Goal: Transaction & Acquisition: Purchase product/service

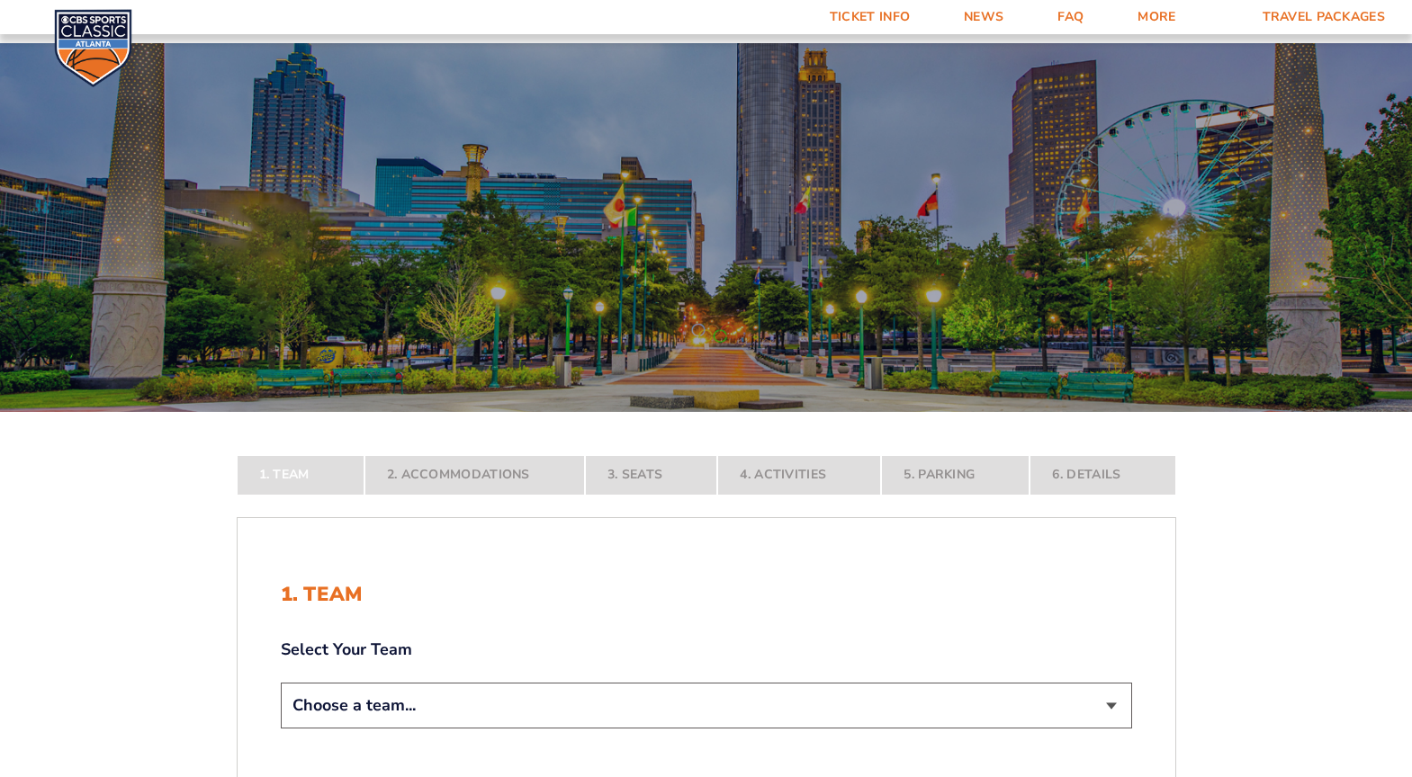
scroll to position [360, 0]
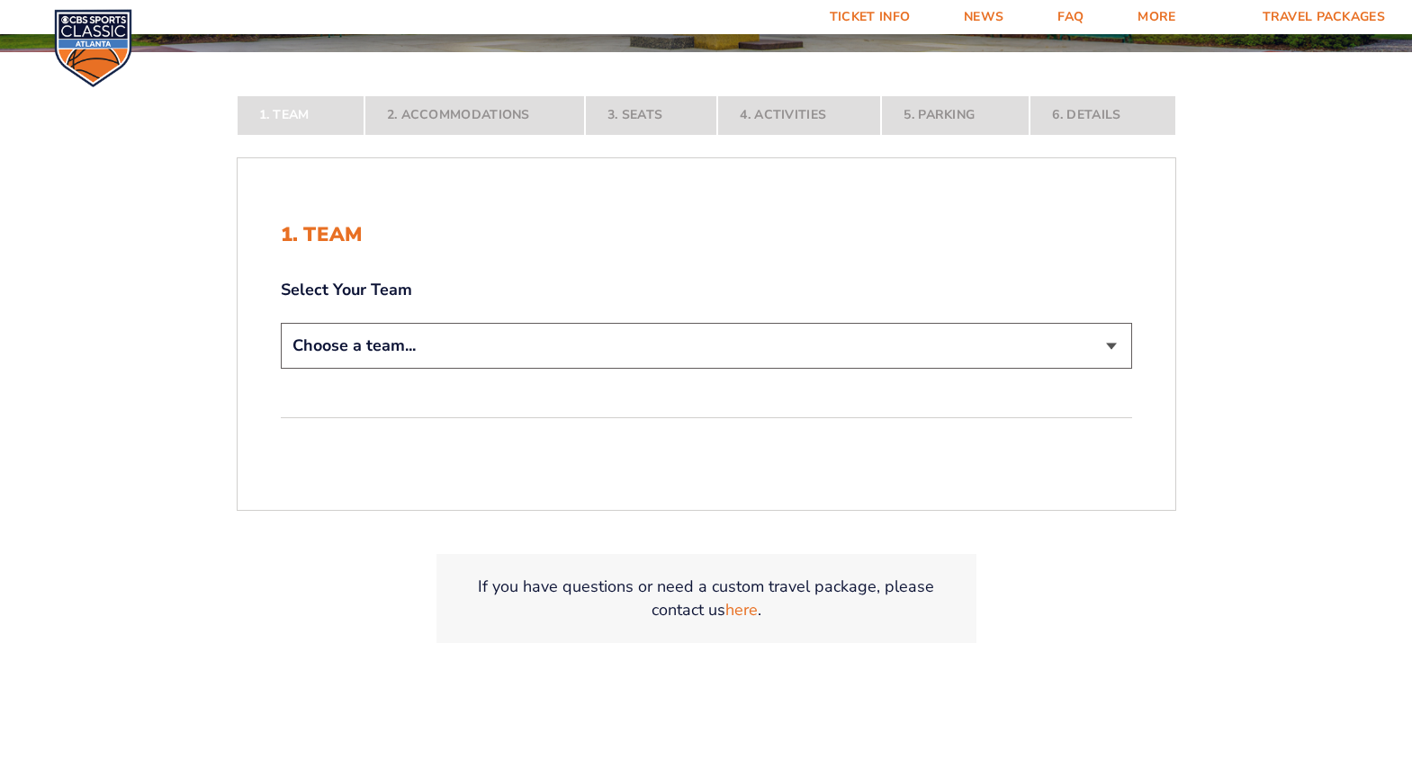
select select "12956"
click at [281, 369] on select "Choose a team... [US_STATE] Wildcats [US_STATE] State Buckeyes [US_STATE] Tar H…" at bounding box center [706, 346] width 851 height 46
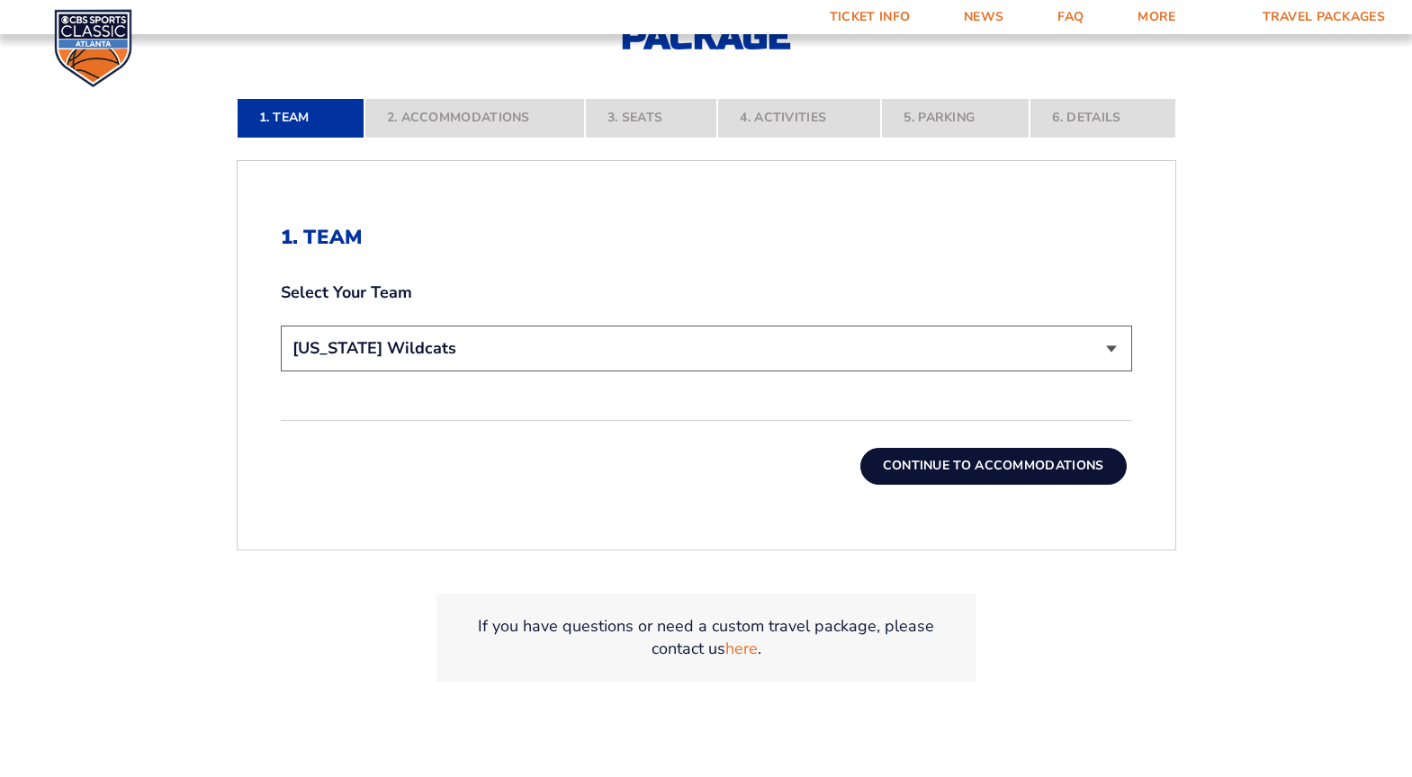
scroll to position [540, 0]
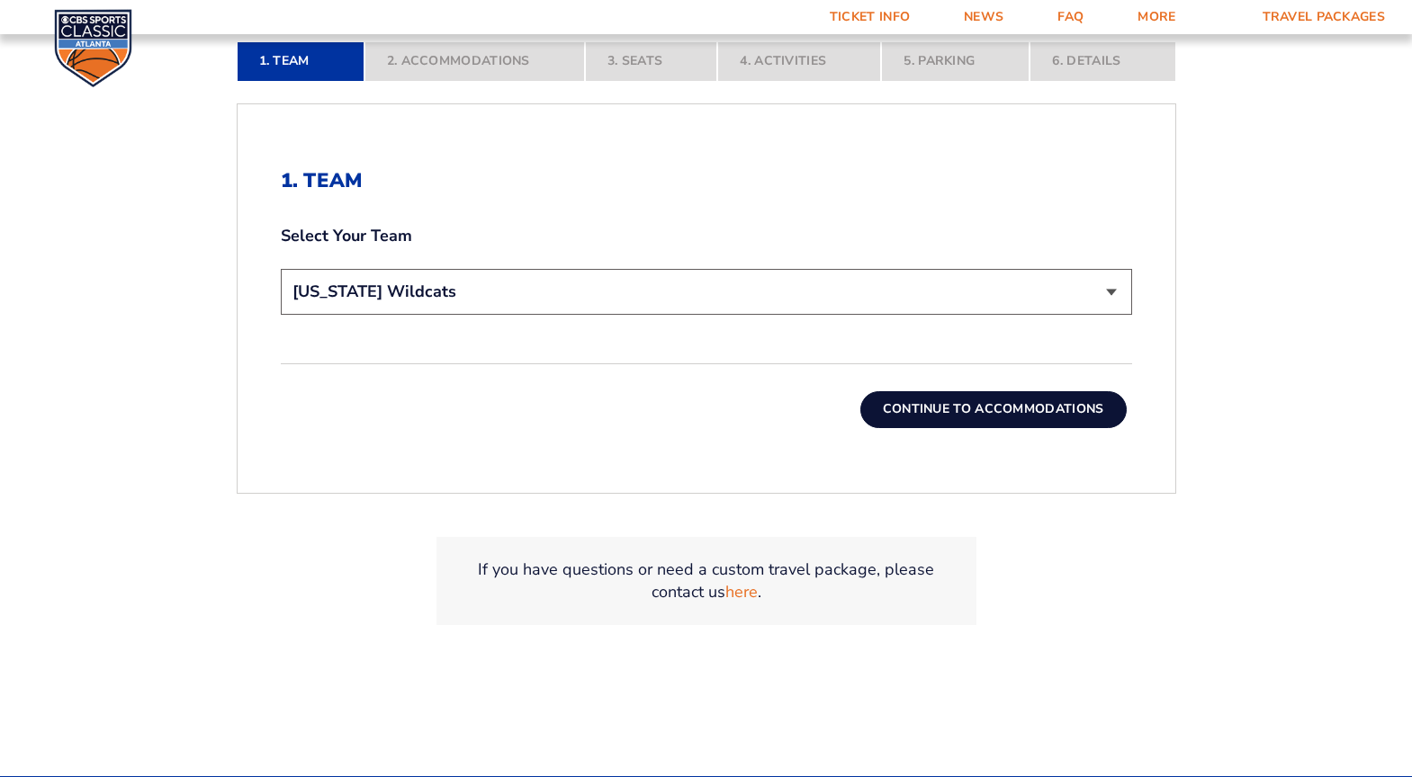
click at [976, 411] on button "Continue To Accommodations" at bounding box center [993, 409] width 266 height 36
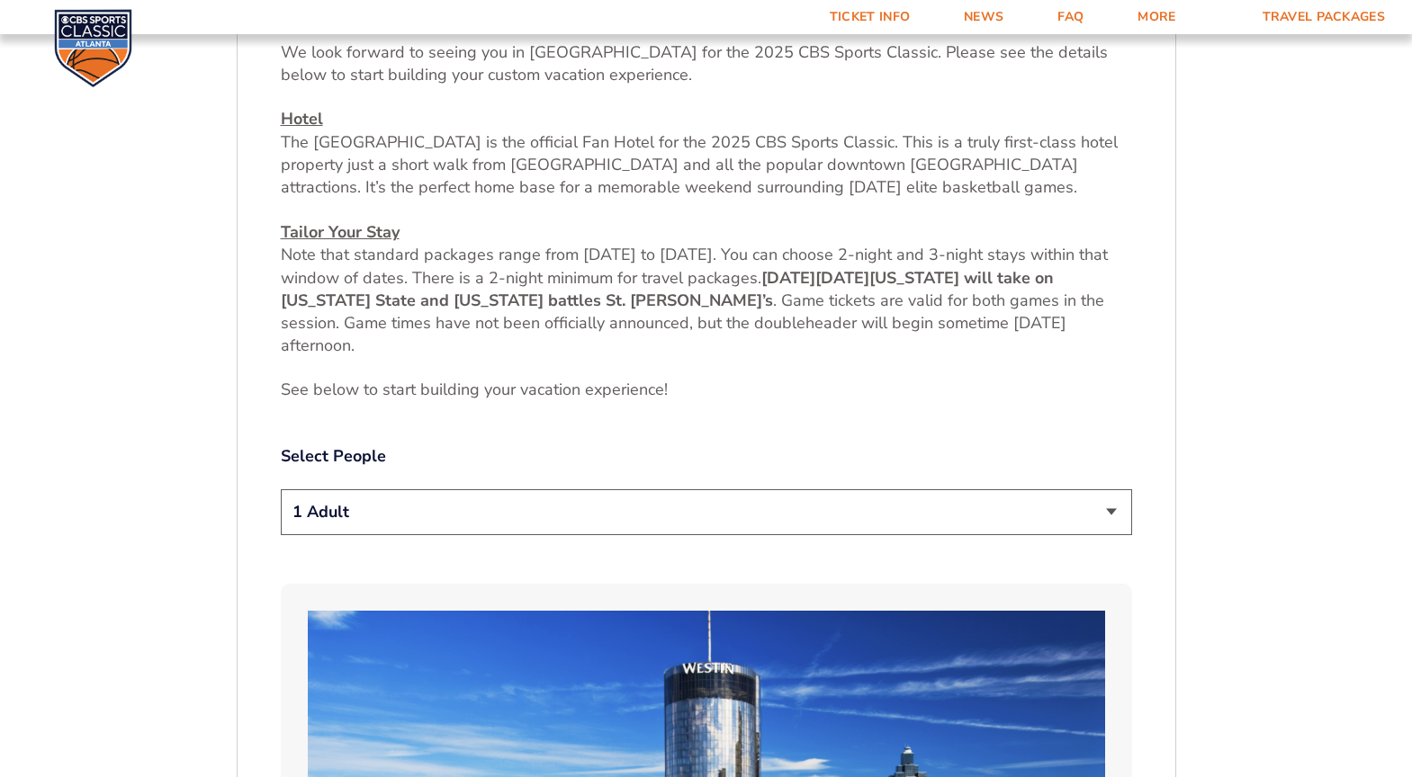
scroll to position [727, 0]
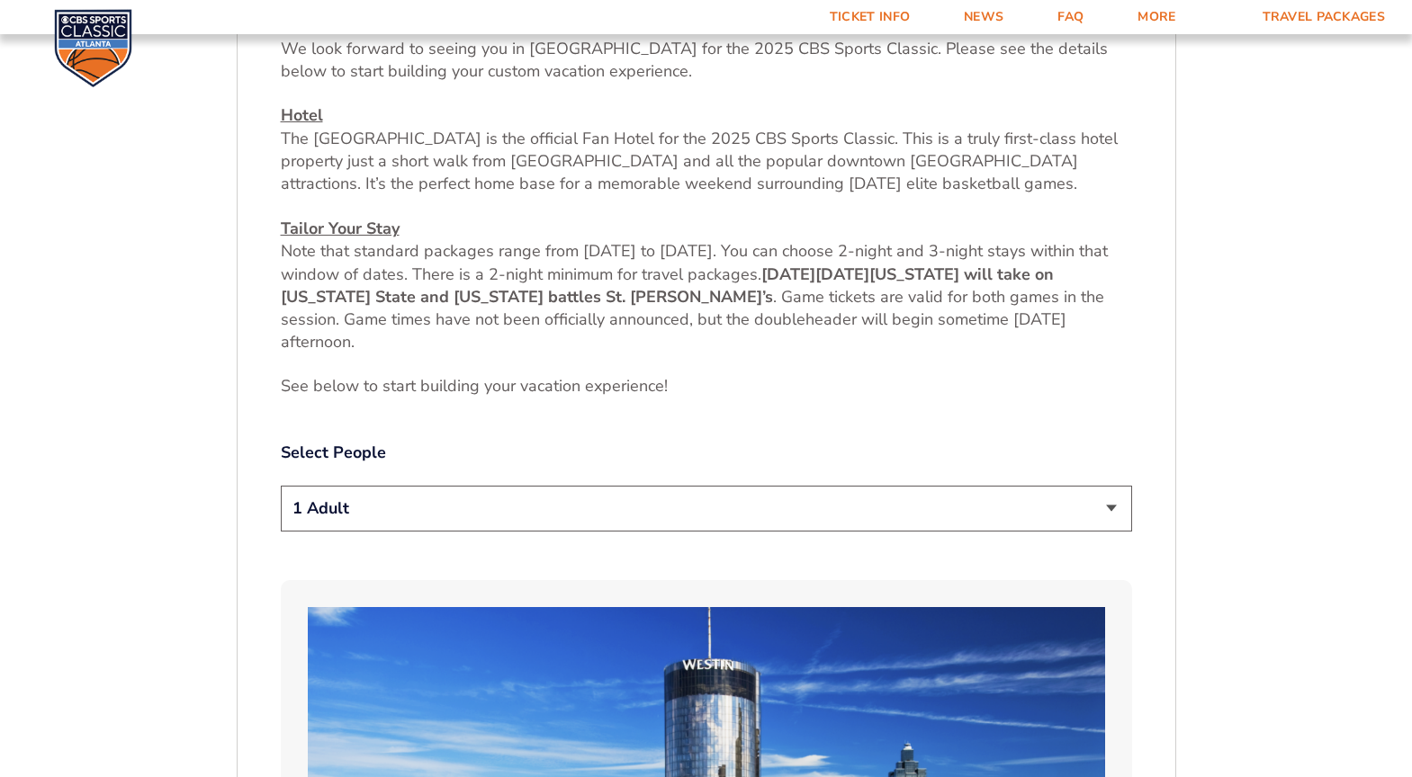
click at [869, 506] on select "1 Adult 2 Adults 3 Adults 4 Adults 2 Adults + 1 Child 2 Adults + 2 Children 2 A…" at bounding box center [706, 509] width 851 height 46
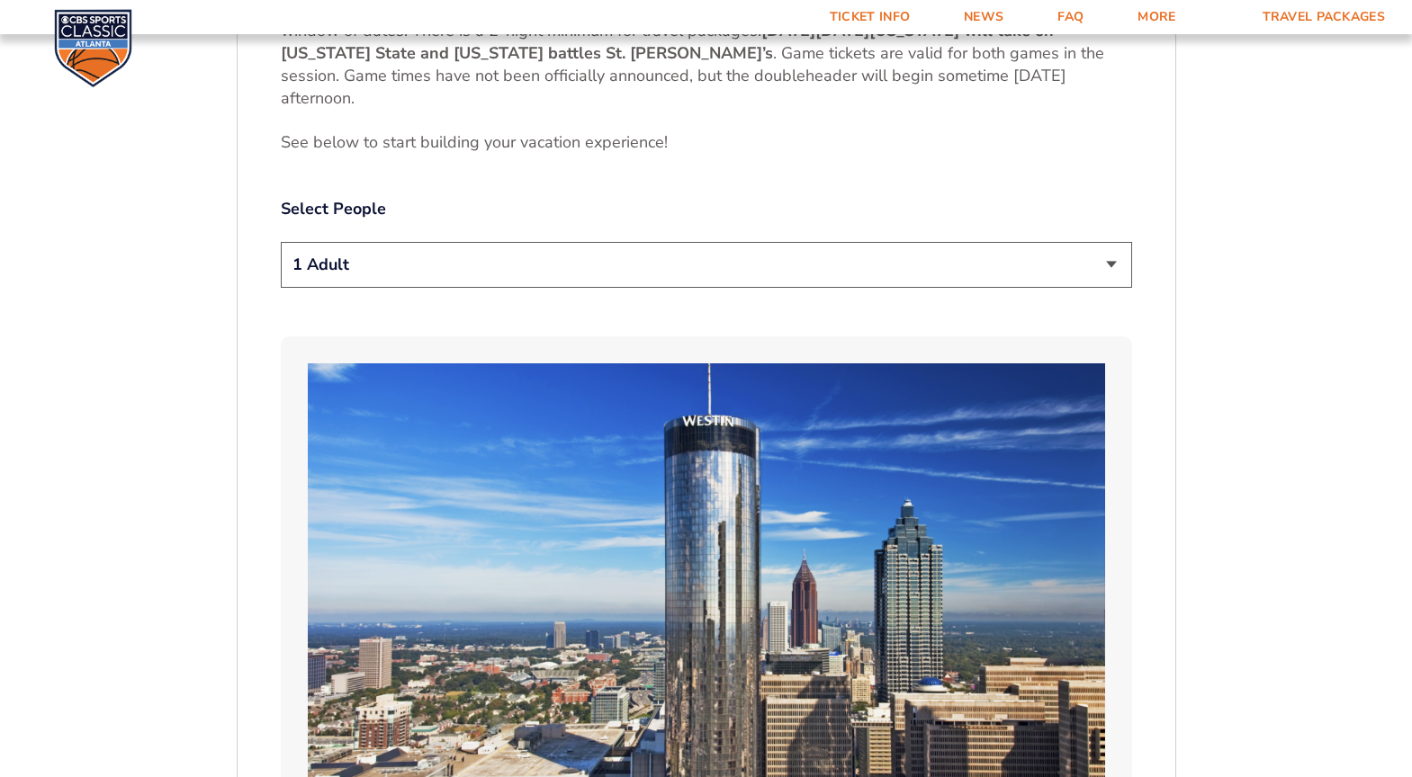
scroll to position [997, 0]
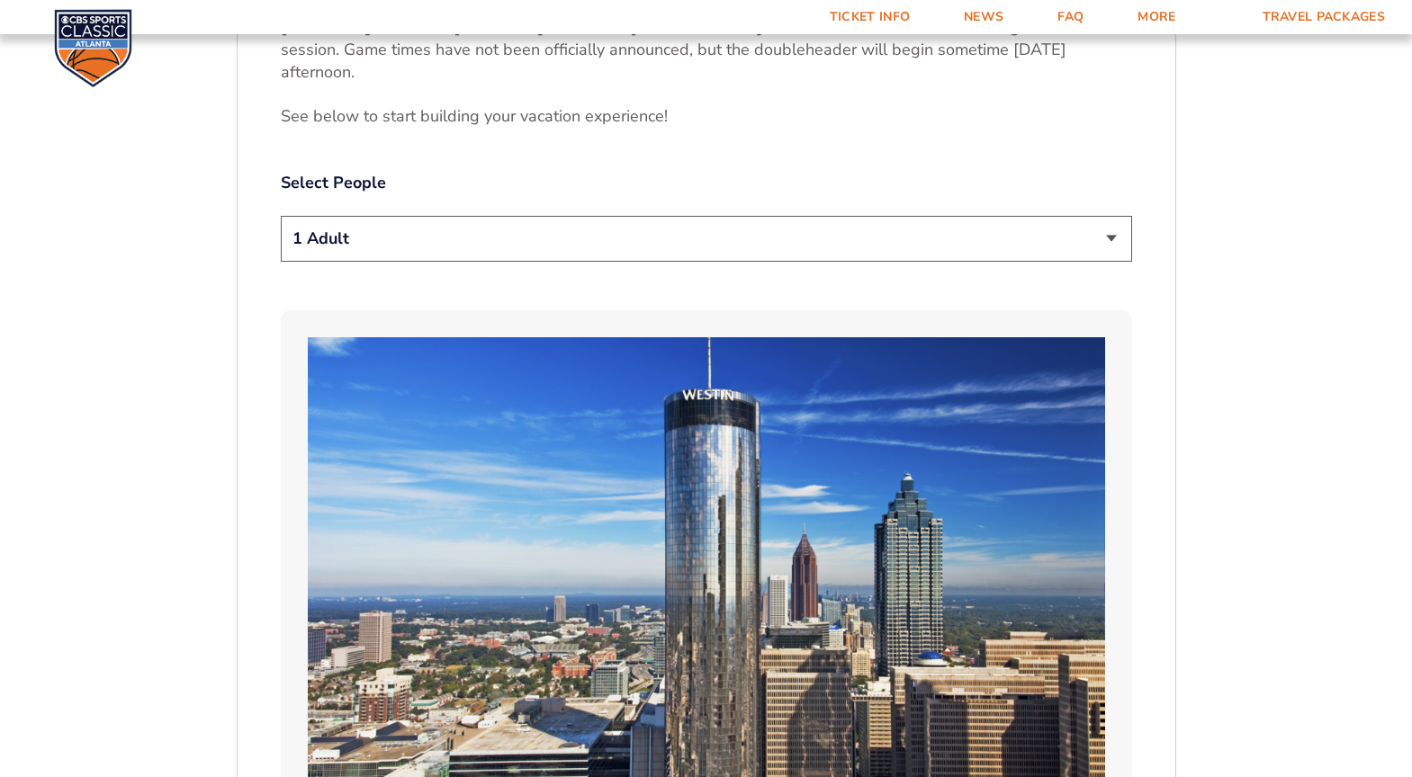
click at [450, 244] on select "1 Adult 2 Adults 3 Adults 4 Adults 2 Adults + 1 Child 2 Adults + 2 Children 2 A…" at bounding box center [706, 239] width 851 height 46
select select "2 Adults + 1 Child"
click at [281, 216] on select "1 Adult 2 Adults 3 Adults 4 Adults 2 Adults + 1 Child 2 Adults + 2 Children 2 A…" at bounding box center [706, 239] width 851 height 46
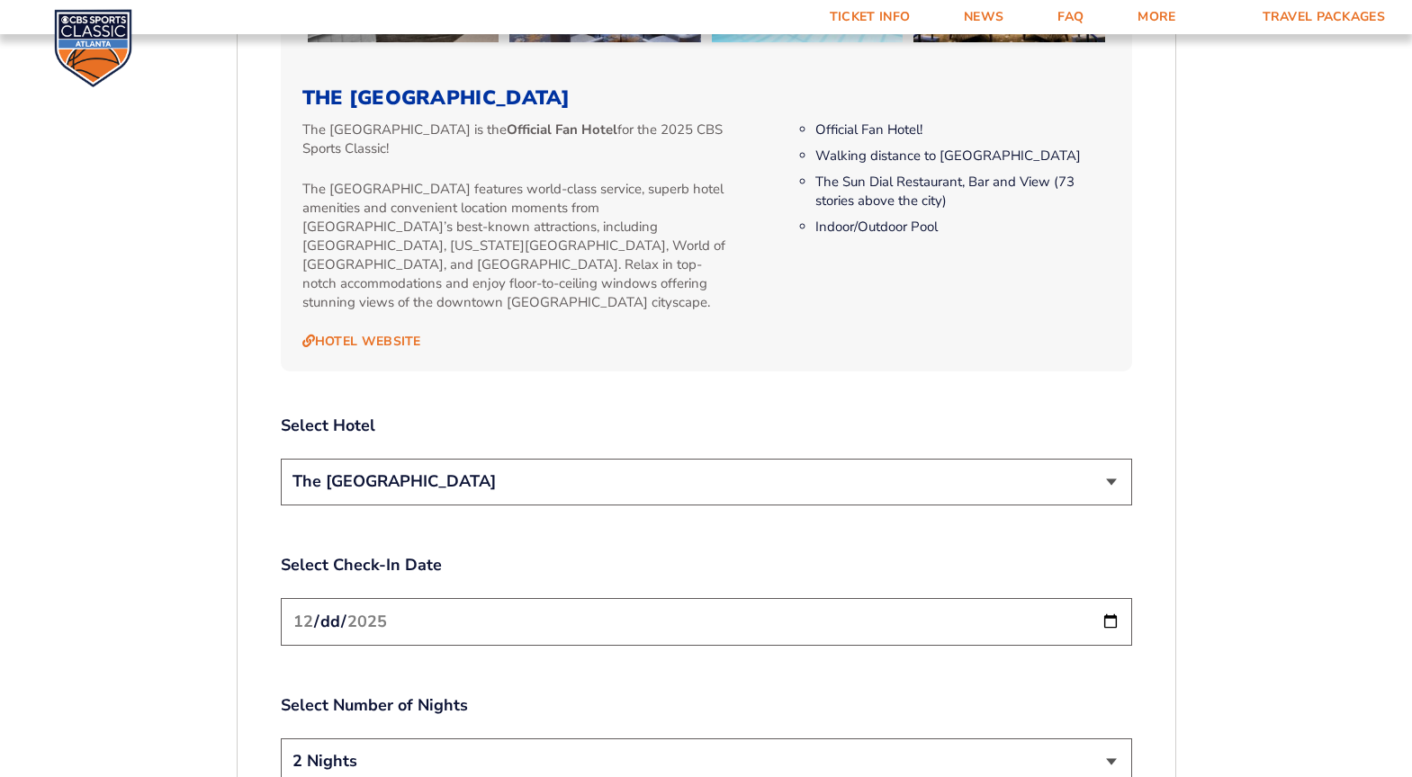
scroll to position [1897, 0]
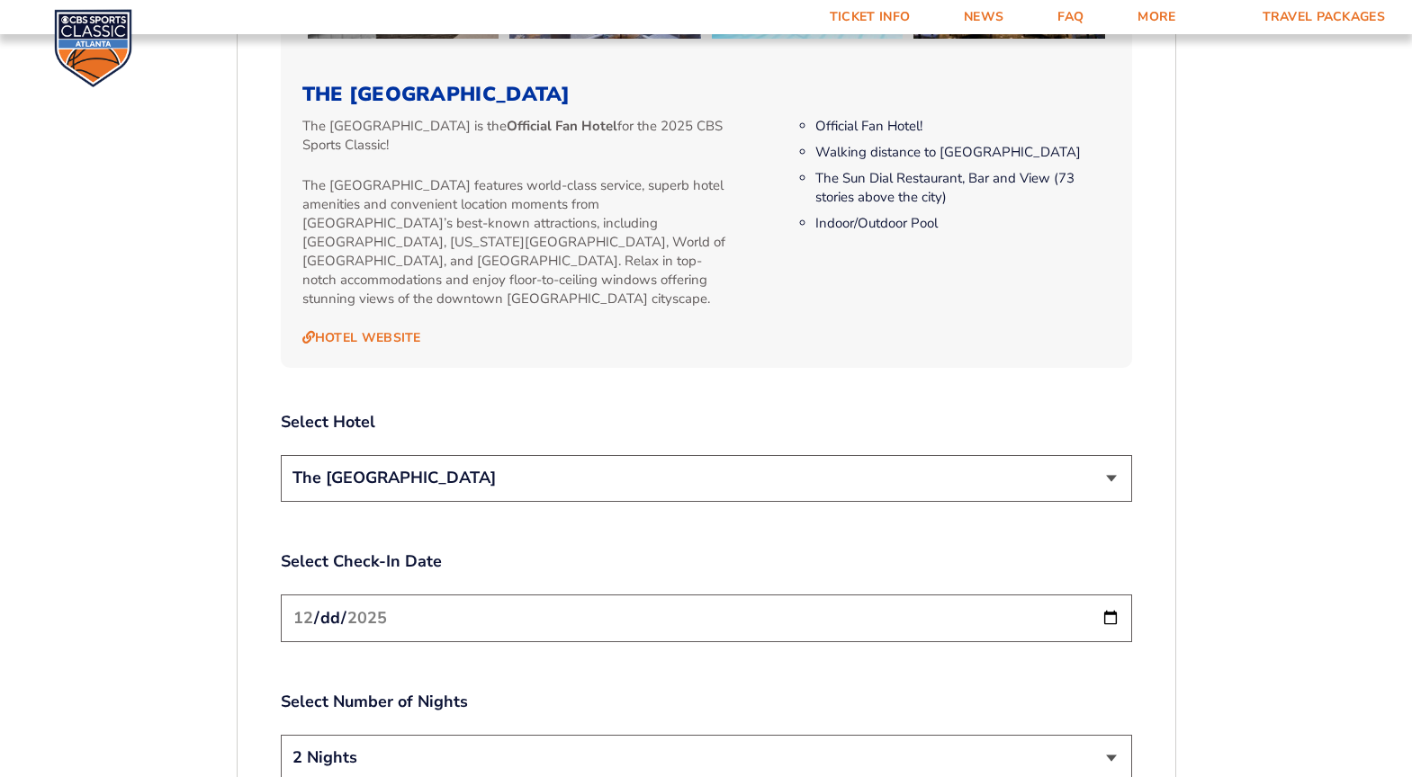
click at [901, 470] on select "The [GEOGRAPHIC_DATA]" at bounding box center [706, 478] width 851 height 46
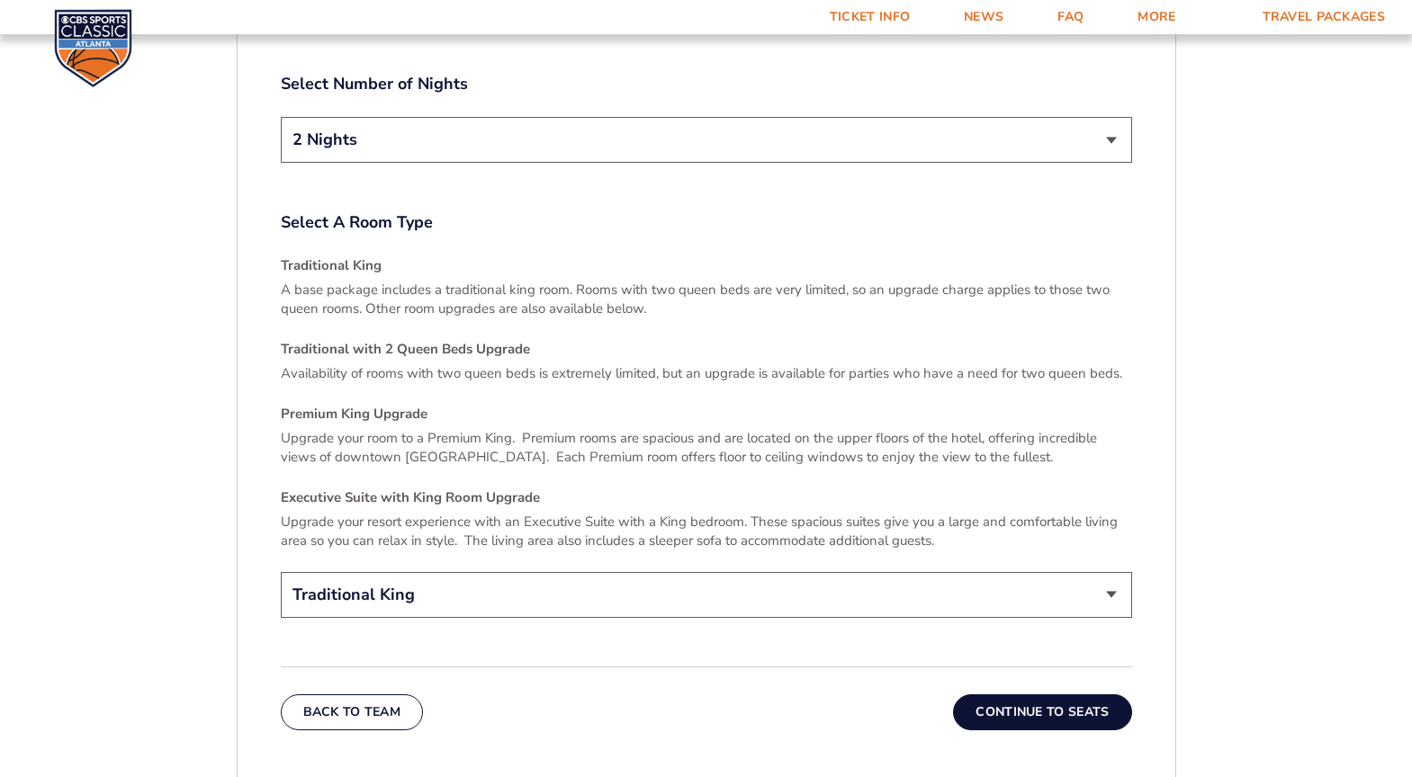
scroll to position [2527, 0]
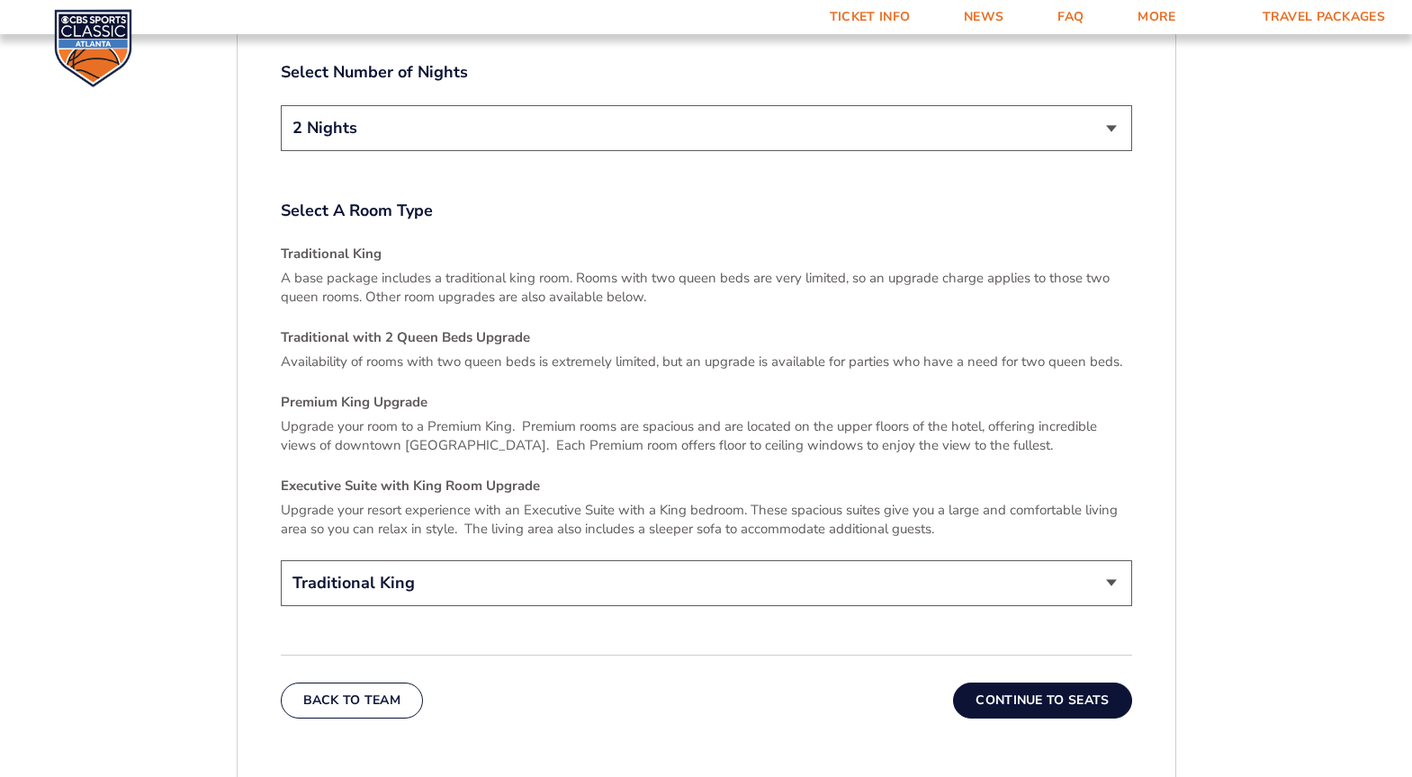
click at [767, 569] on select "Traditional King Traditional with 2 Queen Beds Upgrade (+$45 per night) Premium…" at bounding box center [706, 584] width 851 height 46
select select "Traditional with 2 Queen Beds Upgrade"
click at [281, 561] on select "Traditional King Traditional with 2 Queen Beds Upgrade (+$45 per night) Premium…" at bounding box center [706, 584] width 851 height 46
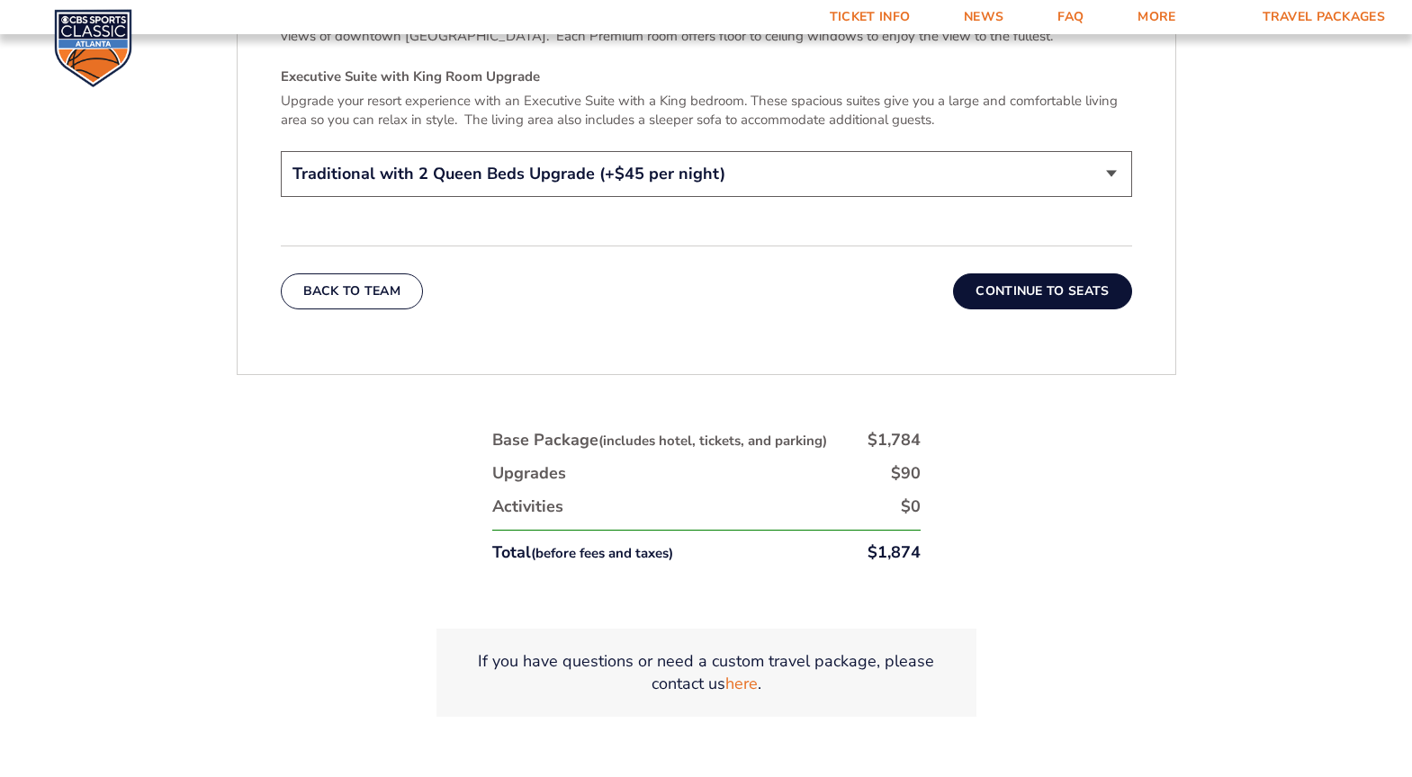
scroll to position [2977, 0]
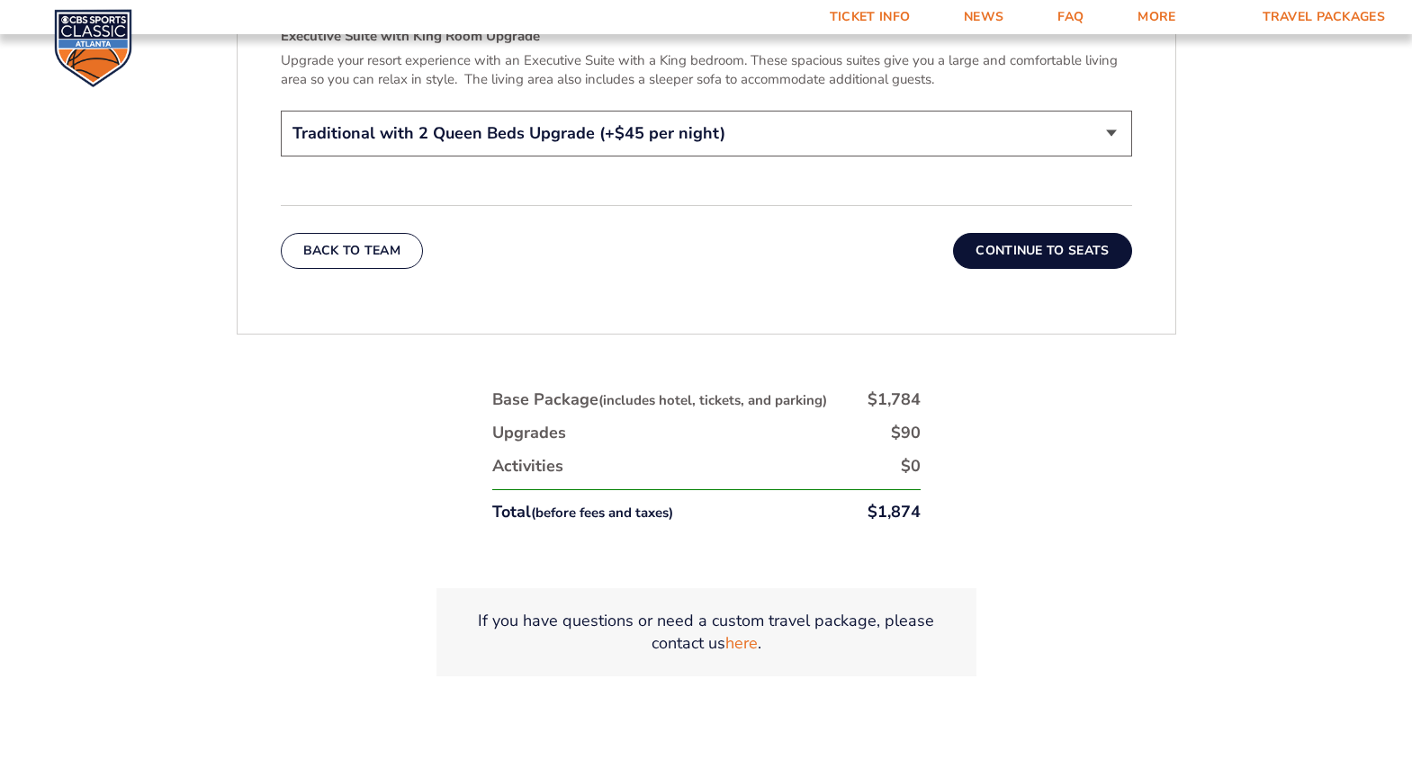
click at [1039, 238] on button "Continue To Seats" at bounding box center [1042, 251] width 178 height 36
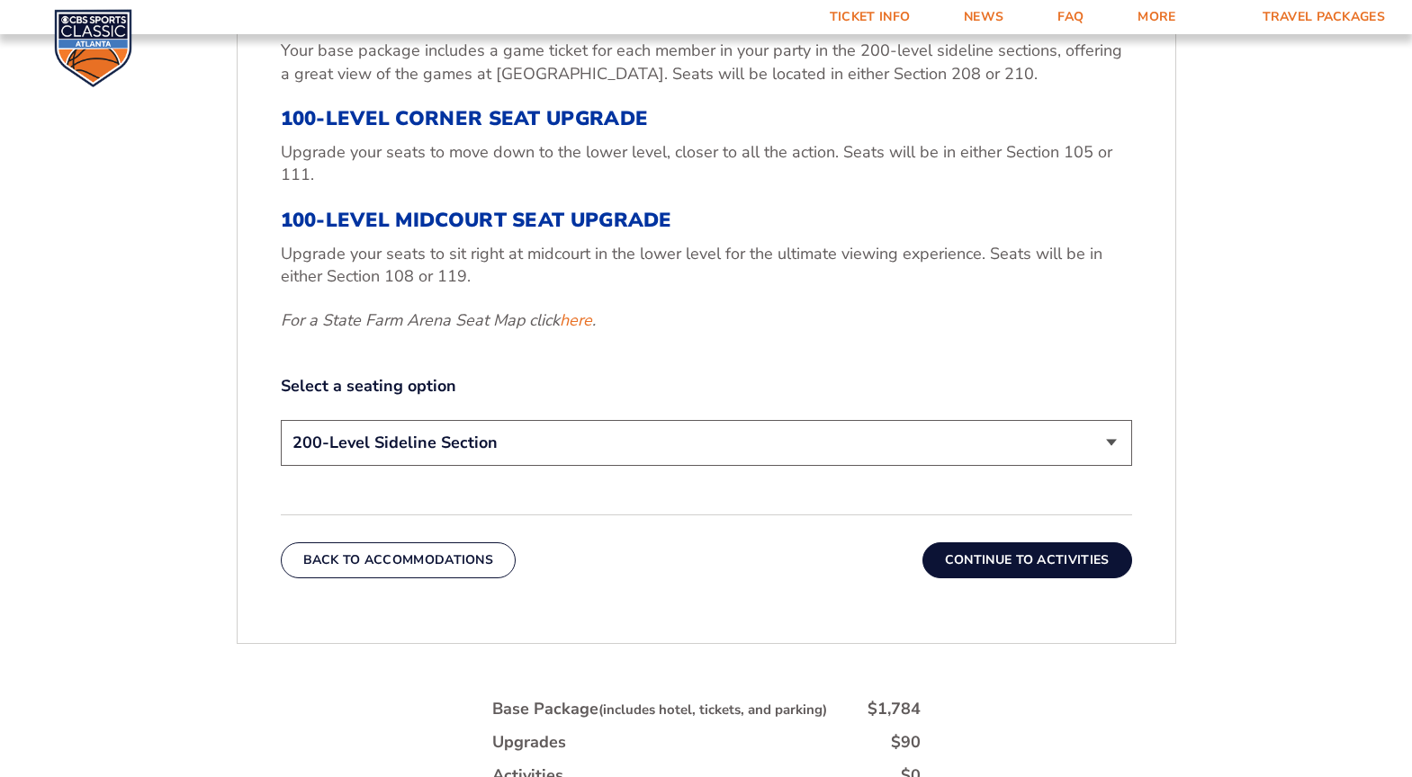
scroll to position [727, 0]
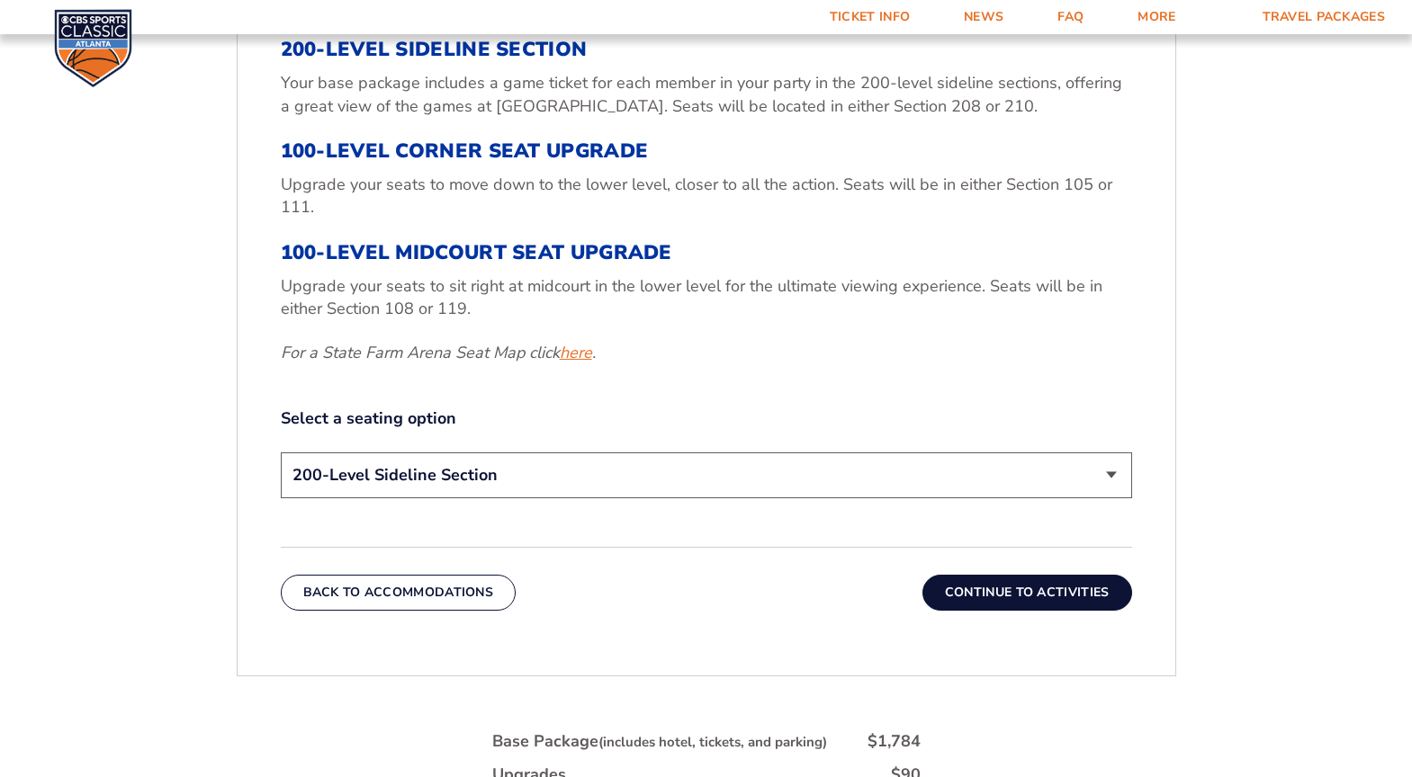
click at [576, 355] on link "here" at bounding box center [576, 353] width 32 height 22
click at [733, 468] on select "200-Level Sideline Section 100-Level Corner Seat Upgrade (+$120 per person) 100…" at bounding box center [706, 476] width 851 height 46
click at [736, 400] on div "3. Seats 200-Level Sideline Section Your base package includes a game ticket fo…" at bounding box center [706, 243] width 851 height 522
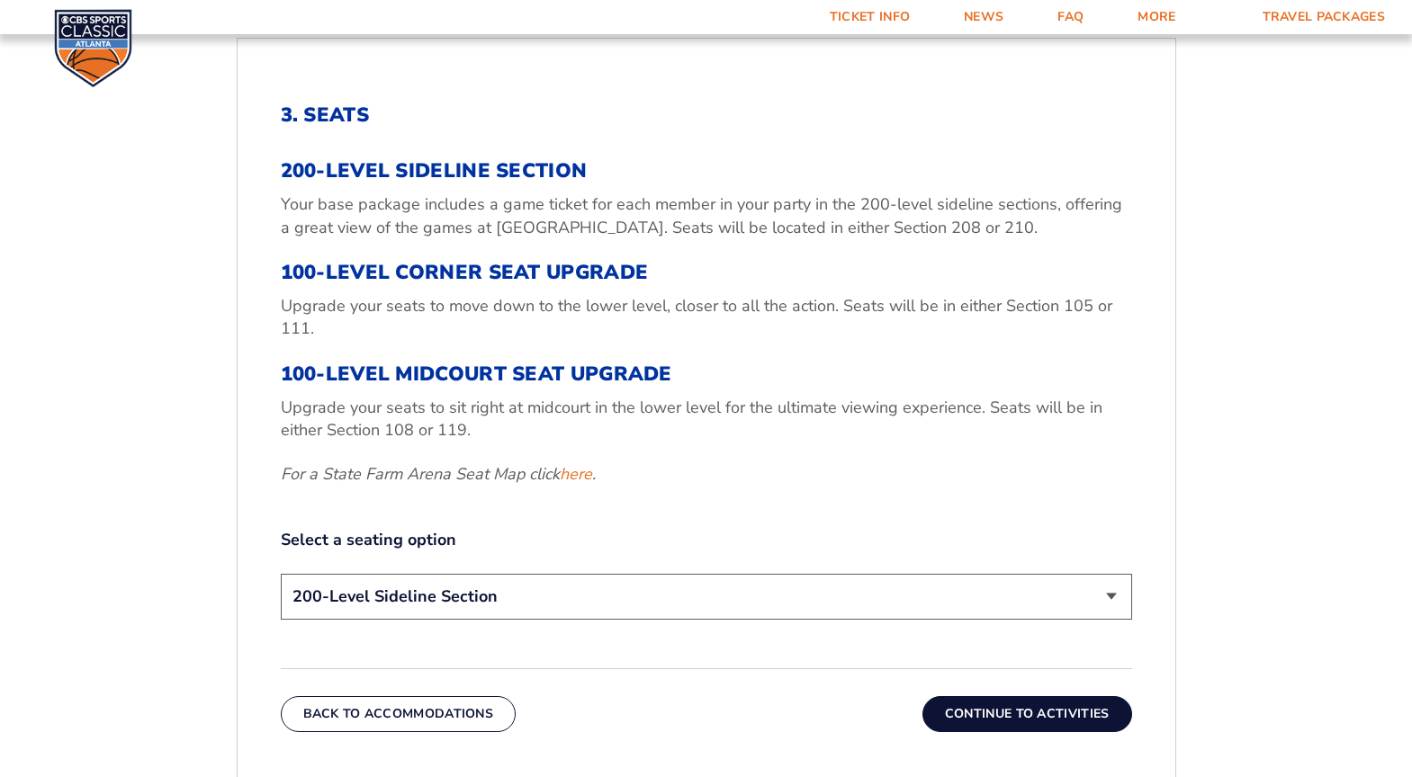
scroll to position [637, 0]
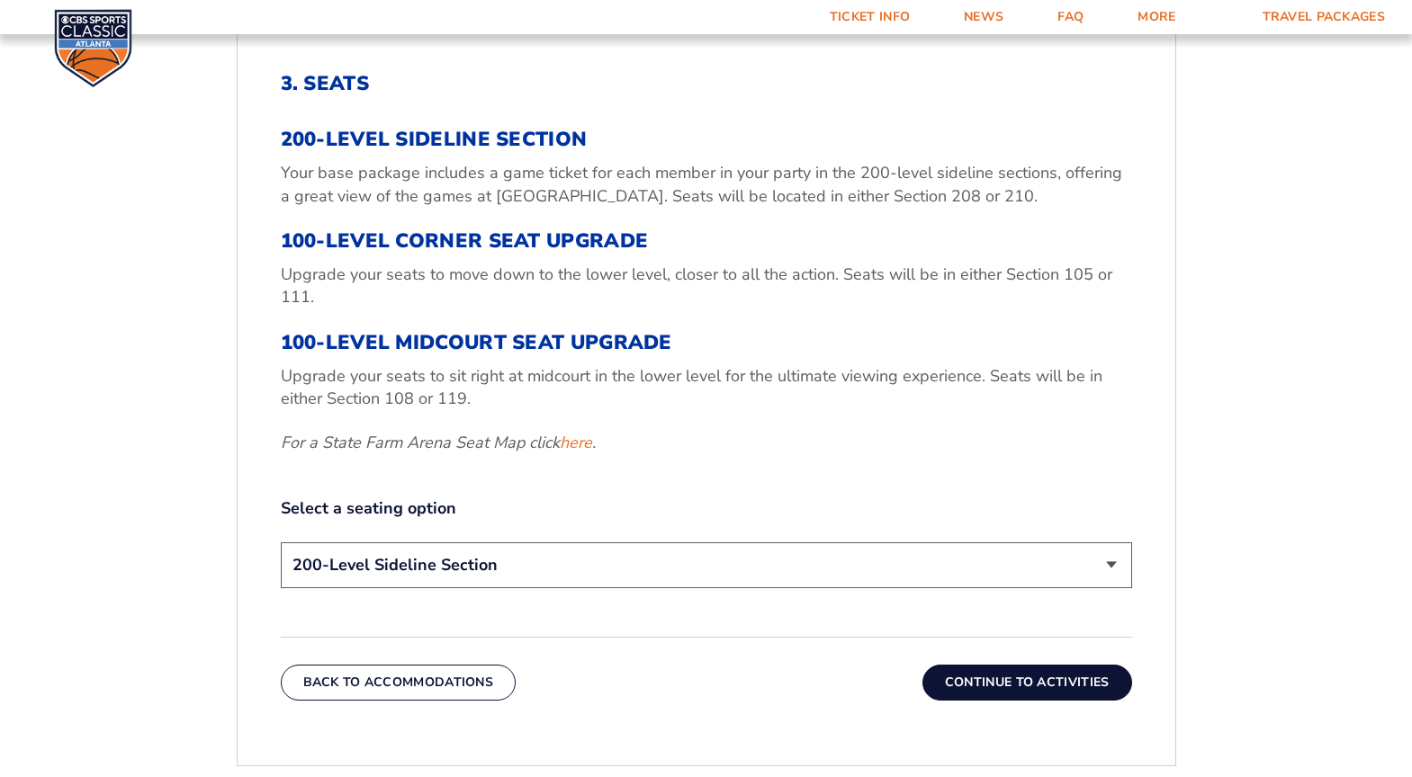
click at [593, 557] on select "200-Level Sideline Section 100-Level Corner Seat Upgrade (+$120 per person) 100…" at bounding box center [706, 566] width 851 height 46
click at [654, 461] on div "3. Seats 200-Level Sideline Section Your base package includes a game ticket fo…" at bounding box center [706, 333] width 851 height 522
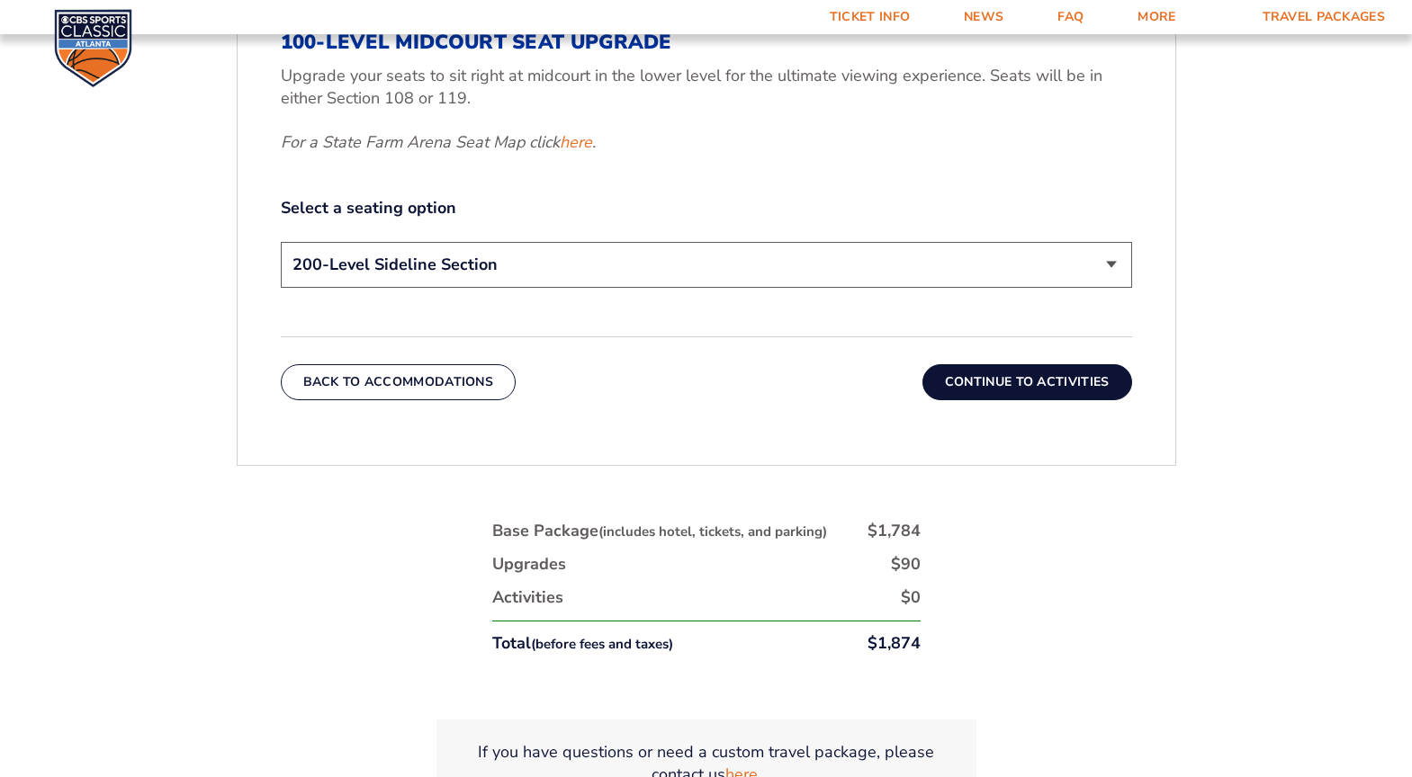
scroll to position [990, 0]
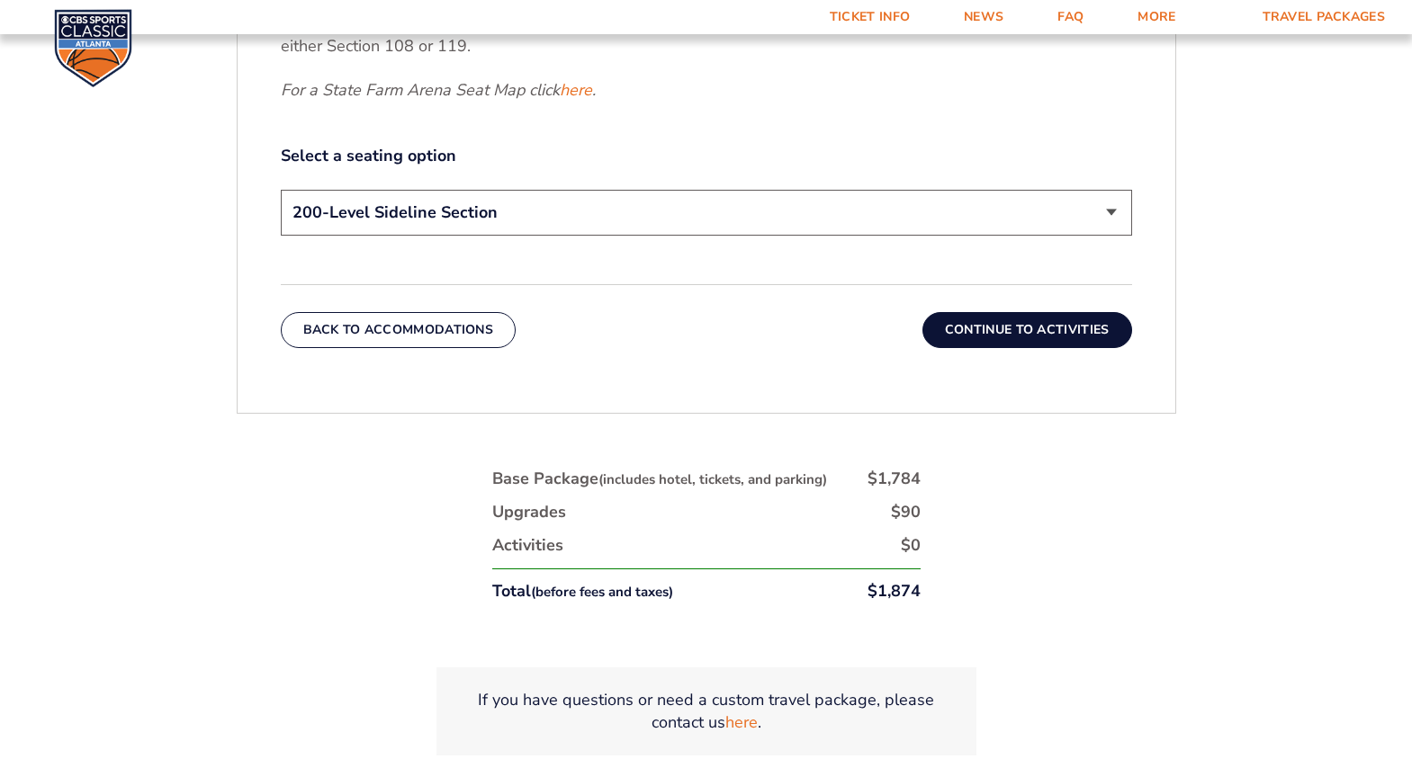
click at [778, 213] on select "200-Level Sideline Section 100-Level Corner Seat Upgrade (+$120 per person) 100…" at bounding box center [706, 213] width 851 height 46
click at [403, 213] on select "200-Level Sideline Section 100-Level Corner Seat Upgrade (+$120 per person) 100…" at bounding box center [706, 213] width 851 height 46
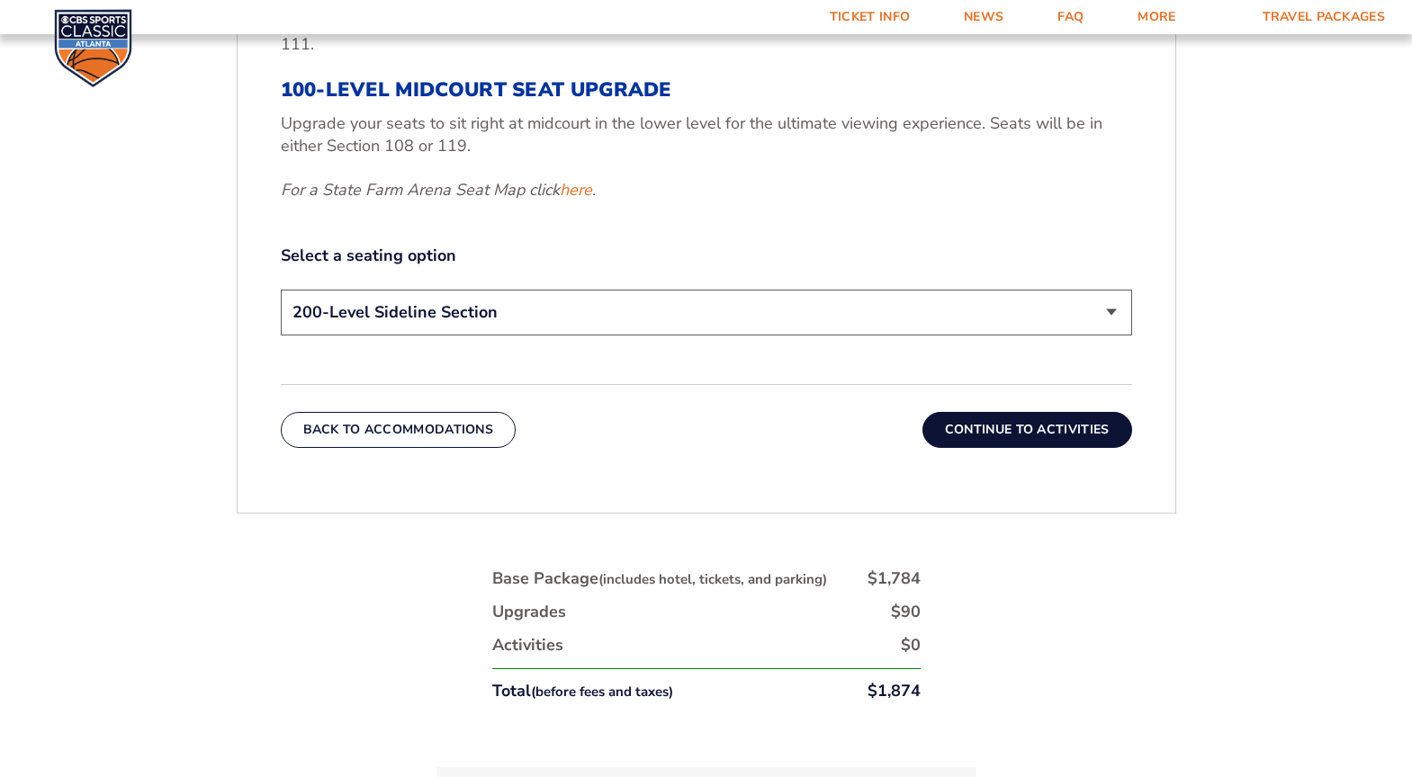
scroll to position [1080, 0]
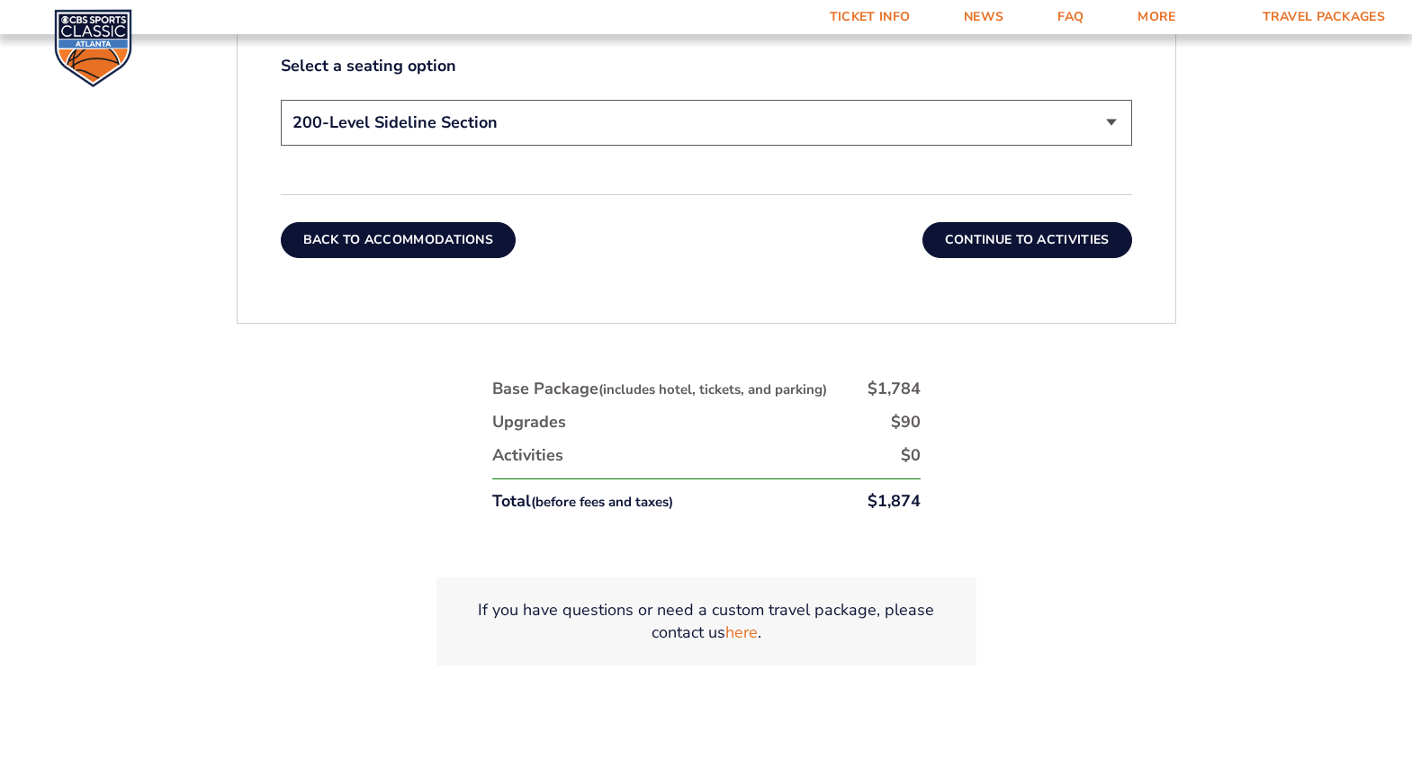
click at [345, 239] on button "Back To Accommodations" at bounding box center [399, 240] width 236 height 36
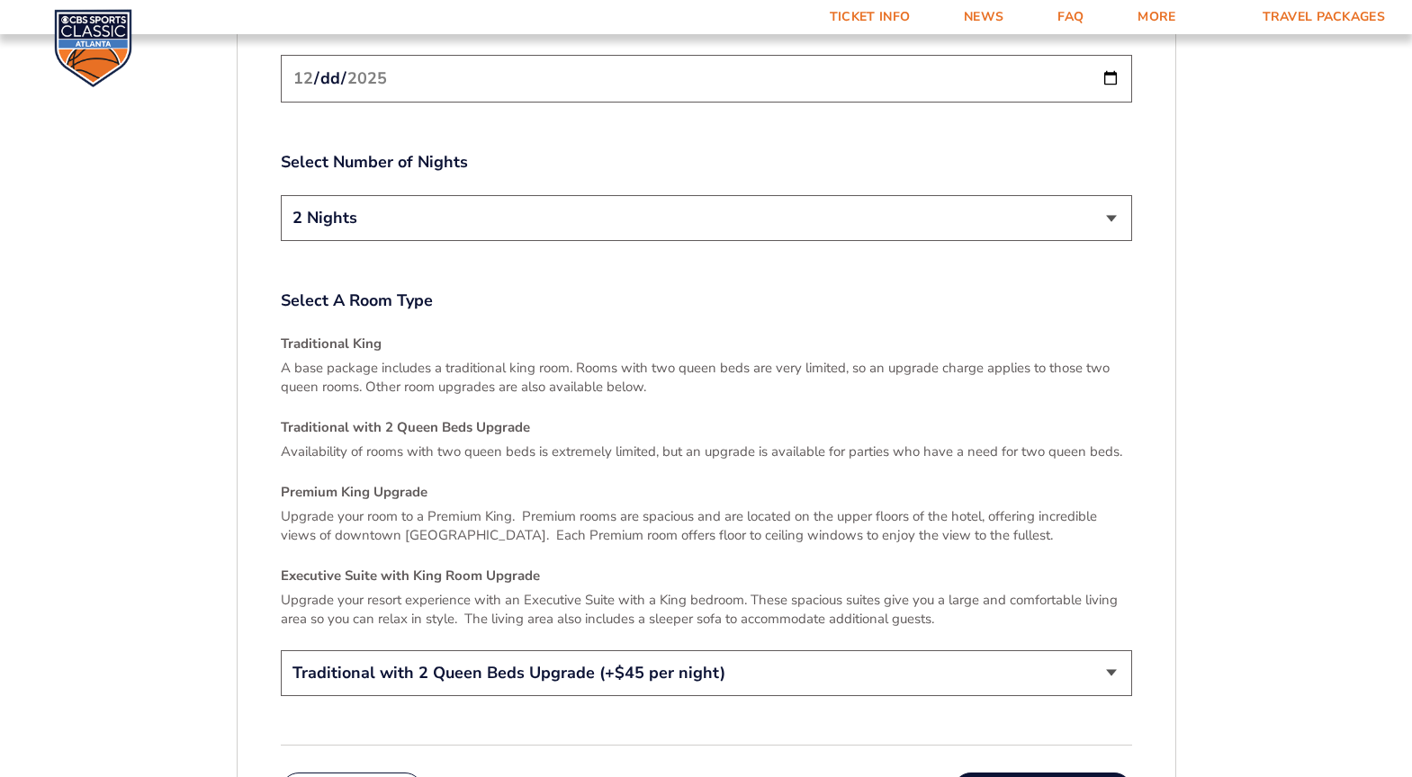
scroll to position [2527, 0]
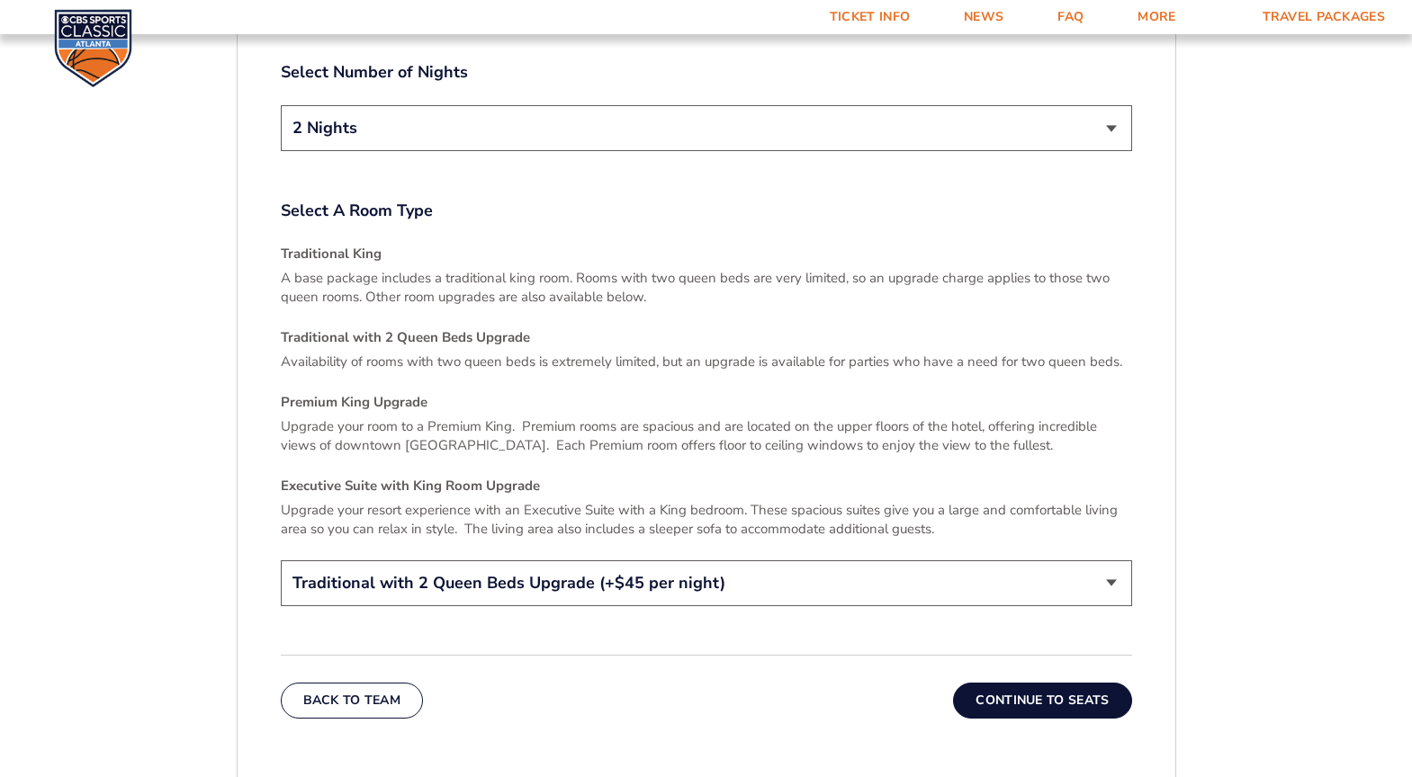
click at [616, 561] on select "Traditional King Traditional with 2 Queen Beds Upgrade (+$45 per night) Premium…" at bounding box center [706, 584] width 851 height 46
click at [653, 424] on p "Upgrade your room to a Premium King. Premium rooms are spacious and are located…" at bounding box center [706, 437] width 851 height 38
click at [678, 571] on select "Traditional King Traditional with 2 Queen Beds Upgrade (+$45 per night) Premium…" at bounding box center [706, 584] width 851 height 46
click at [692, 478] on div "Traditional King A base package includes a traditional king room. Rooms with tw…" at bounding box center [706, 392] width 851 height 294
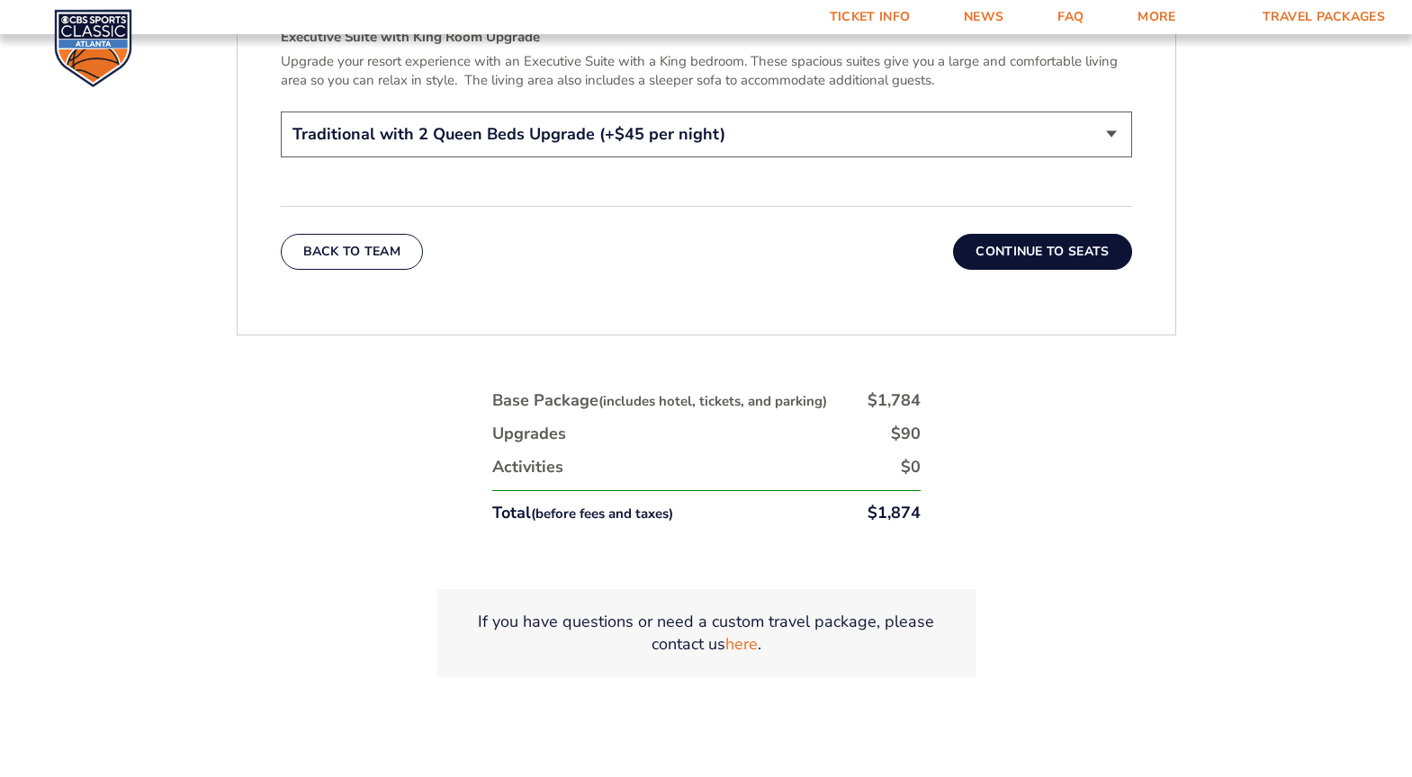
scroll to position [2977, 0]
click at [1012, 233] on button "Continue To Seats" at bounding box center [1042, 251] width 178 height 36
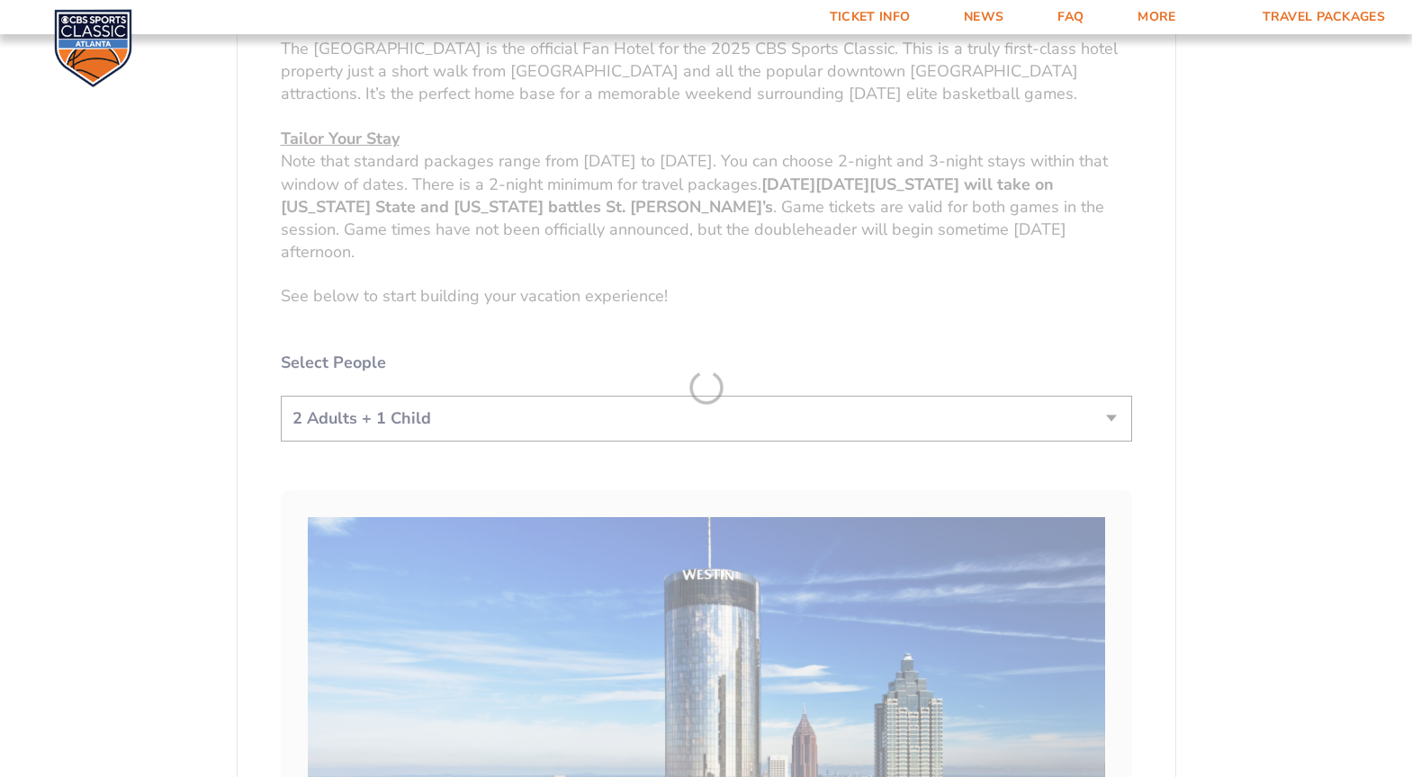
scroll to position [367, 0]
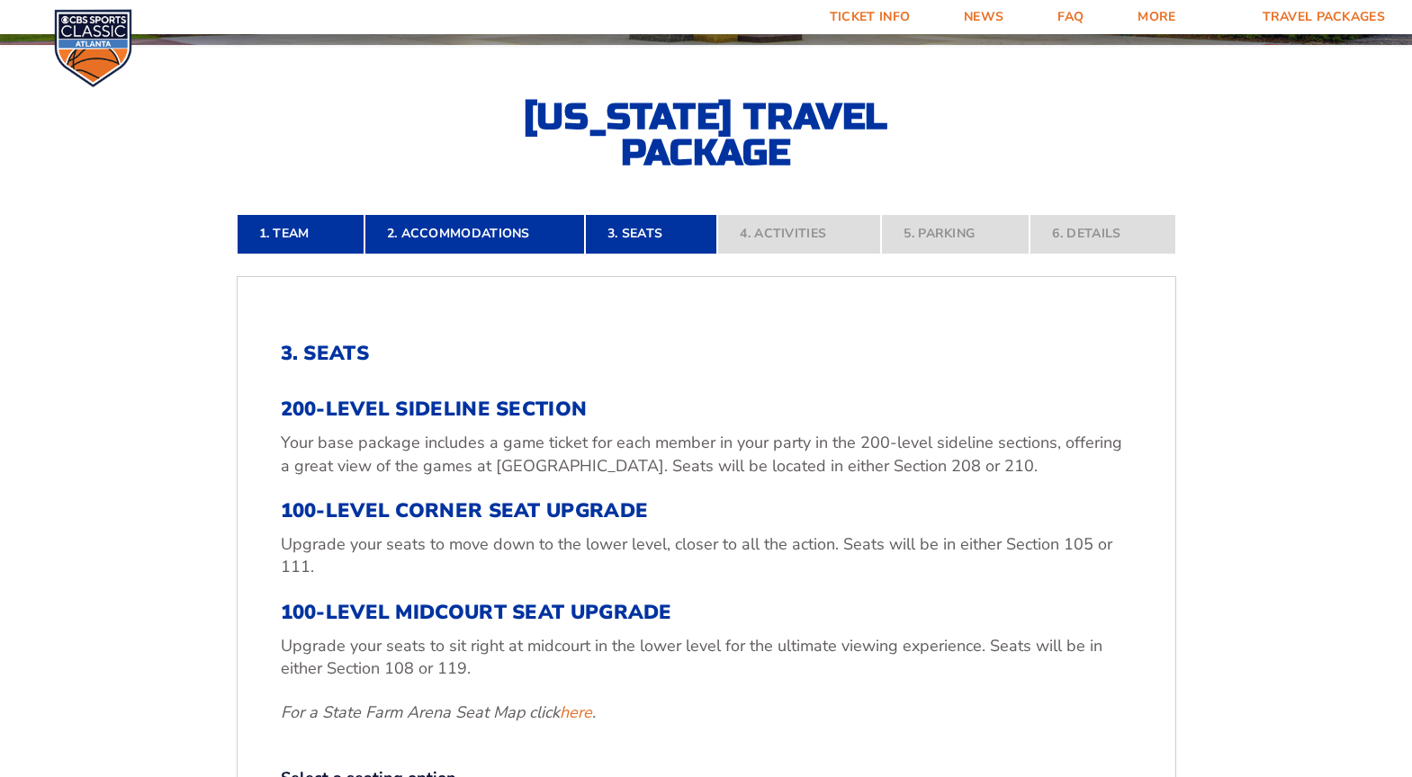
click at [801, 233] on nav "1. Team 2. Accommodations 3. Seats 4. Activities 5. Parking 6. Details" at bounding box center [706, 234] width 939 height 40
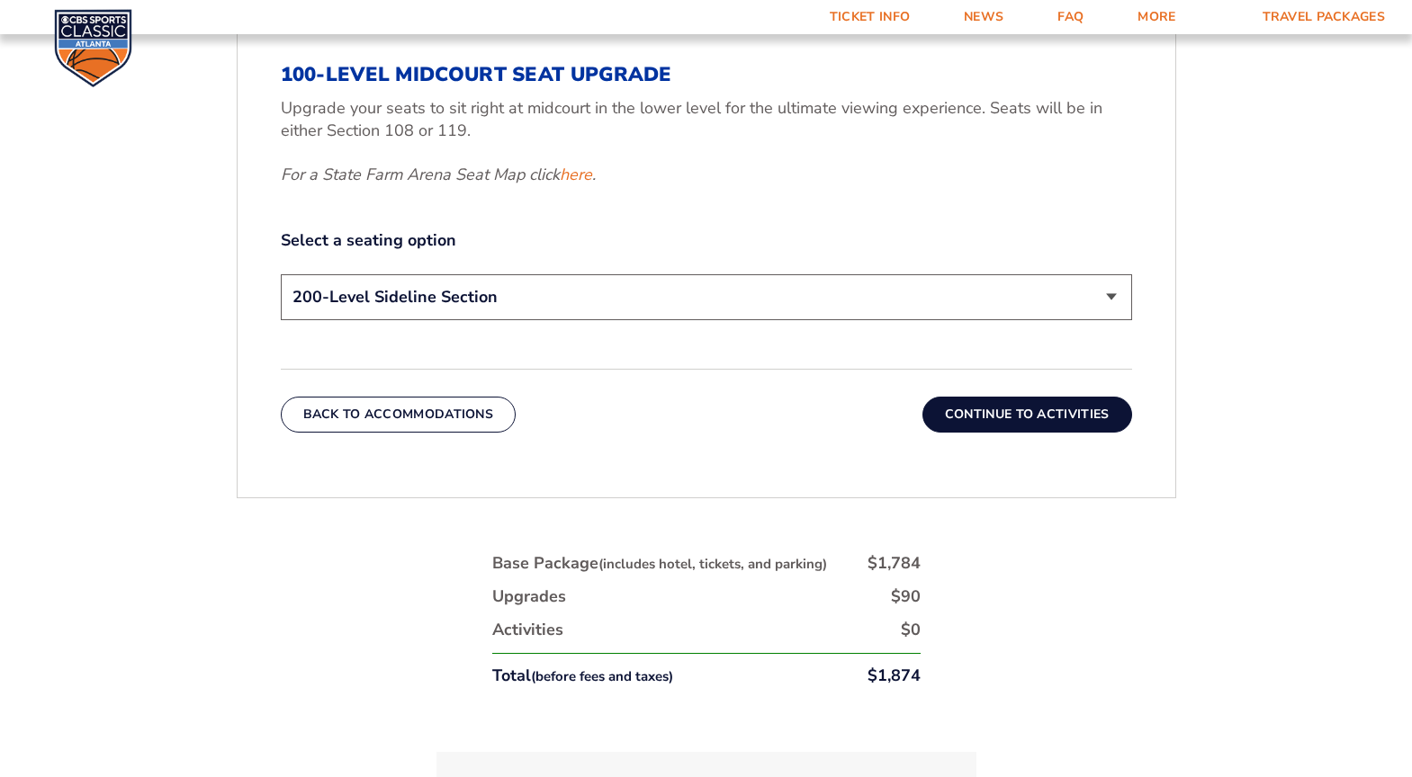
scroll to position [907, 0]
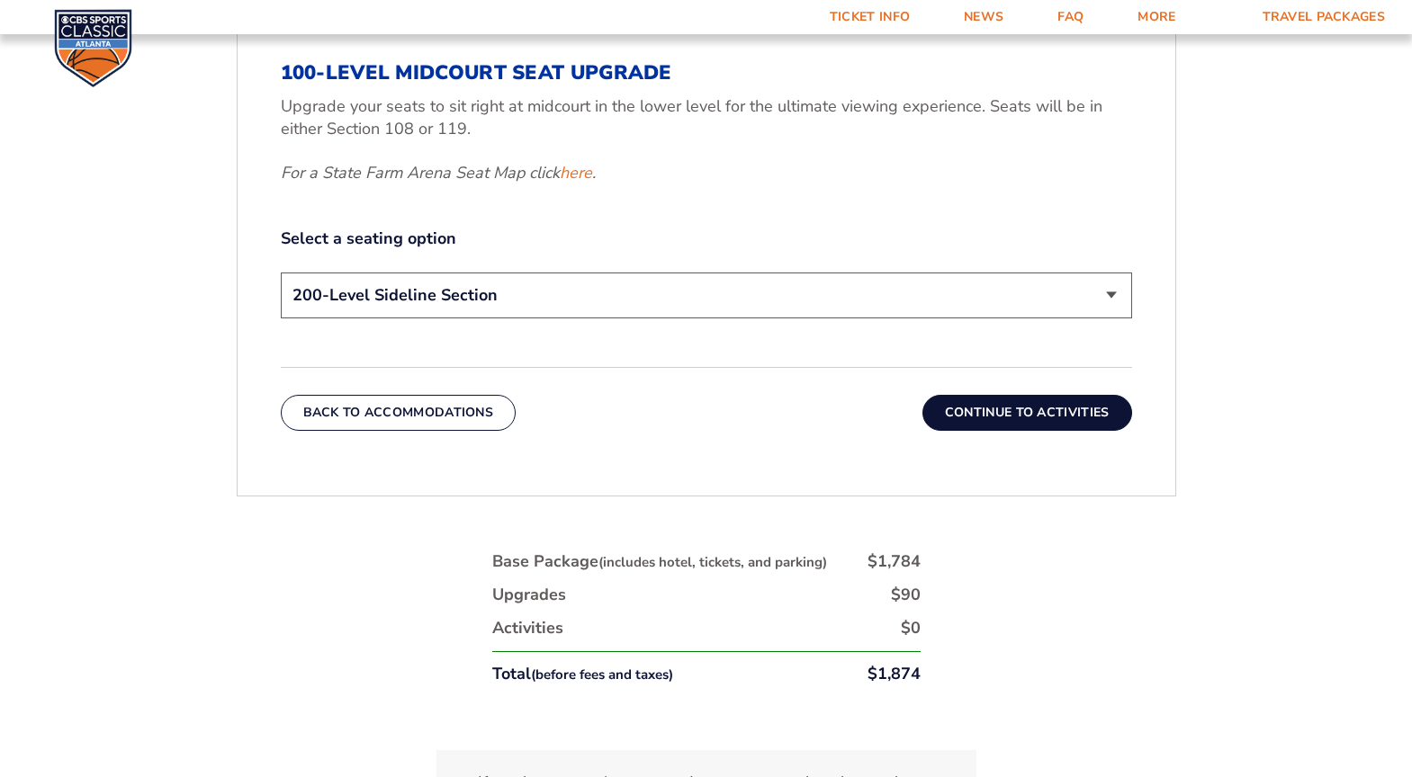
click at [736, 305] on select "200-Level Sideline Section 100-Level Corner Seat Upgrade (+$120 per person) 100…" at bounding box center [706, 296] width 851 height 46
click at [281, 273] on select "200-Level Sideline Section 100-Level Corner Seat Upgrade (+$120 per person) 100…" at bounding box center [706, 296] width 851 height 46
click at [964, 415] on button "Continue To Activities" at bounding box center [1027, 413] width 210 height 36
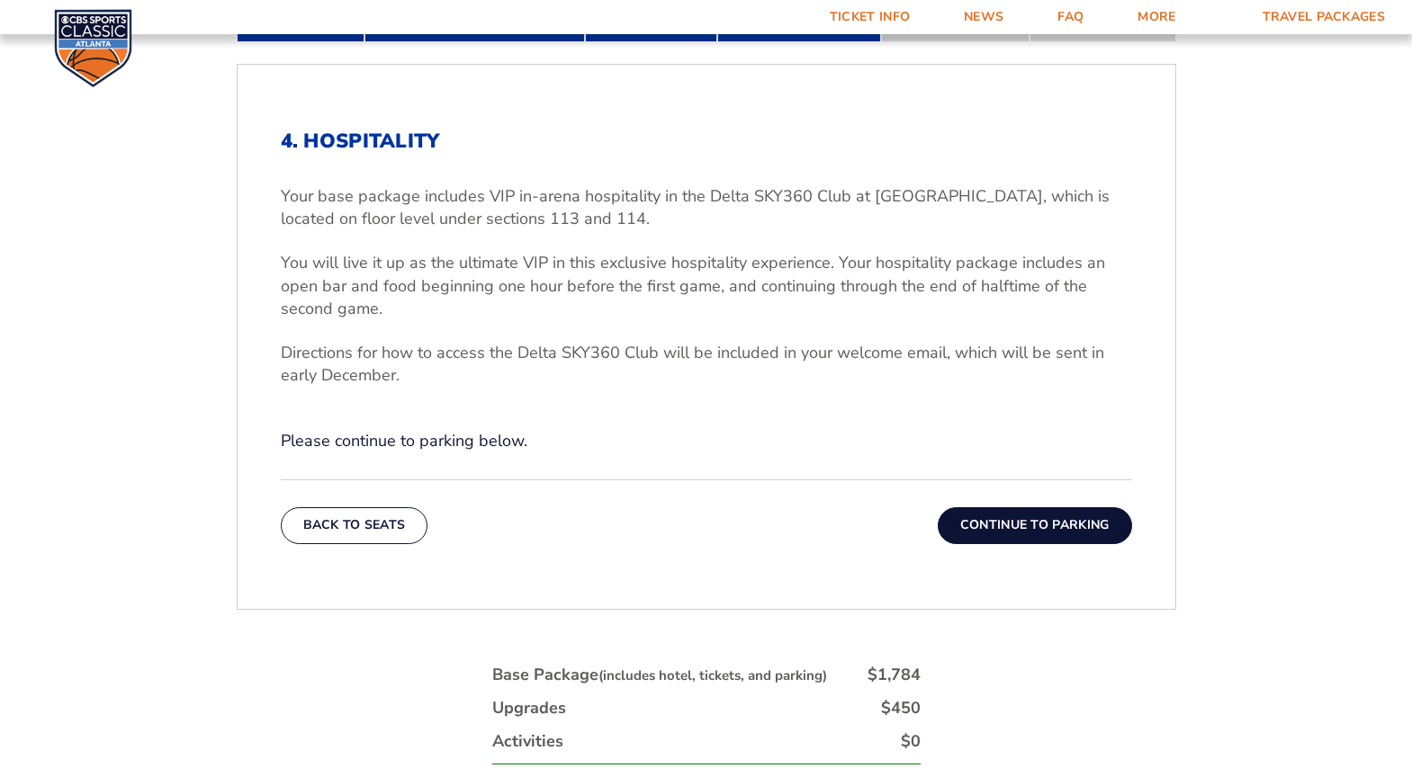
scroll to position [547, 0]
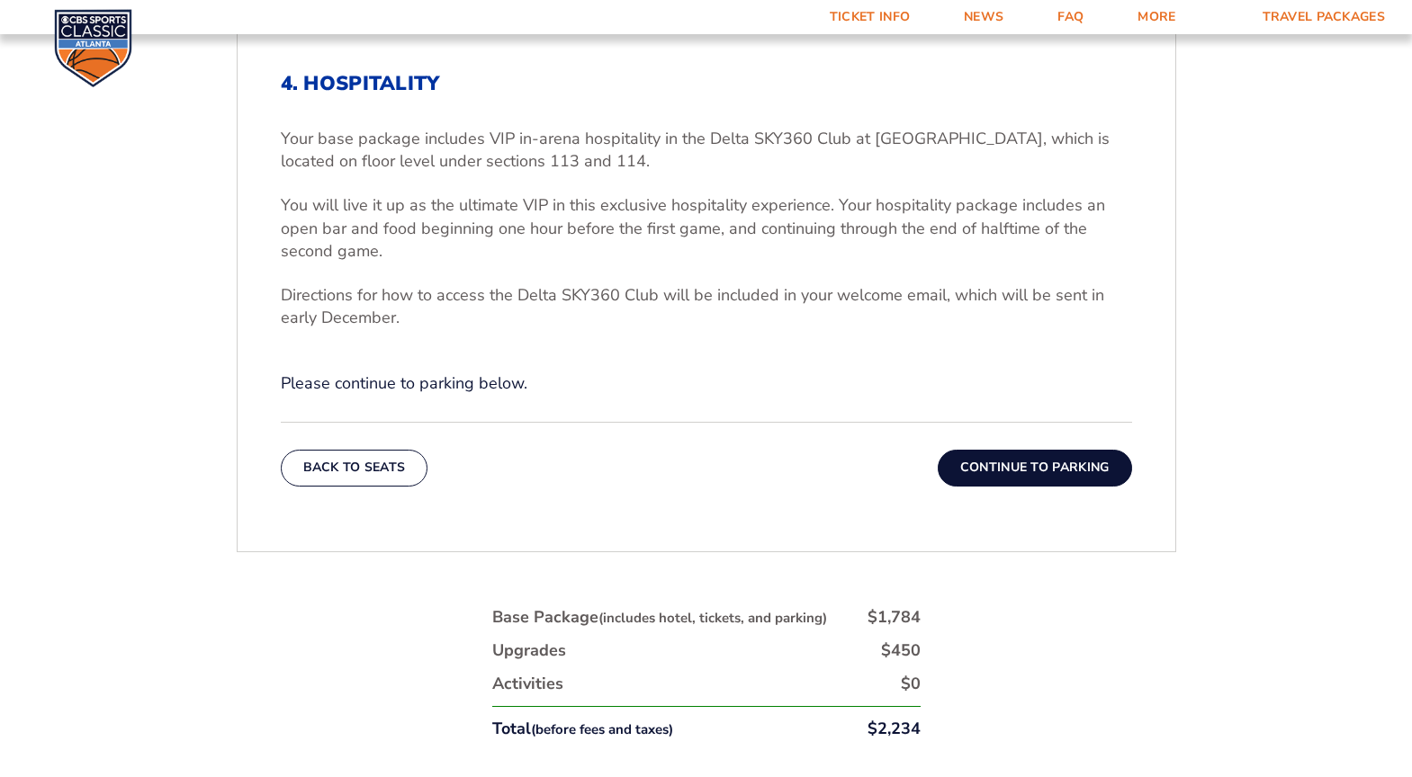
click at [1003, 468] on button "Continue To Parking" at bounding box center [1035, 468] width 194 height 36
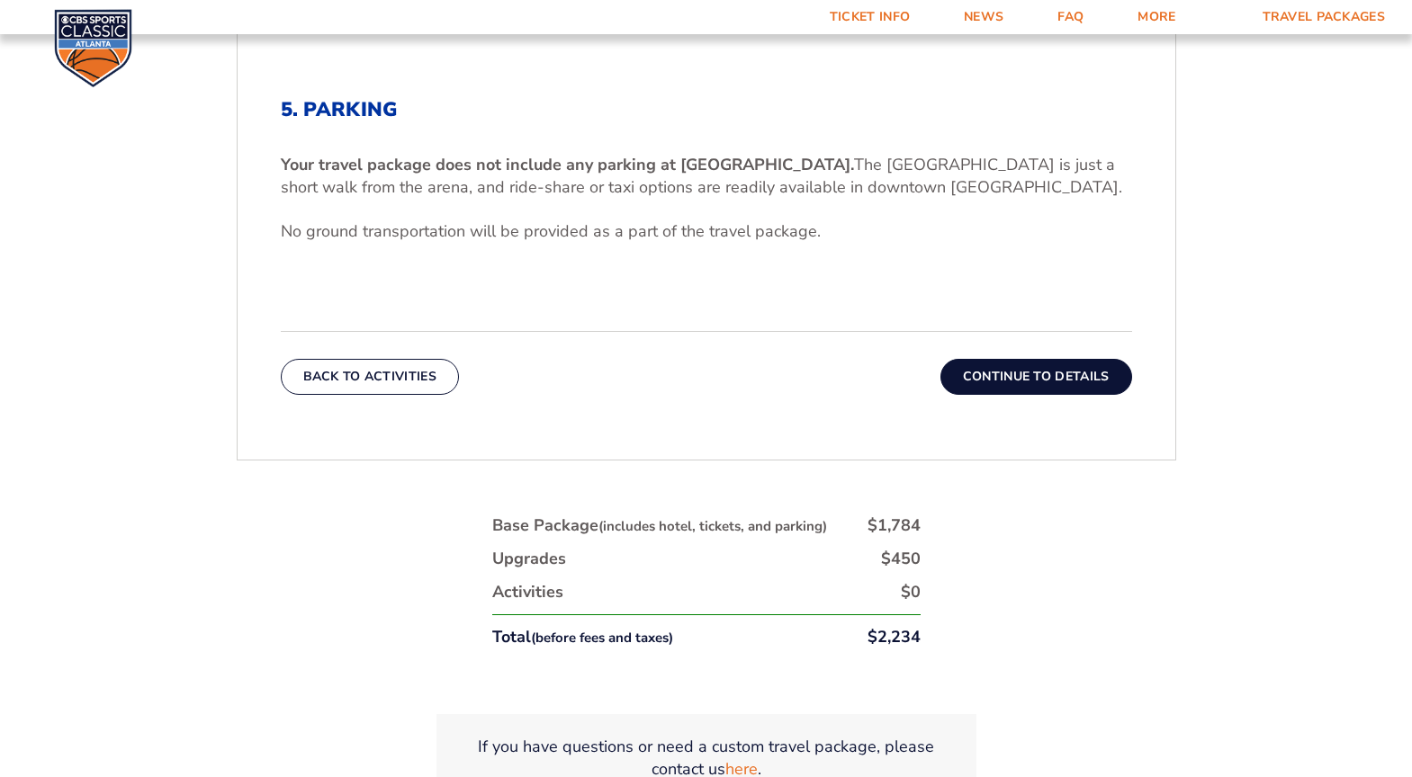
scroll to position [579, 0]
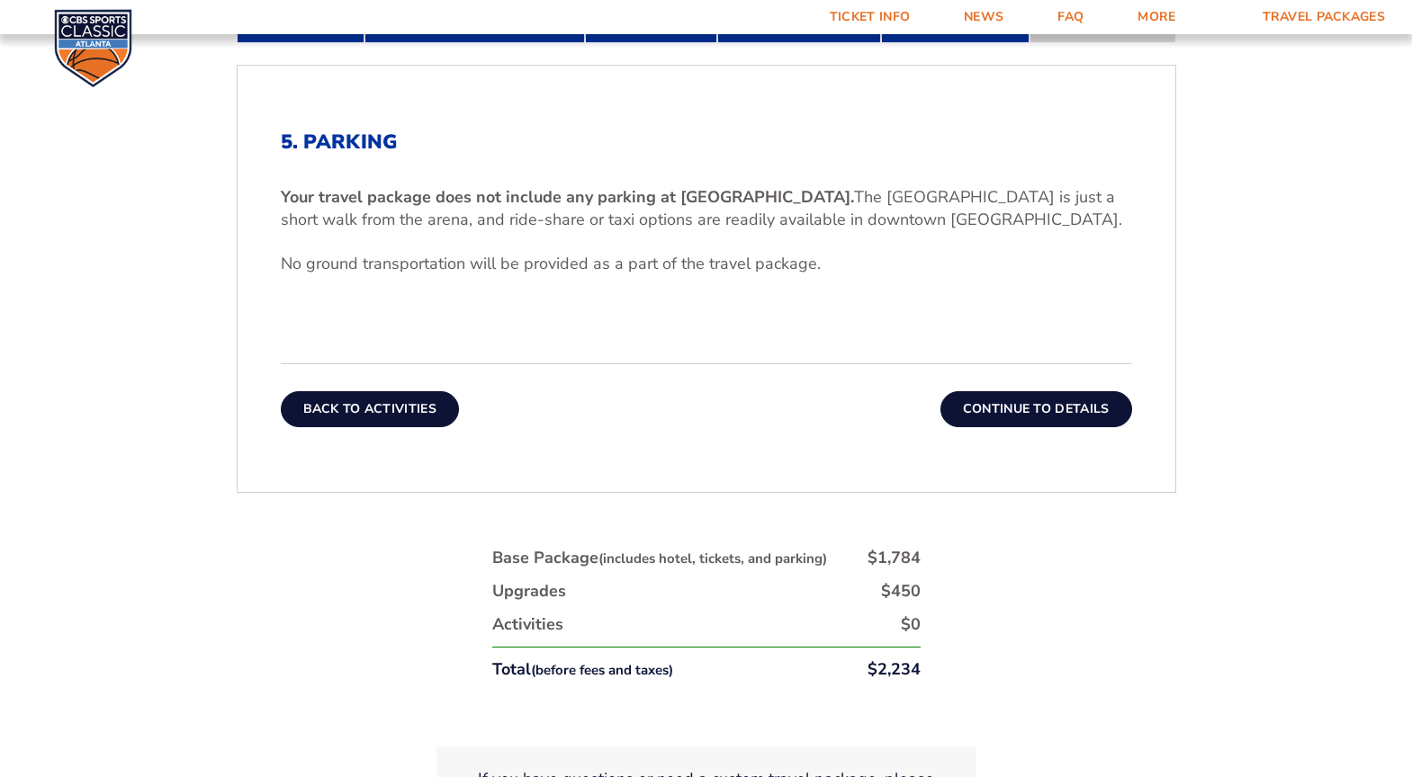
click at [443, 422] on button "Back To Activities" at bounding box center [370, 409] width 178 height 36
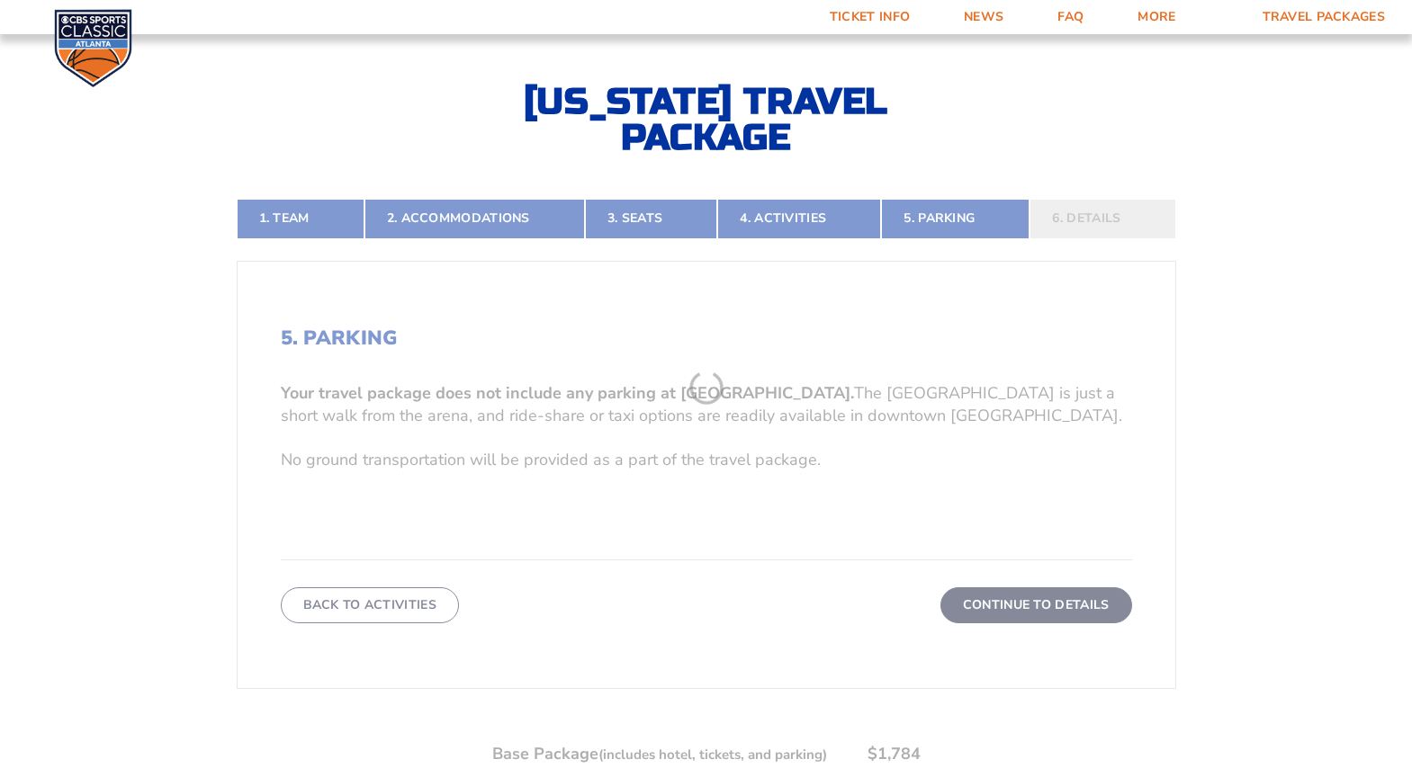
scroll to position [367, 0]
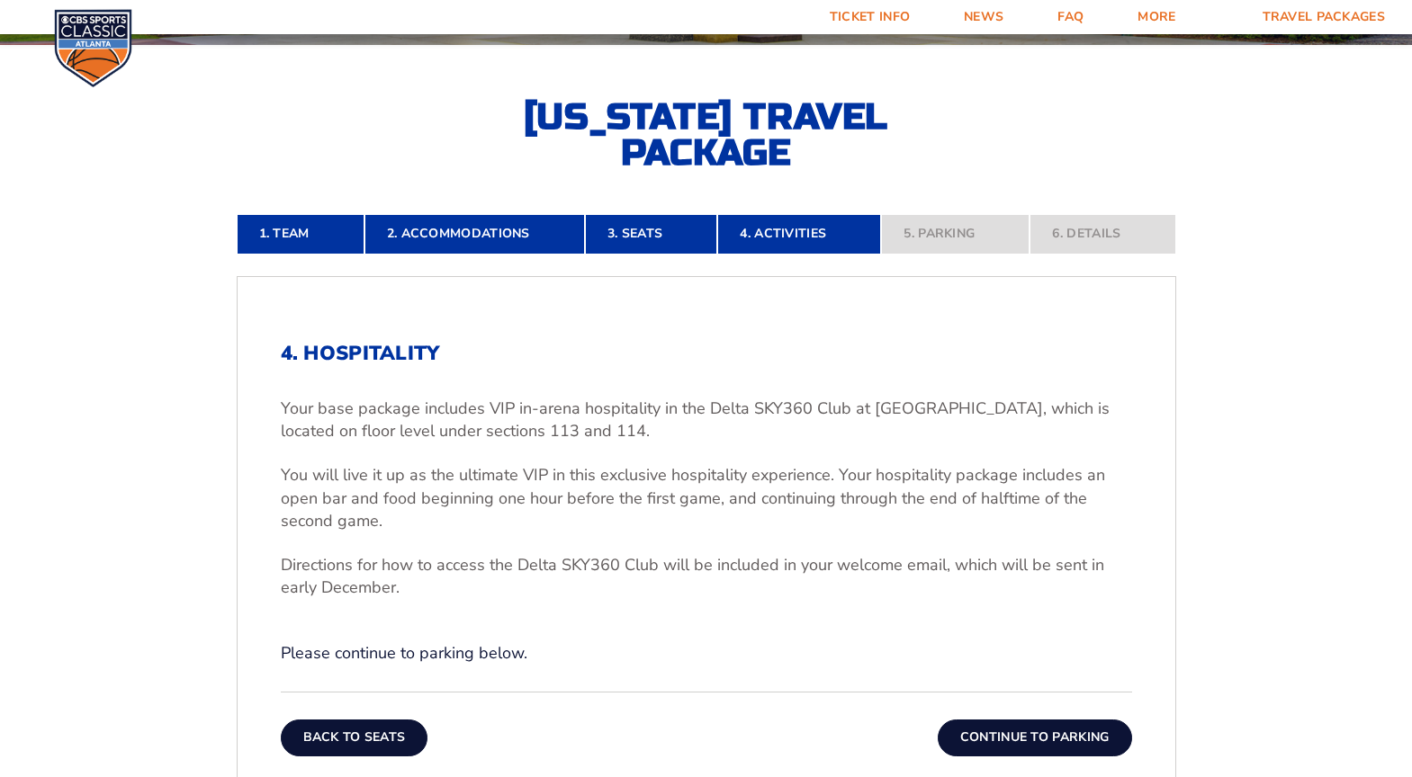
click at [386, 741] on button "Back To Seats" at bounding box center [355, 738] width 148 height 36
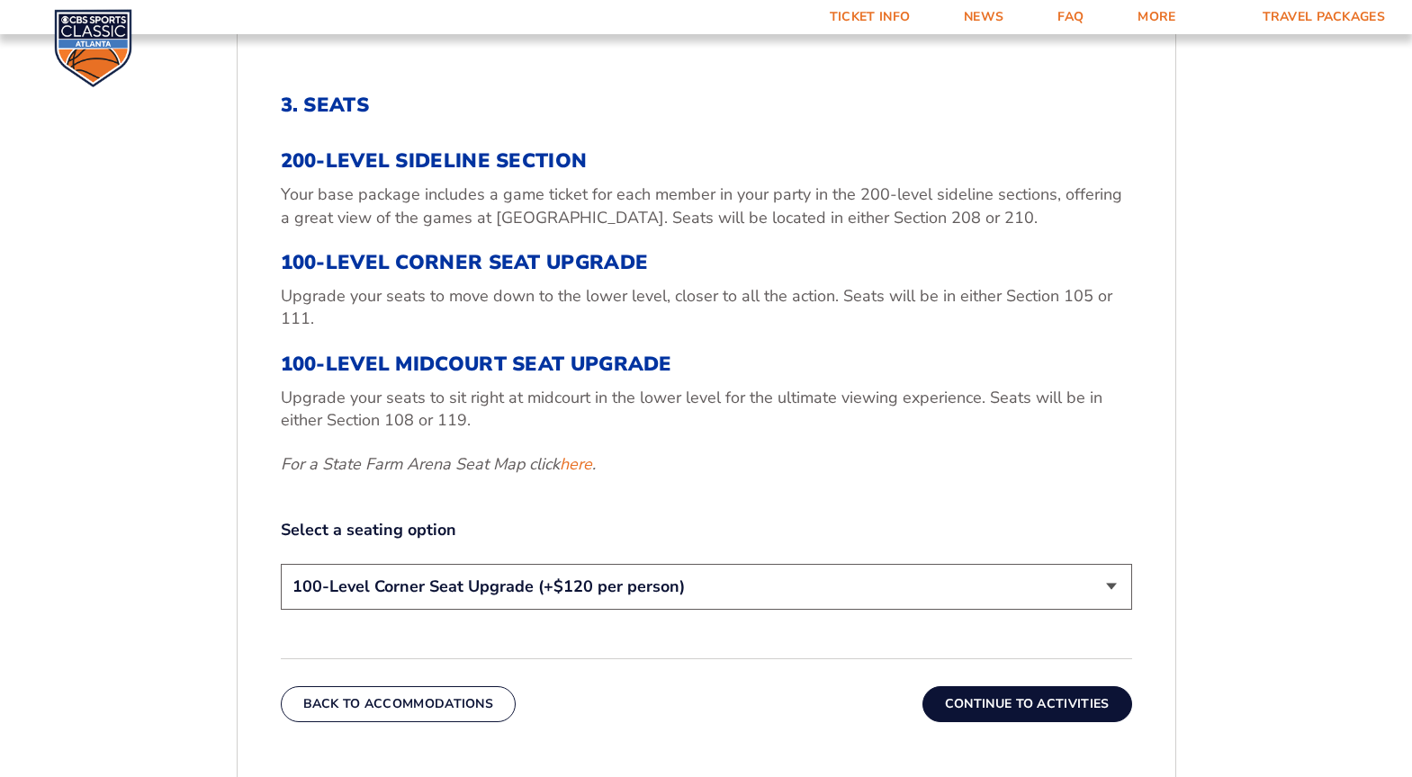
scroll to position [907, 0]
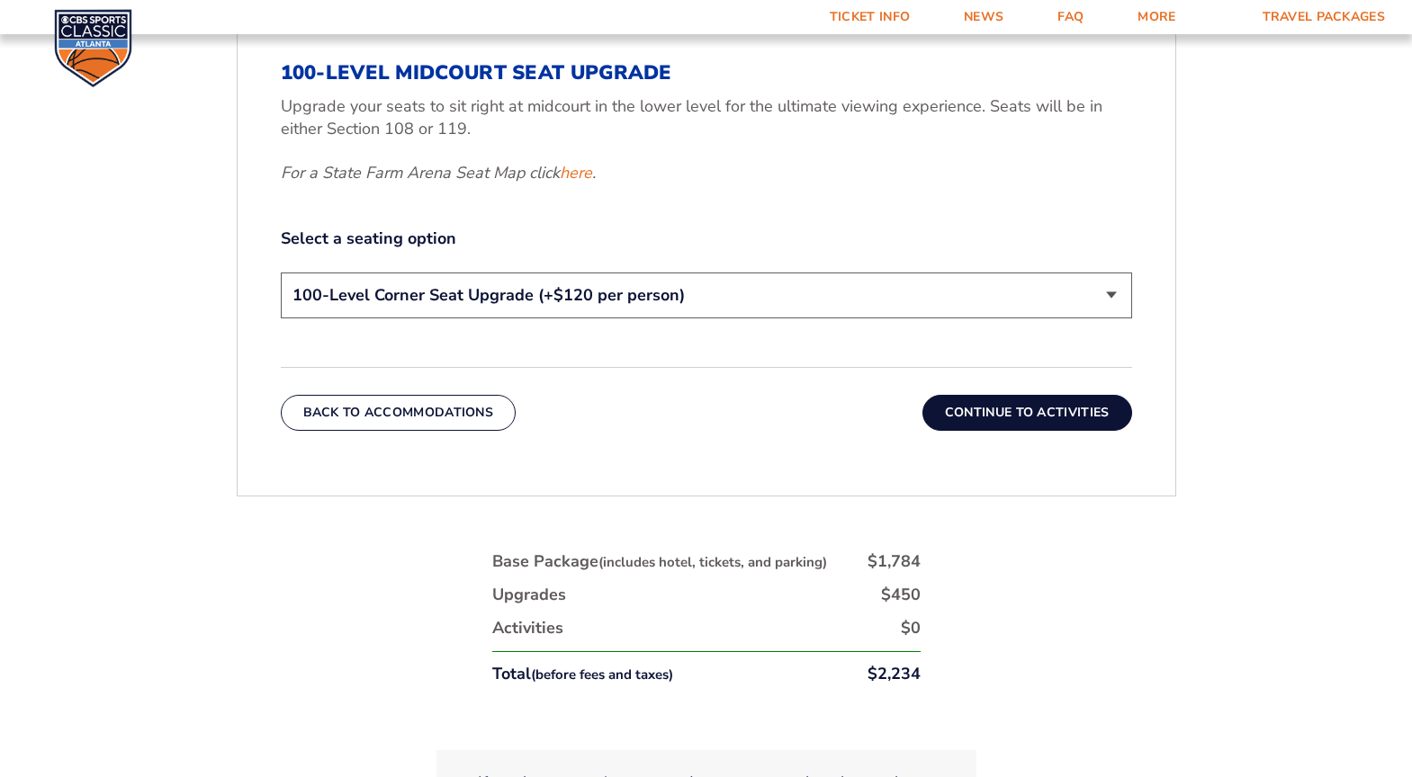
click at [826, 302] on select "200-Level Sideline Section 100-Level Corner Seat Upgrade (+$120 per person) 100…" at bounding box center [706, 296] width 851 height 46
click at [281, 273] on select "200-Level Sideline Section 100-Level Corner Seat Upgrade (+$120 per person) 100…" at bounding box center [706, 296] width 851 height 46
click at [534, 294] on select "200-Level Sideline Section 100-Level Corner Seat Upgrade (+$120 per person) 100…" at bounding box center [706, 296] width 851 height 46
click at [760, 190] on div "3. Seats 200-Level Sideline Section Your base package includes a game ticket fo…" at bounding box center [706, 63] width 851 height 522
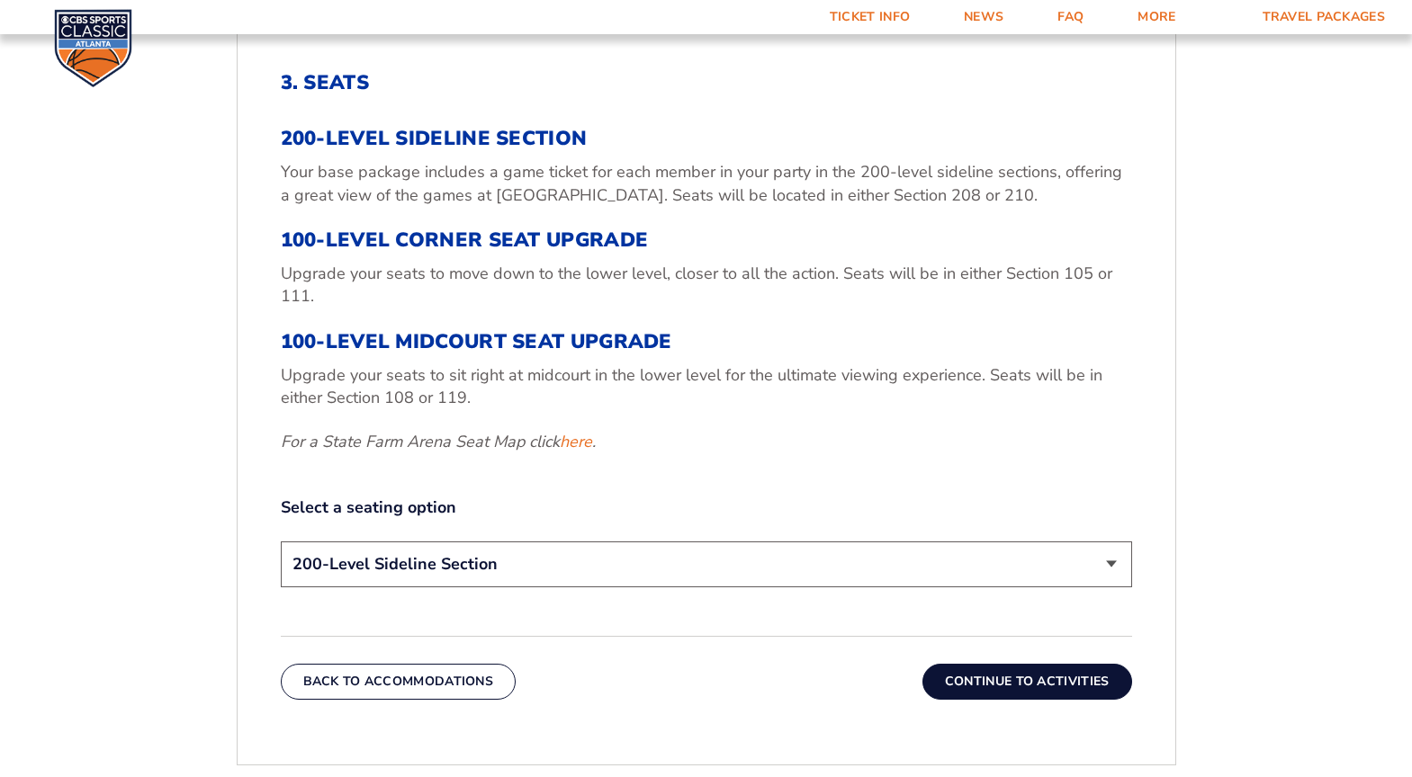
scroll to position [727, 0]
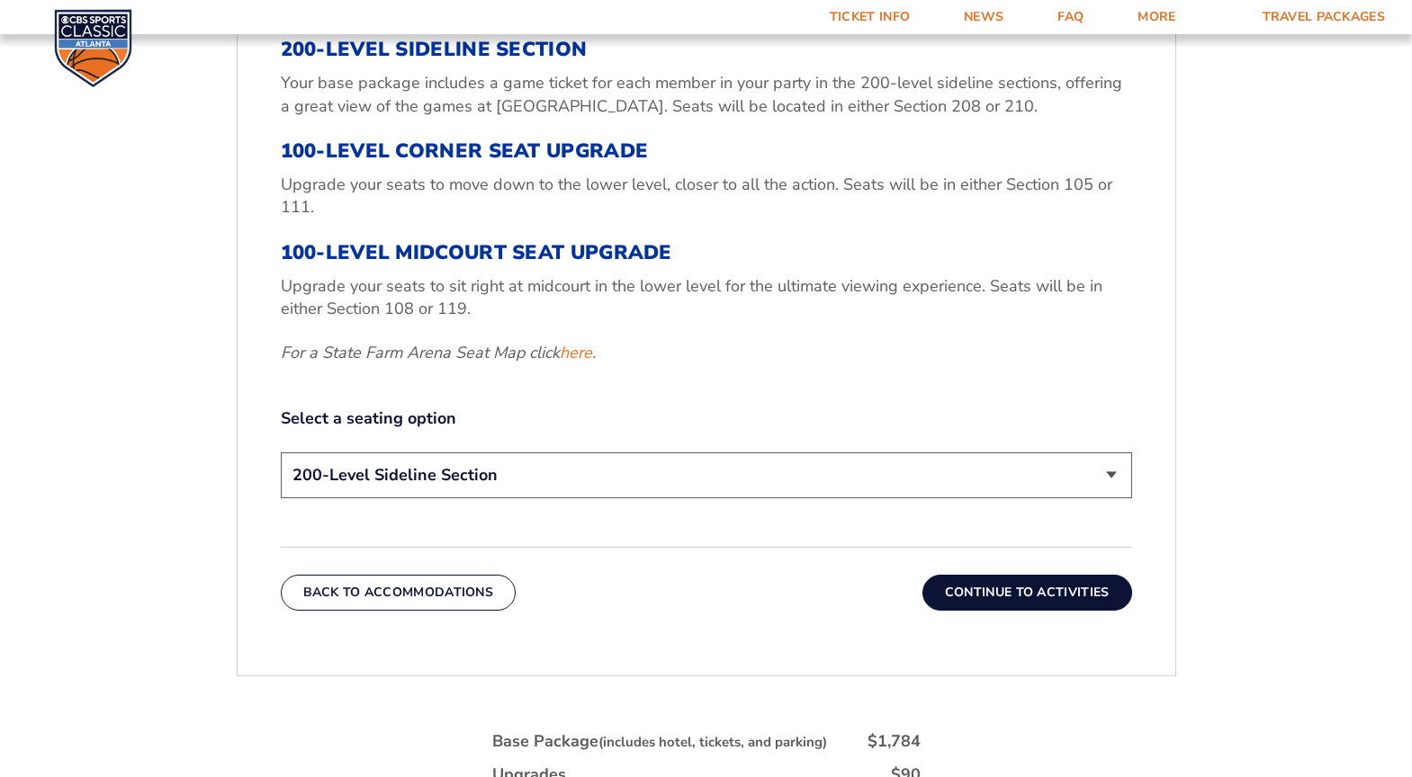
click at [831, 484] on select "200-Level Sideline Section 100-Level Corner Seat Upgrade (+$120 per person) 100…" at bounding box center [706, 476] width 851 height 46
click at [281, 453] on select "200-Level Sideline Section 100-Level Corner Seat Upgrade (+$120 per person) 100…" at bounding box center [706, 476] width 851 height 46
click at [491, 473] on select "200-Level Sideline Section 100-Level Corner Seat Upgrade (+$120 per person) 100…" at bounding box center [706, 476] width 851 height 46
click at [281, 453] on select "200-Level Sideline Section 100-Level Corner Seat Upgrade (+$120 per person) 100…" at bounding box center [706, 476] width 851 height 46
click at [656, 479] on select "200-Level Sideline Section 100-Level Corner Seat Upgrade (+$120 per person) 100…" at bounding box center [706, 476] width 851 height 46
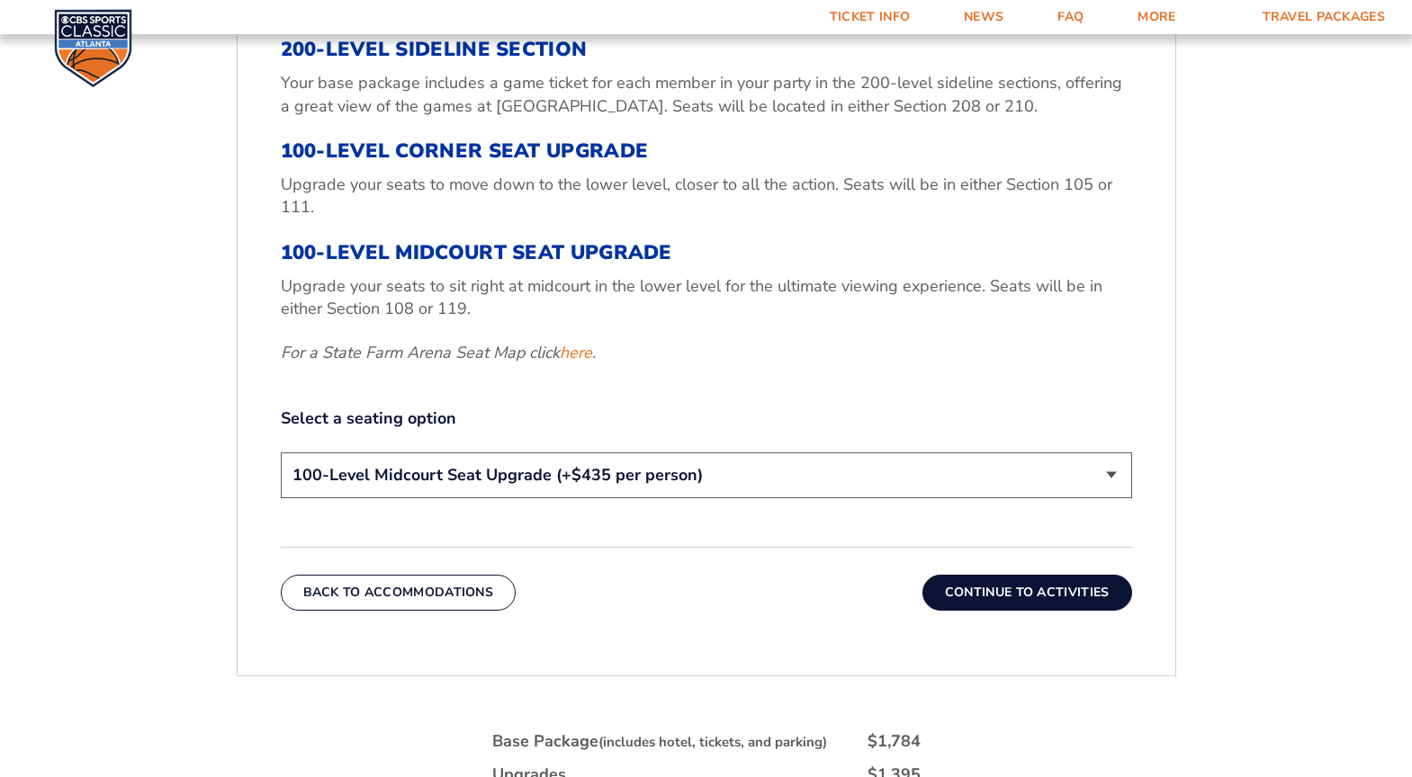
select select "100-Level Corner Seat Upgrade"
click at [281, 453] on select "200-Level Sideline Section 100-Level Corner Seat Upgrade (+$120 per person) 100…" at bounding box center [706, 476] width 851 height 46
click at [969, 588] on button "Continue To Activities" at bounding box center [1027, 593] width 210 height 36
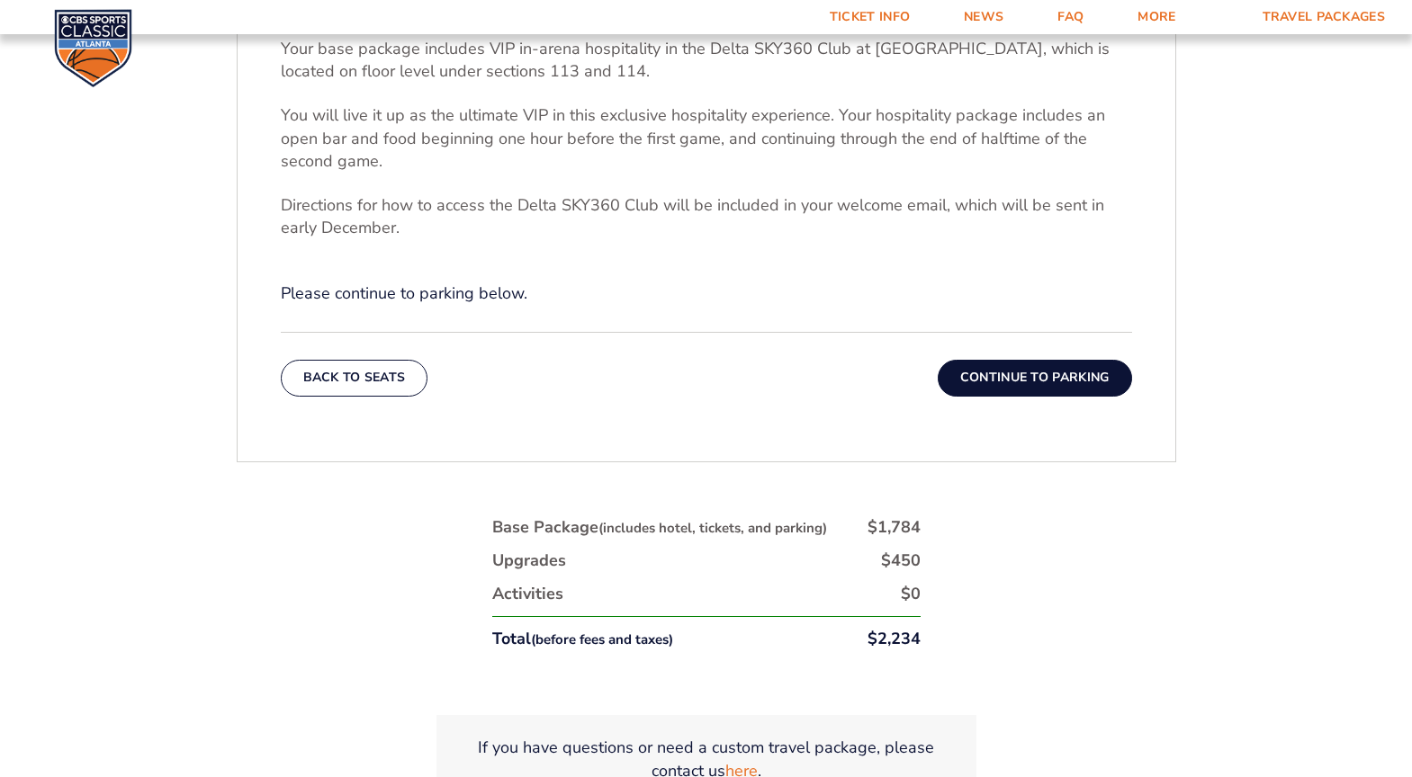
click at [1038, 377] on button "Continue To Parking" at bounding box center [1035, 378] width 194 height 36
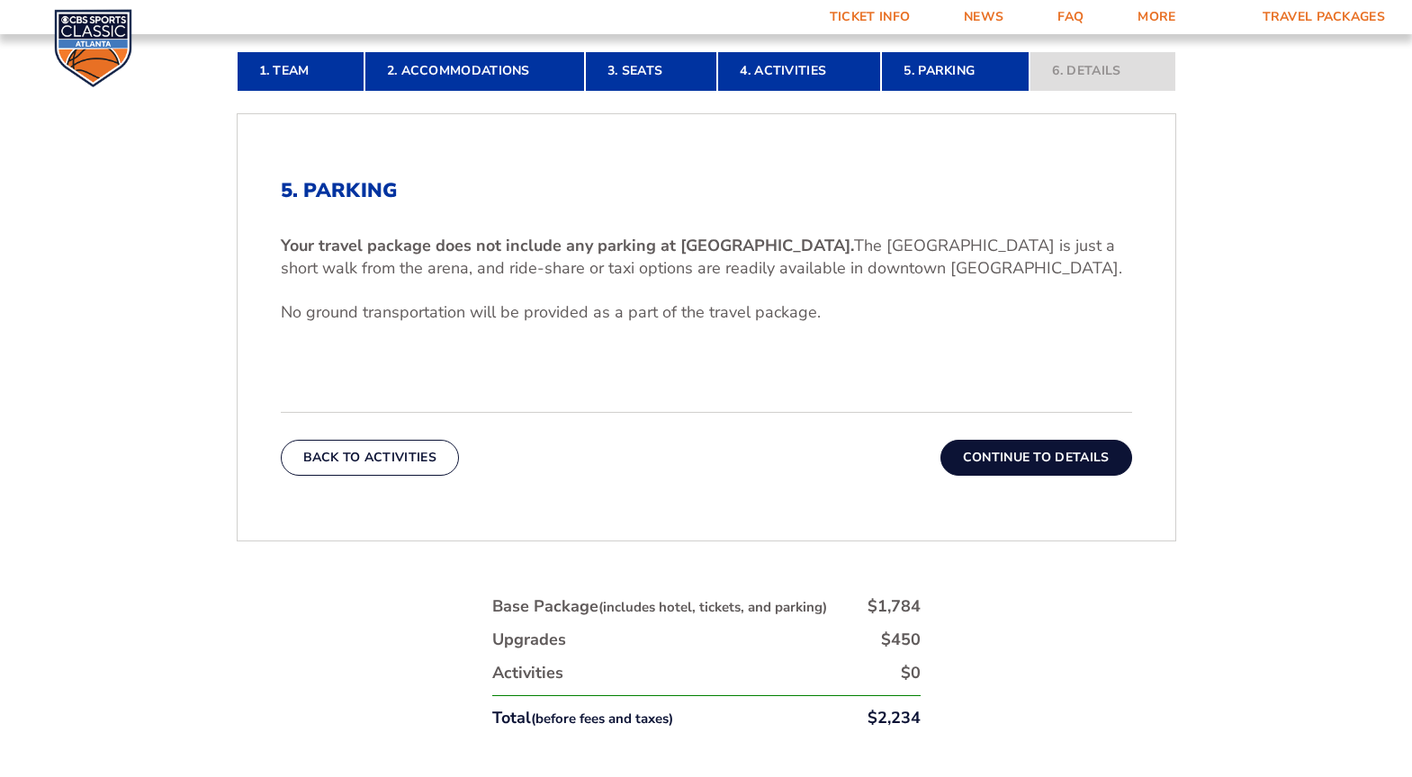
scroll to position [547, 0]
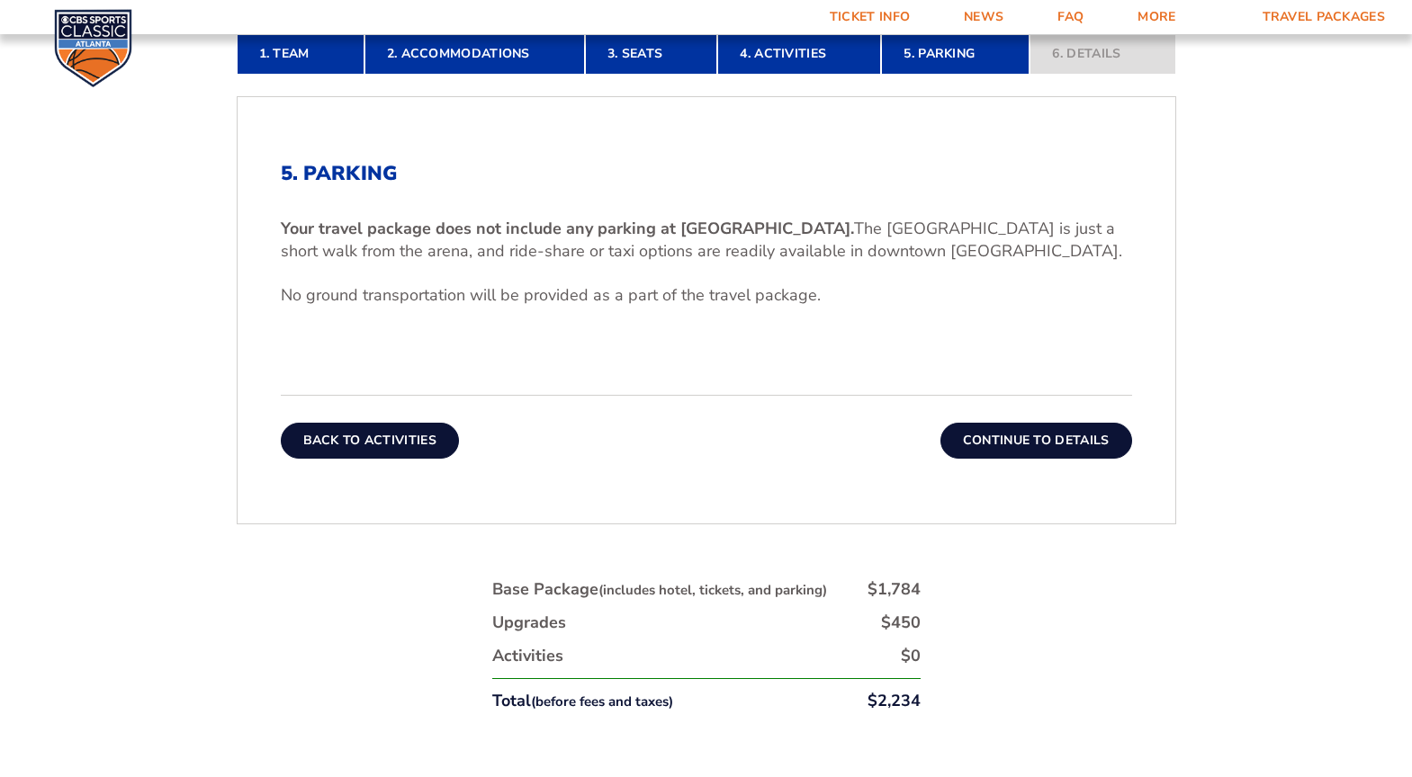
click at [374, 445] on button "Back To Activities" at bounding box center [370, 441] width 178 height 36
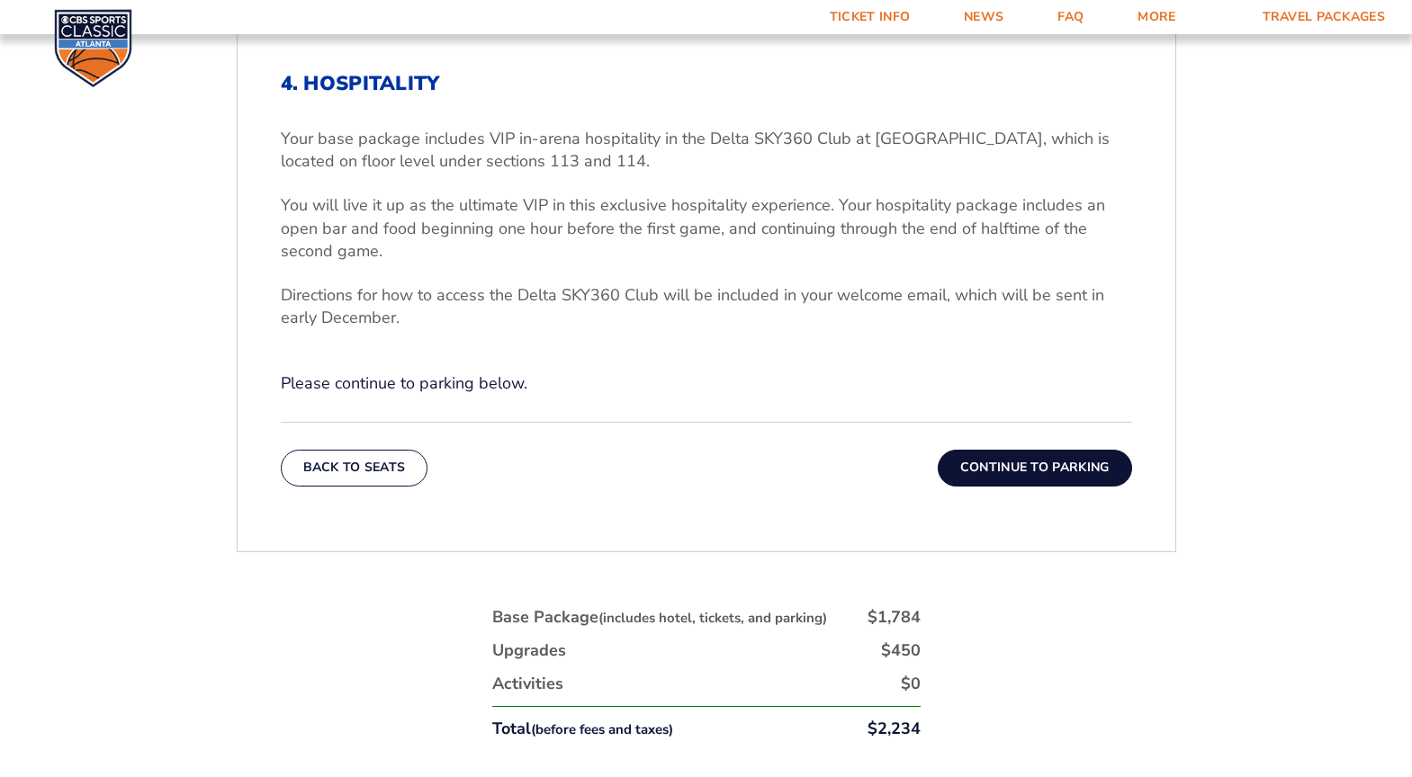
click at [389, 455] on button "Back To Seats" at bounding box center [355, 468] width 148 height 36
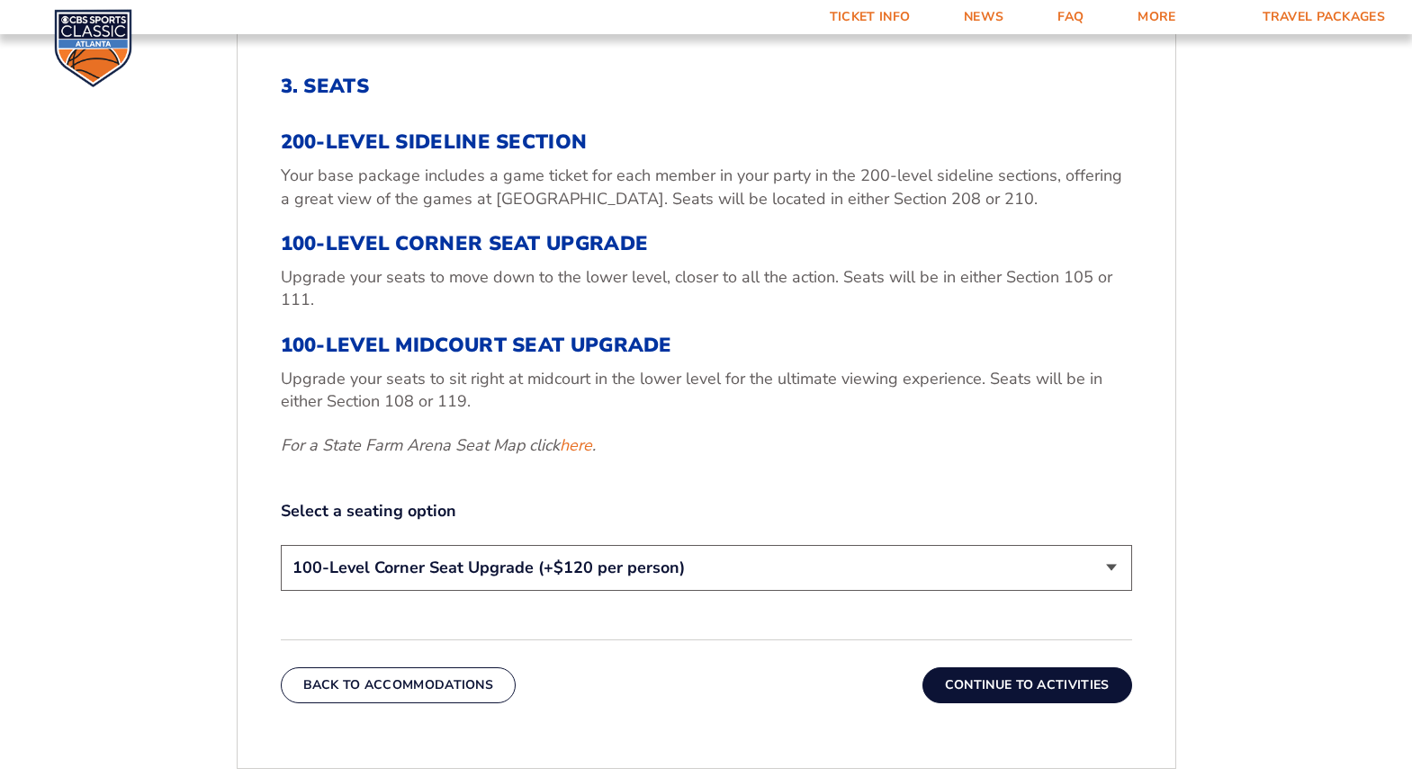
scroll to position [637, 0]
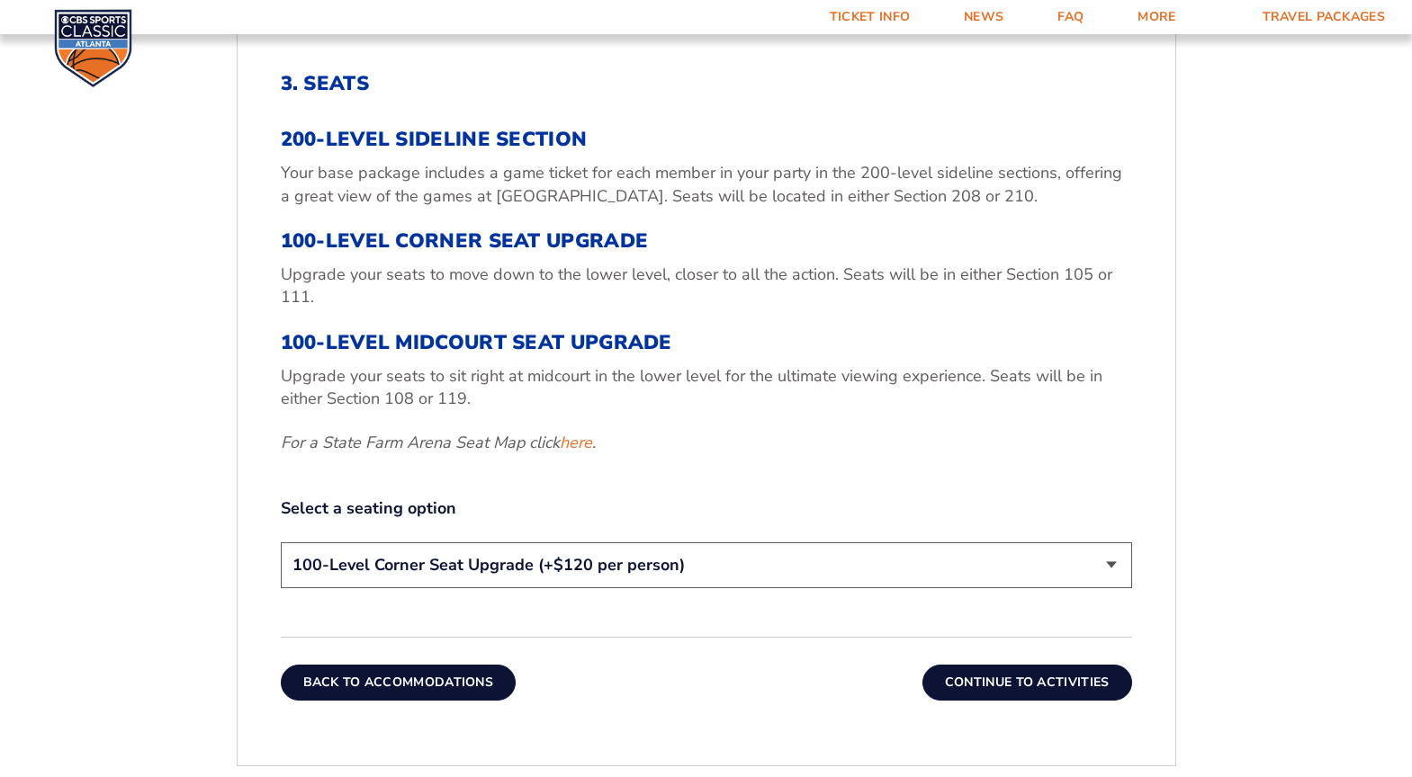
click at [393, 680] on button "Back To Accommodations" at bounding box center [399, 683] width 236 height 36
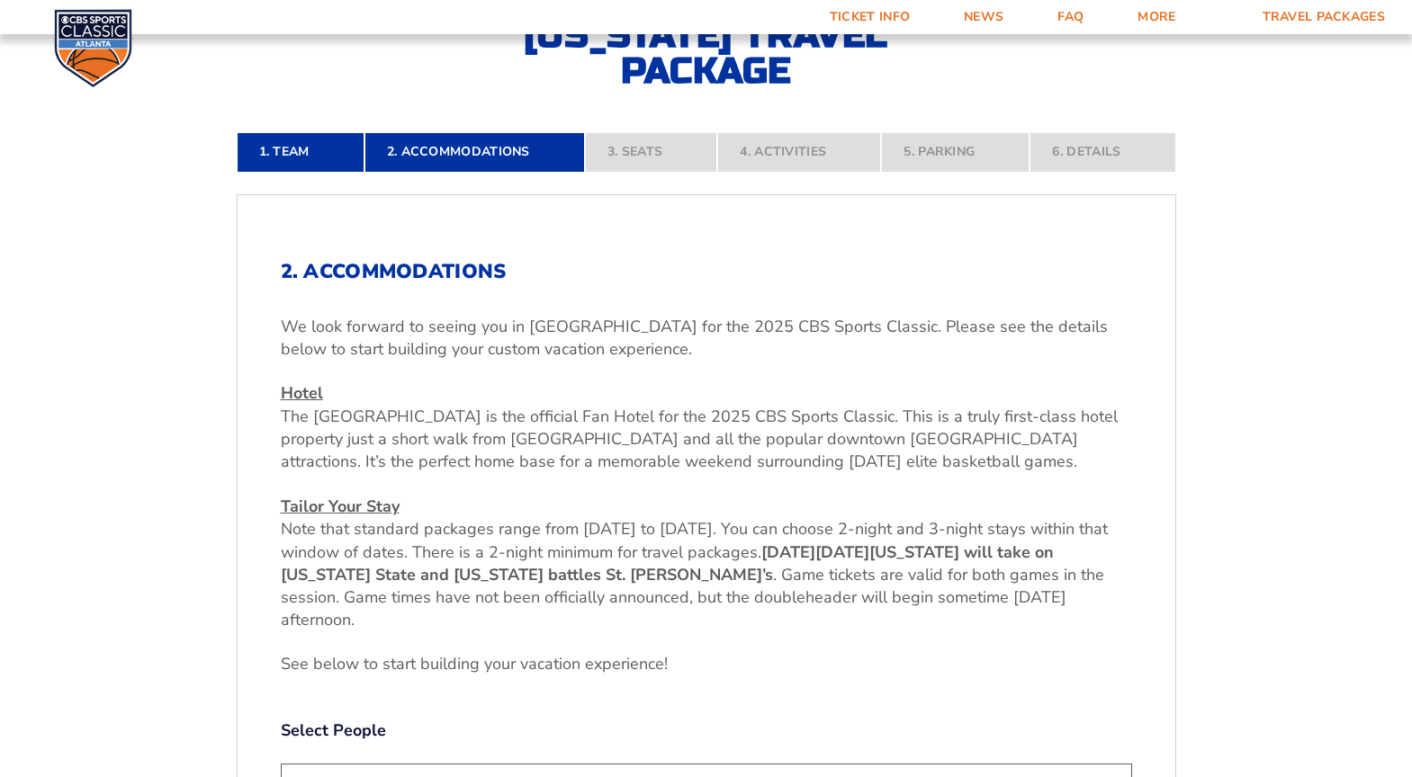
scroll to position [727, 0]
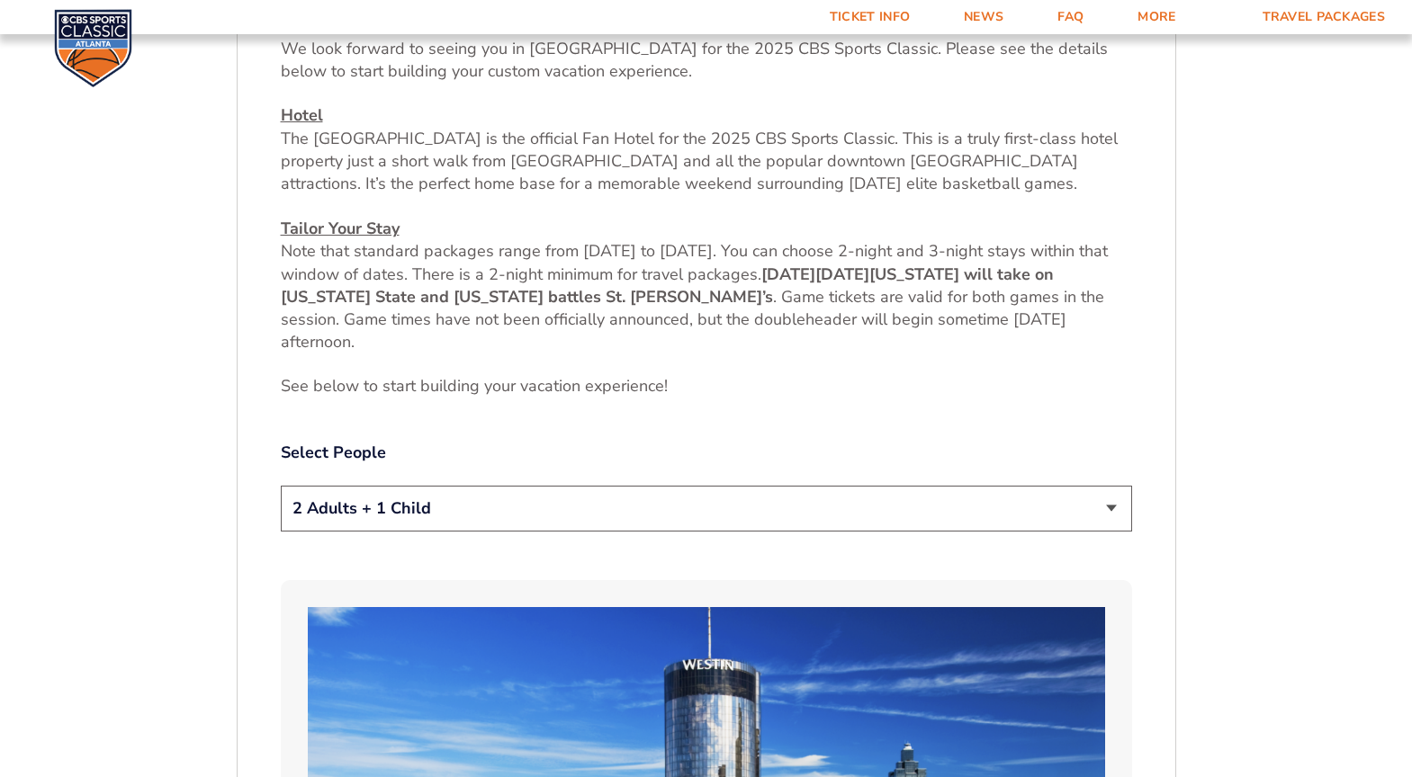
click at [535, 508] on select "1 Adult 2 Adults 3 Adults 4 Adults 2 Adults + 1 Child 2 Adults + 2 Children 2 A…" at bounding box center [706, 509] width 851 height 46
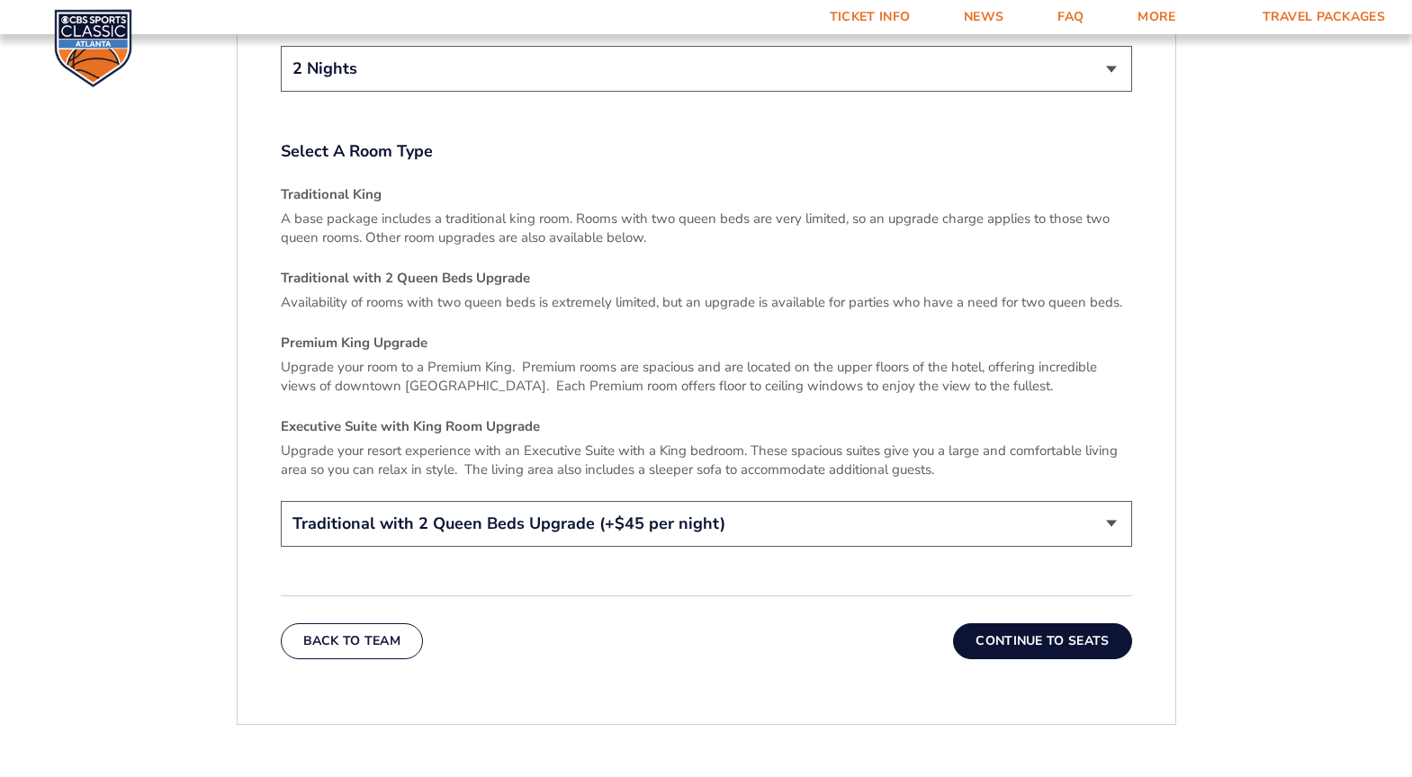
scroll to position [2797, 0]
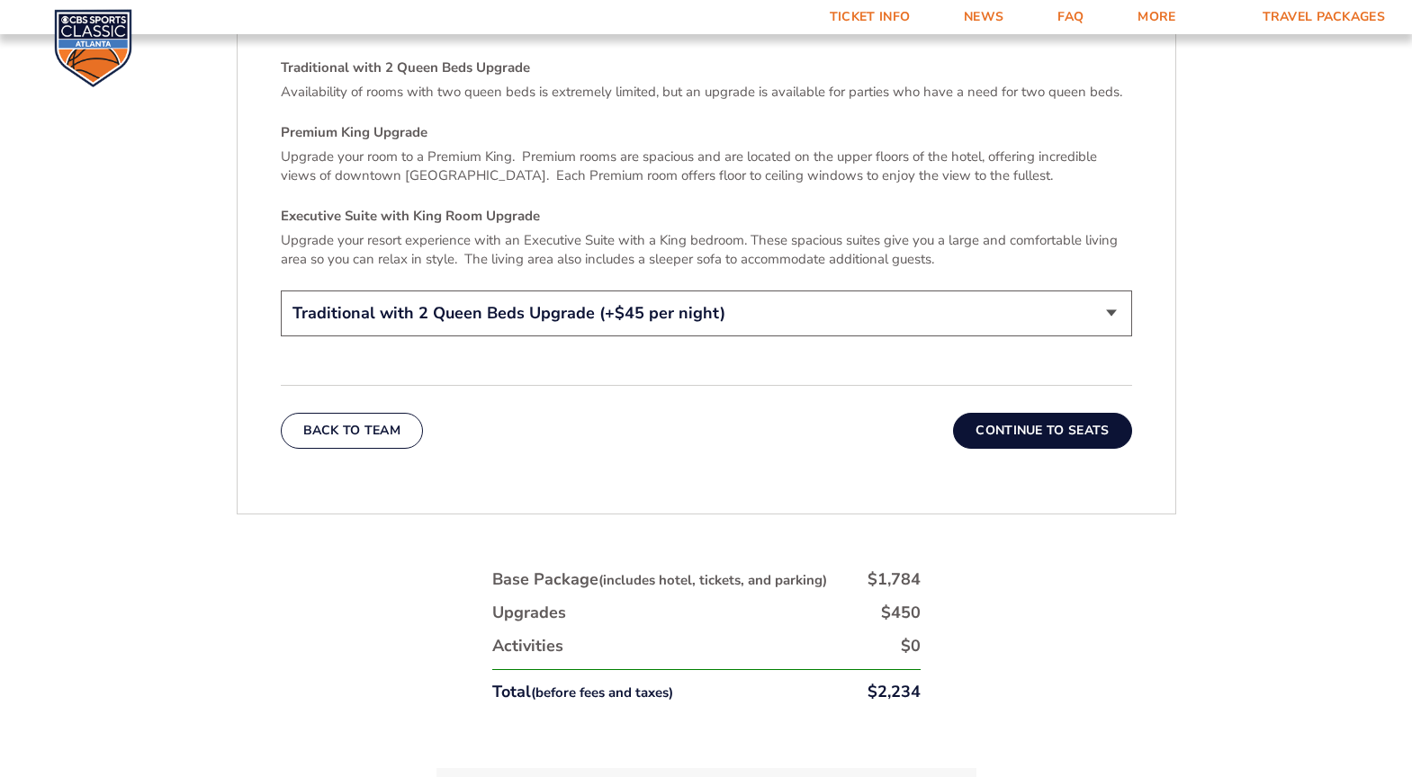
click at [1043, 416] on button "Continue To Seats" at bounding box center [1042, 431] width 178 height 36
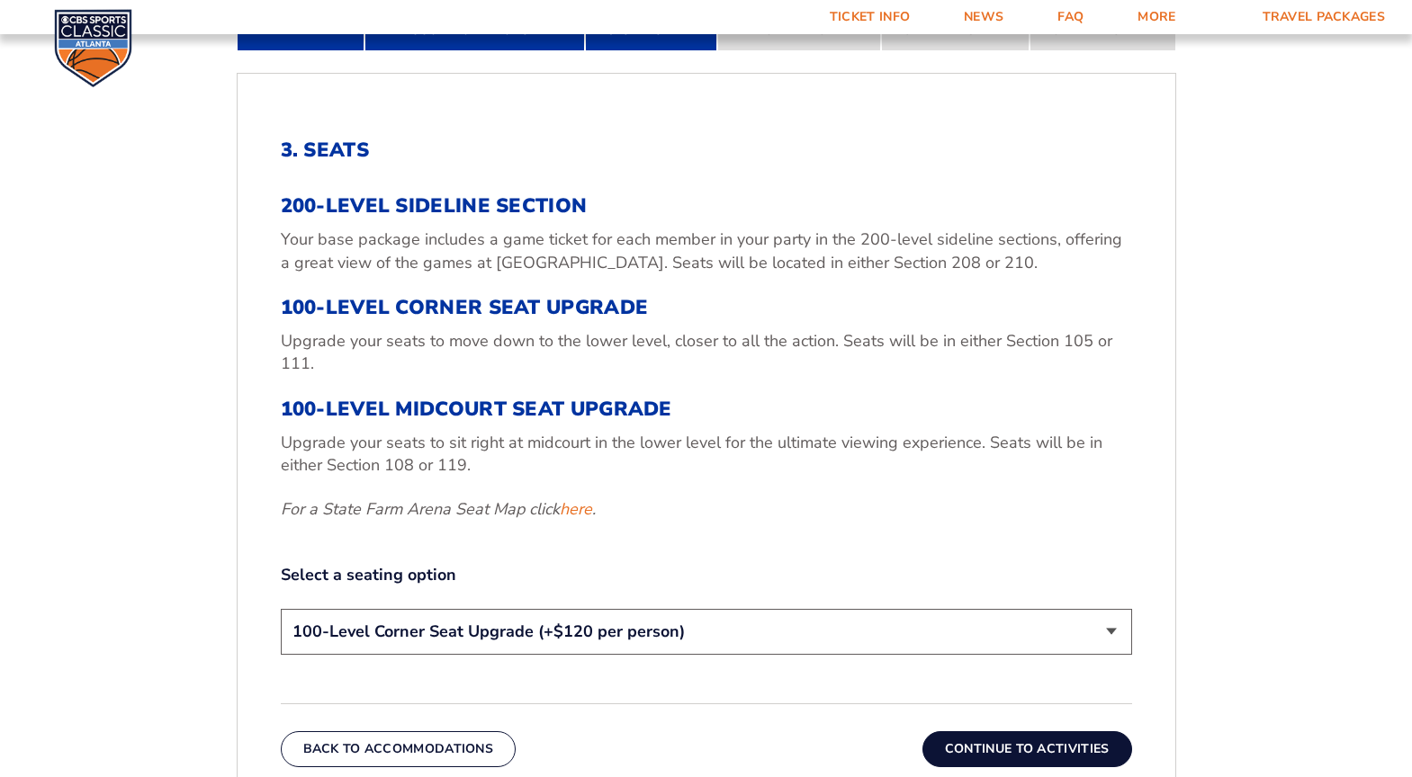
scroll to position [817, 0]
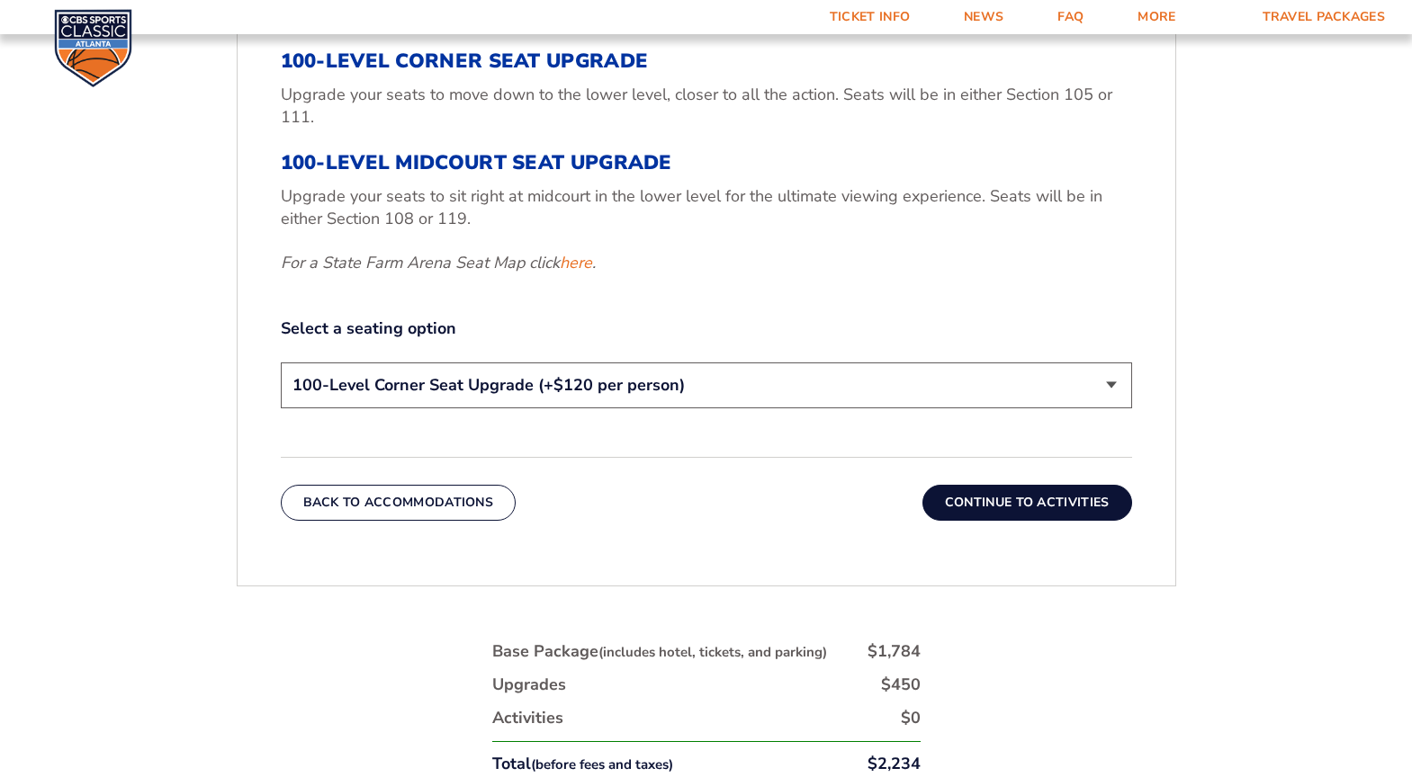
click at [1051, 504] on button "Continue To Activities" at bounding box center [1027, 503] width 210 height 36
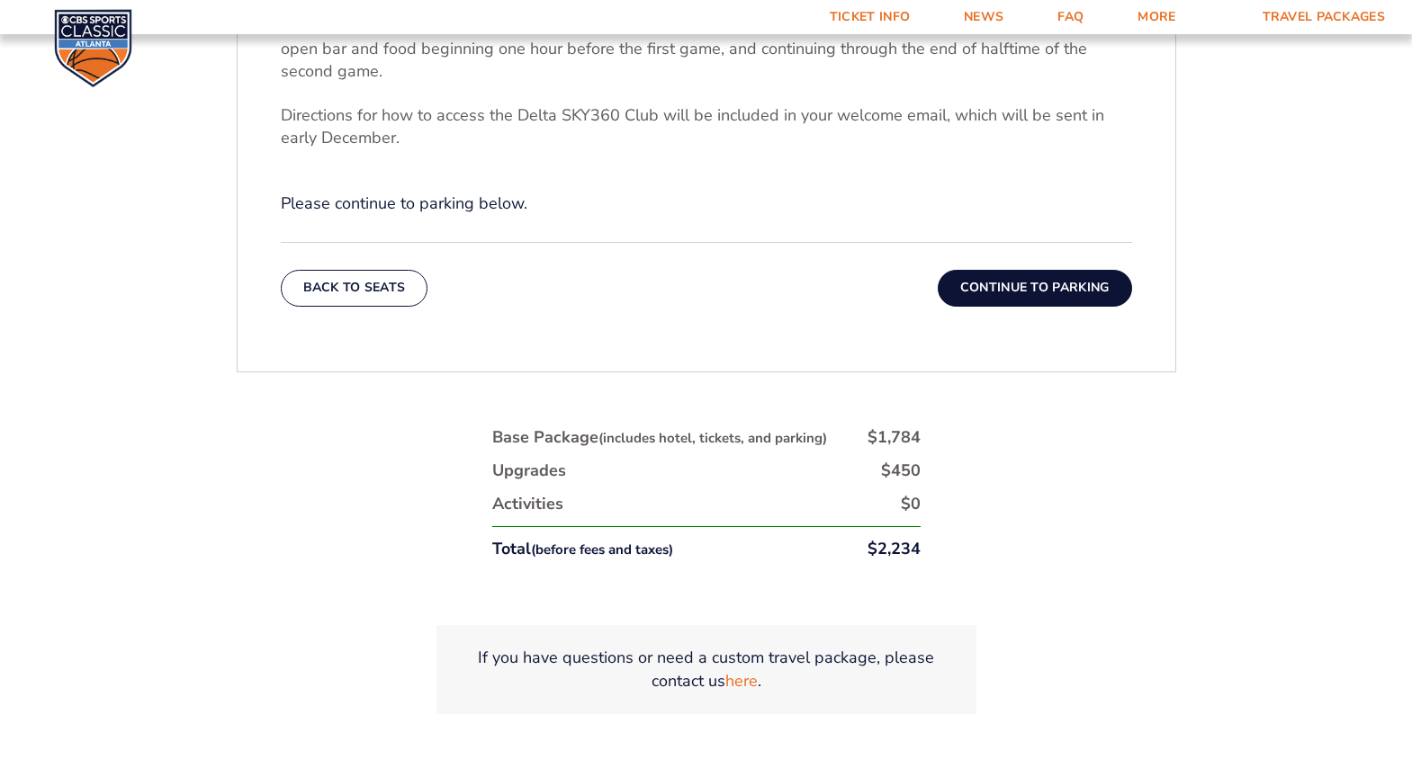
click at [1031, 294] on button "Continue To Parking" at bounding box center [1035, 288] width 194 height 36
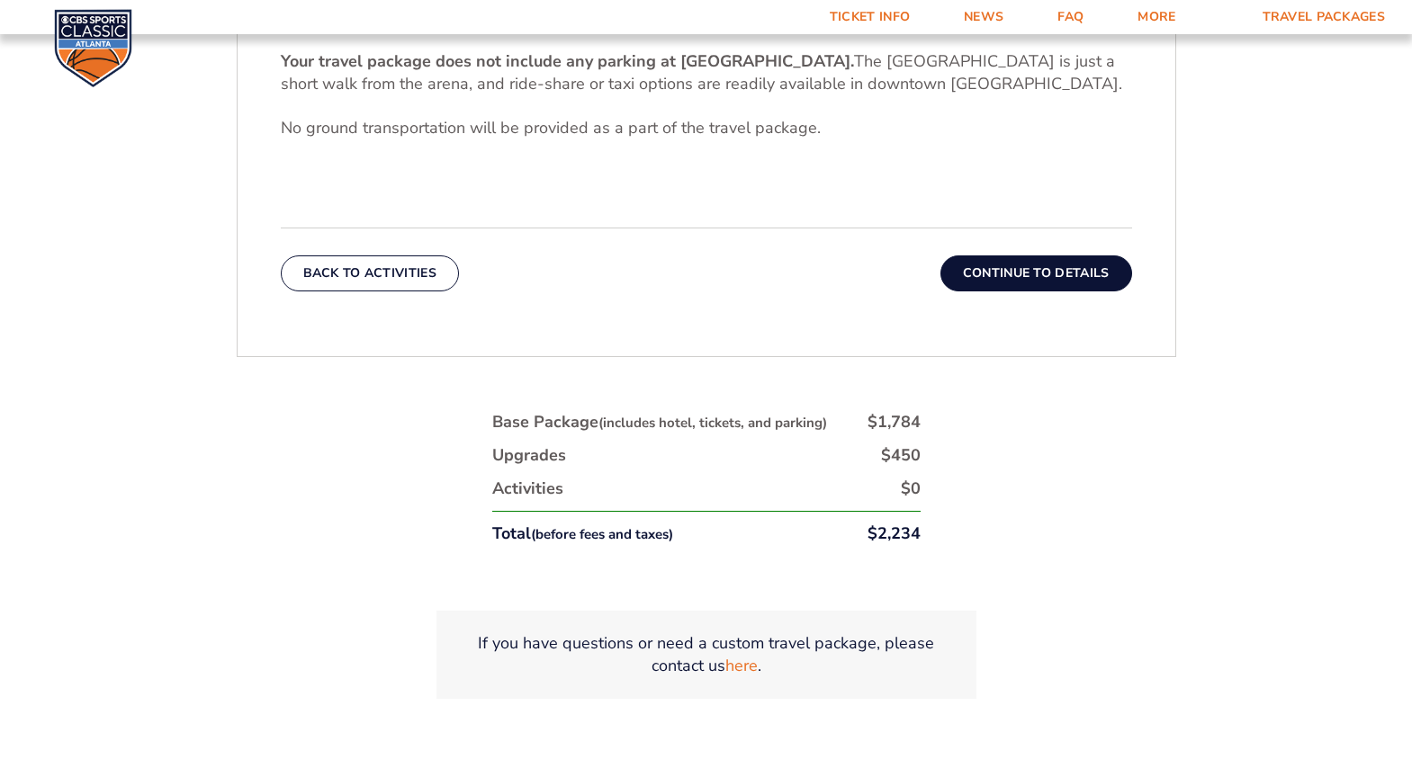
scroll to position [727, 0]
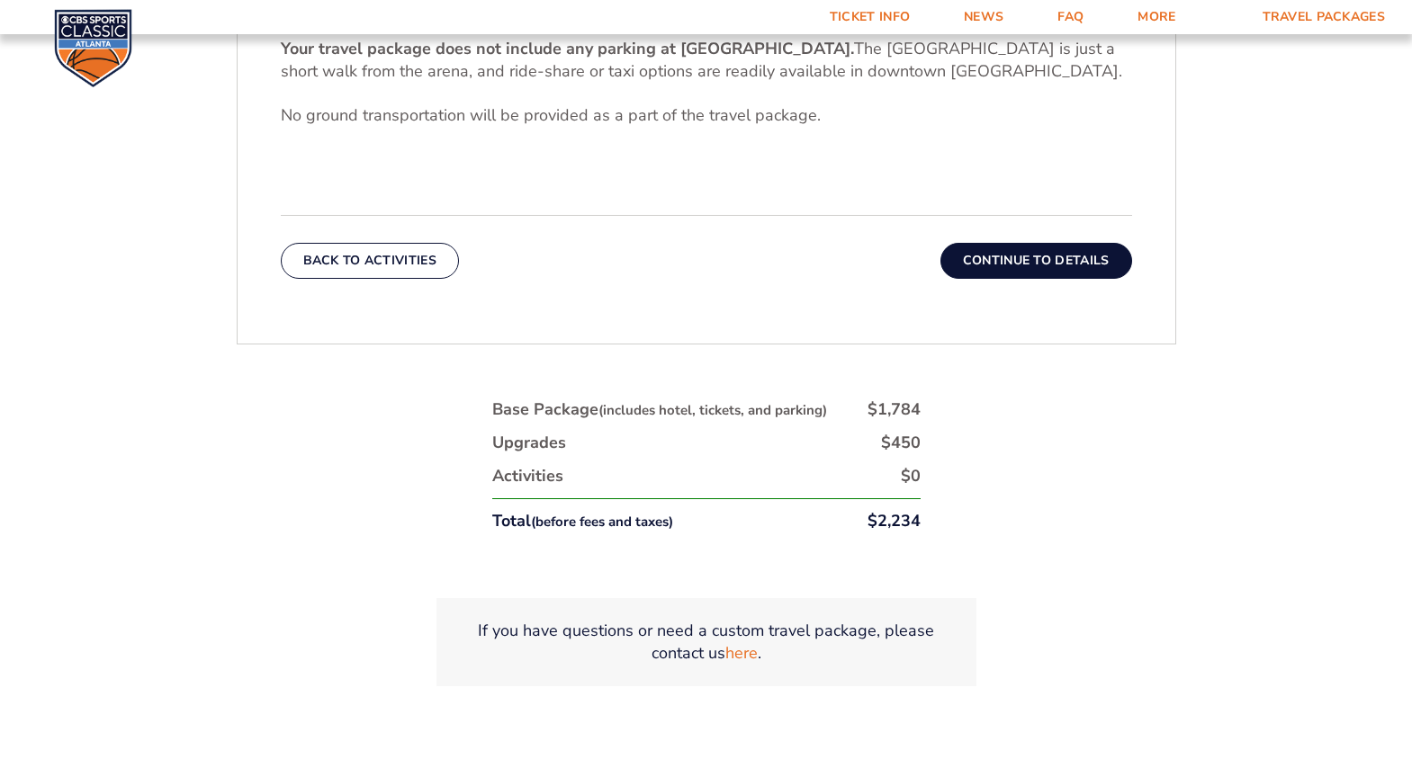
click at [1022, 265] on button "Continue To Details" at bounding box center [1036, 261] width 192 height 36
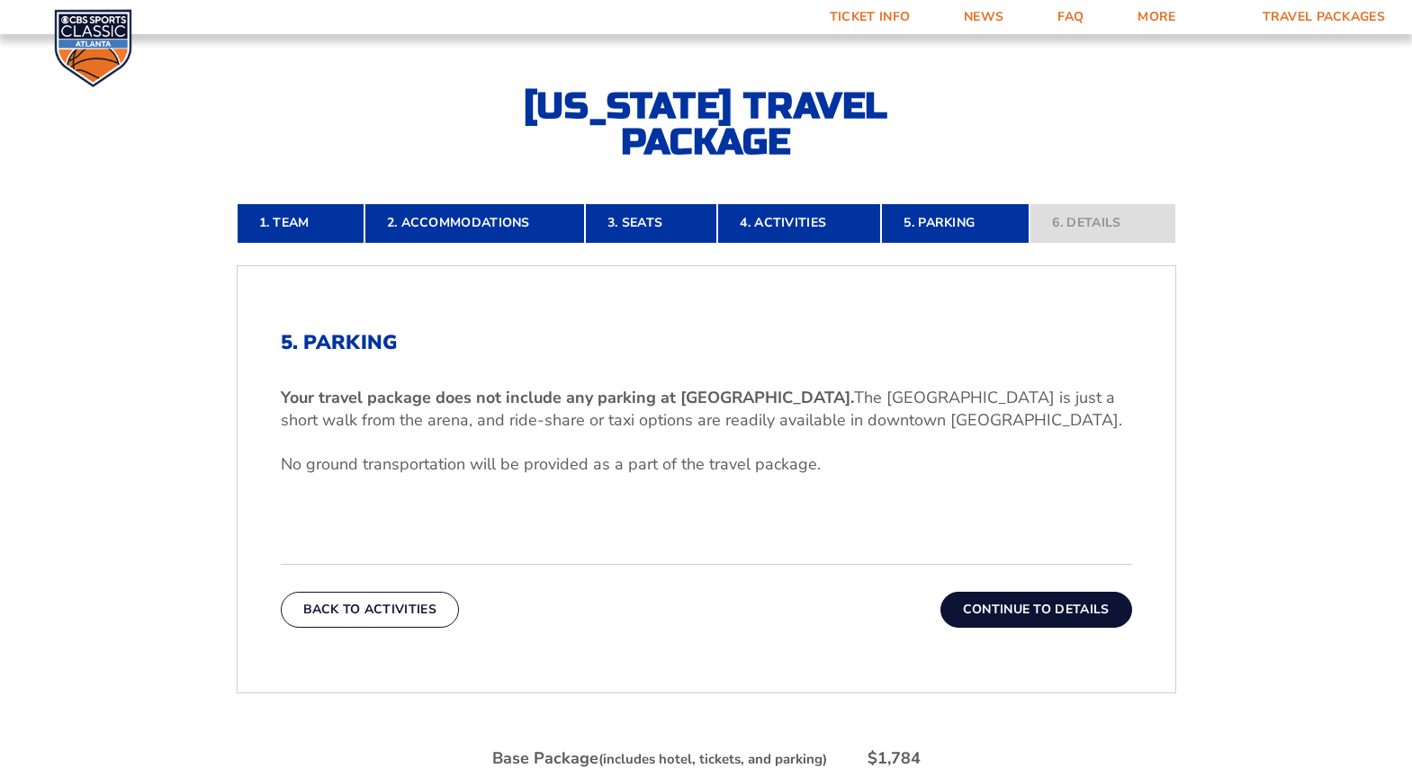
scroll to position [367, 0]
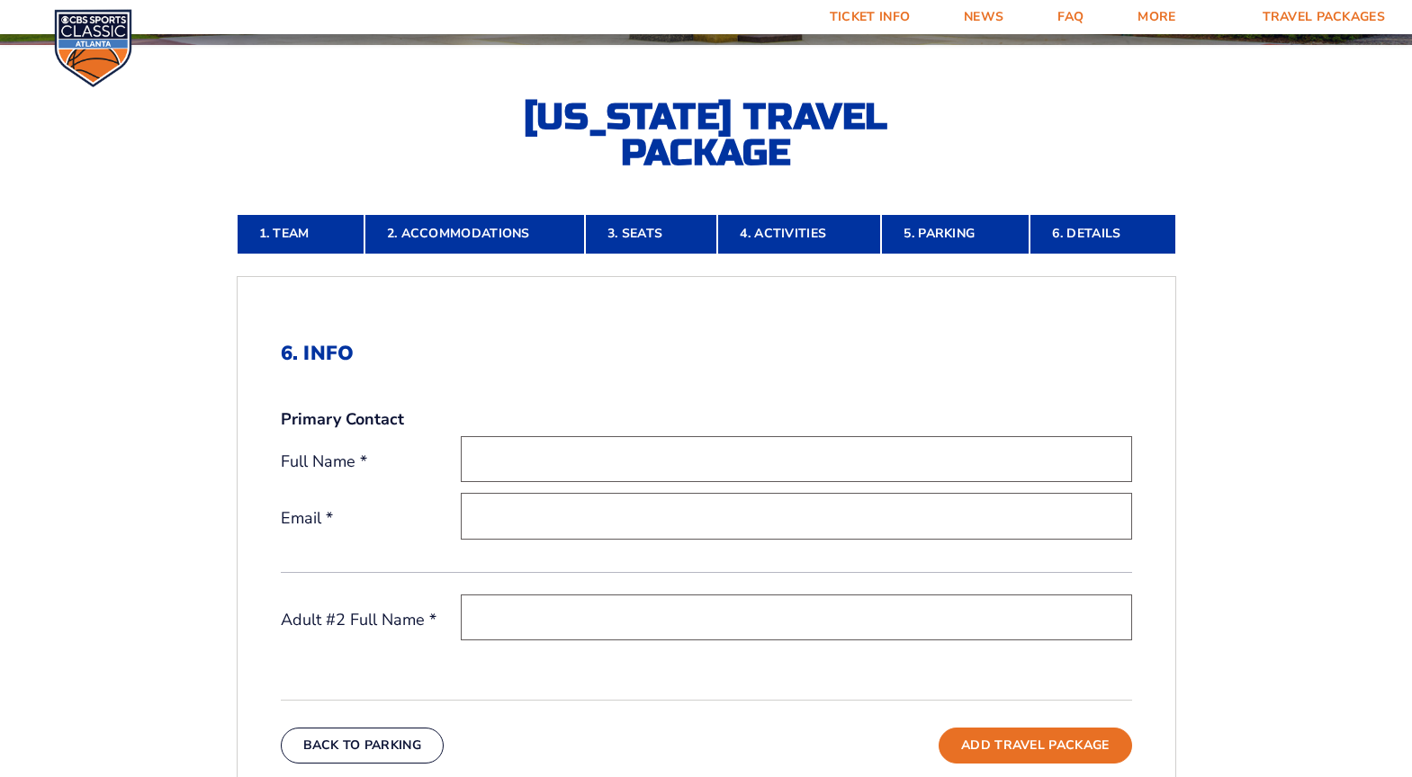
click at [549, 449] on input "text" at bounding box center [796, 459] width 671 height 46
type input "[PERSON_NAME]"
type input "[PERSON_NAME][EMAIL_ADDRESS][DOMAIN_NAME]"
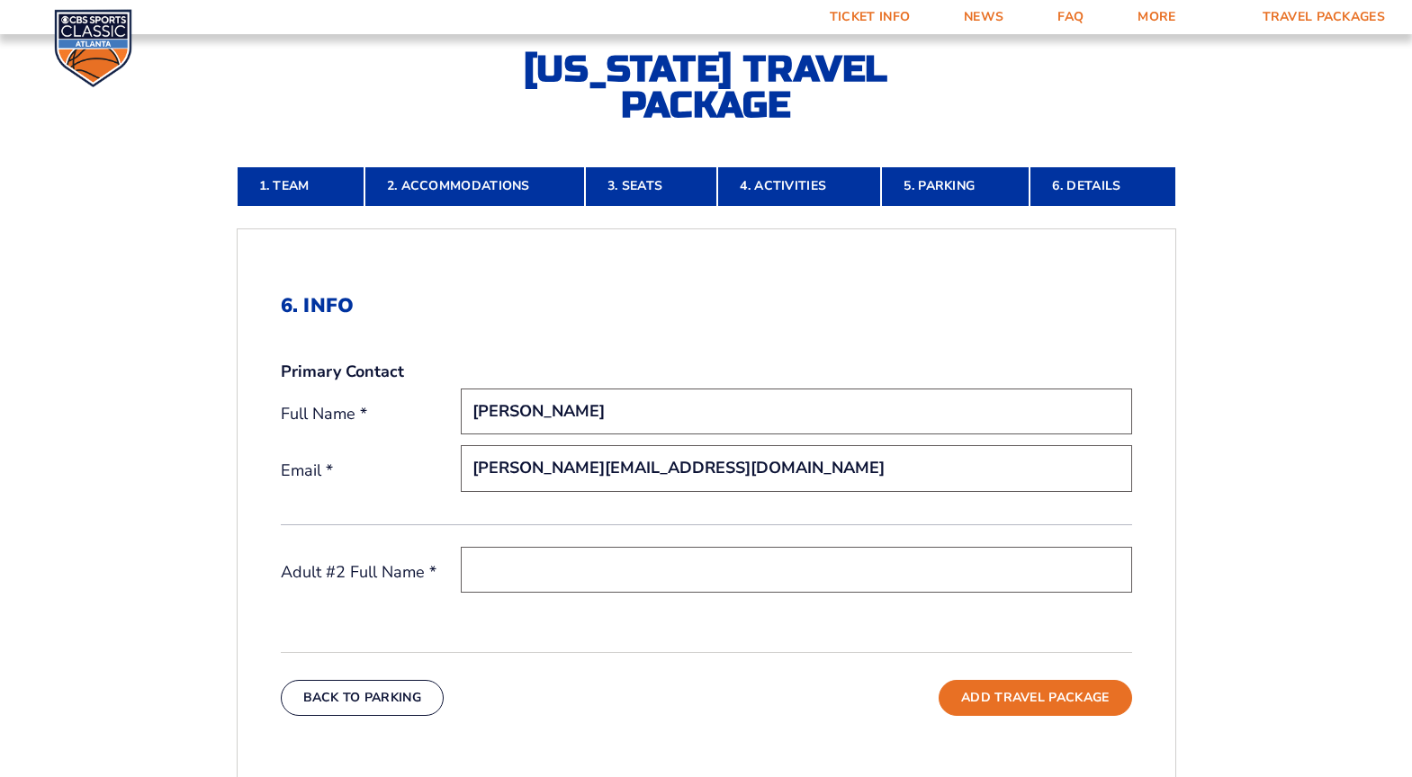
scroll to position [457, 0]
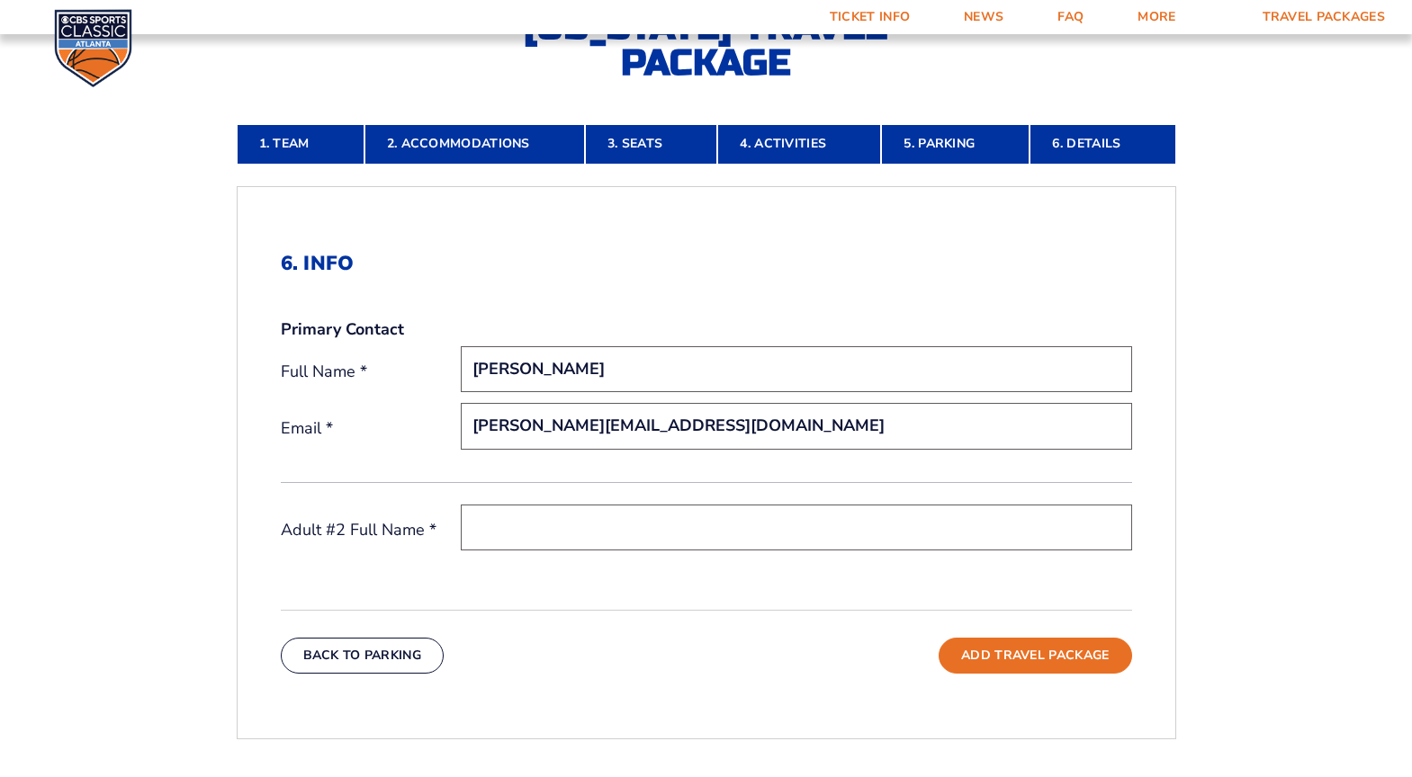
click at [522, 535] on input "text" at bounding box center [796, 528] width 671 height 46
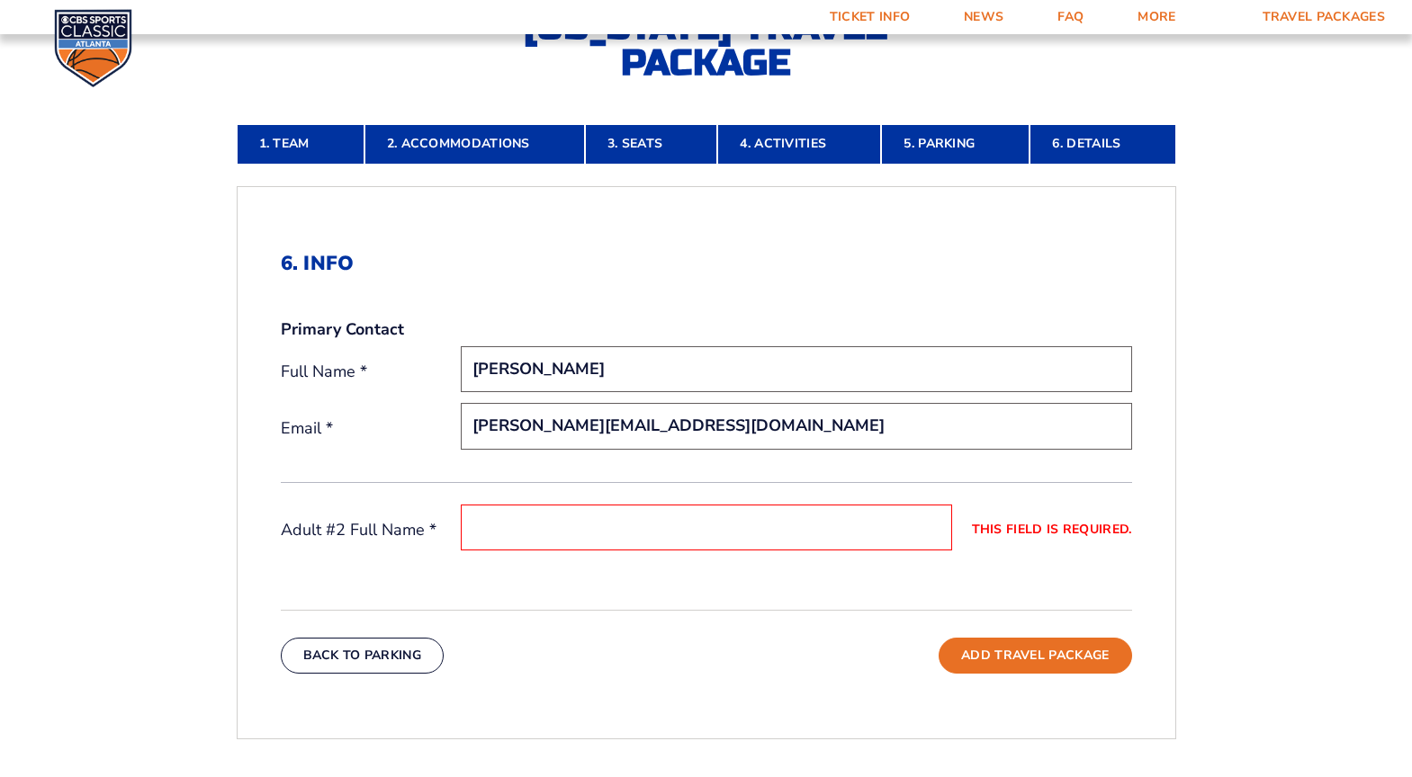
click at [1291, 396] on form "[US_STATE] [US_STATE] Travel Package [US_STATE][GEOGRAPHIC_DATA] [US_STATE] Sta…" at bounding box center [706, 355] width 1412 height 1625
click at [612, 522] on input "This field is required." at bounding box center [706, 528] width 491 height 46
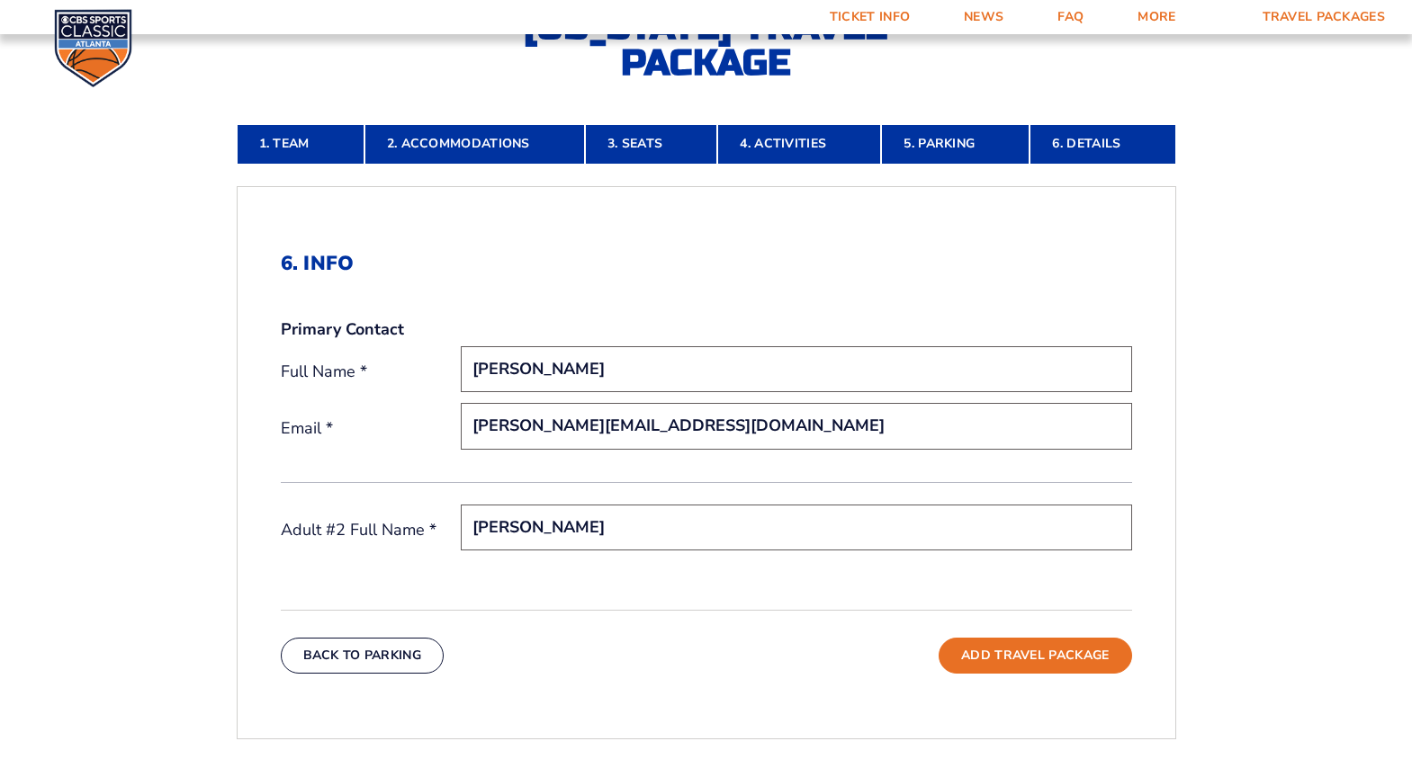
type input "[PERSON_NAME]"
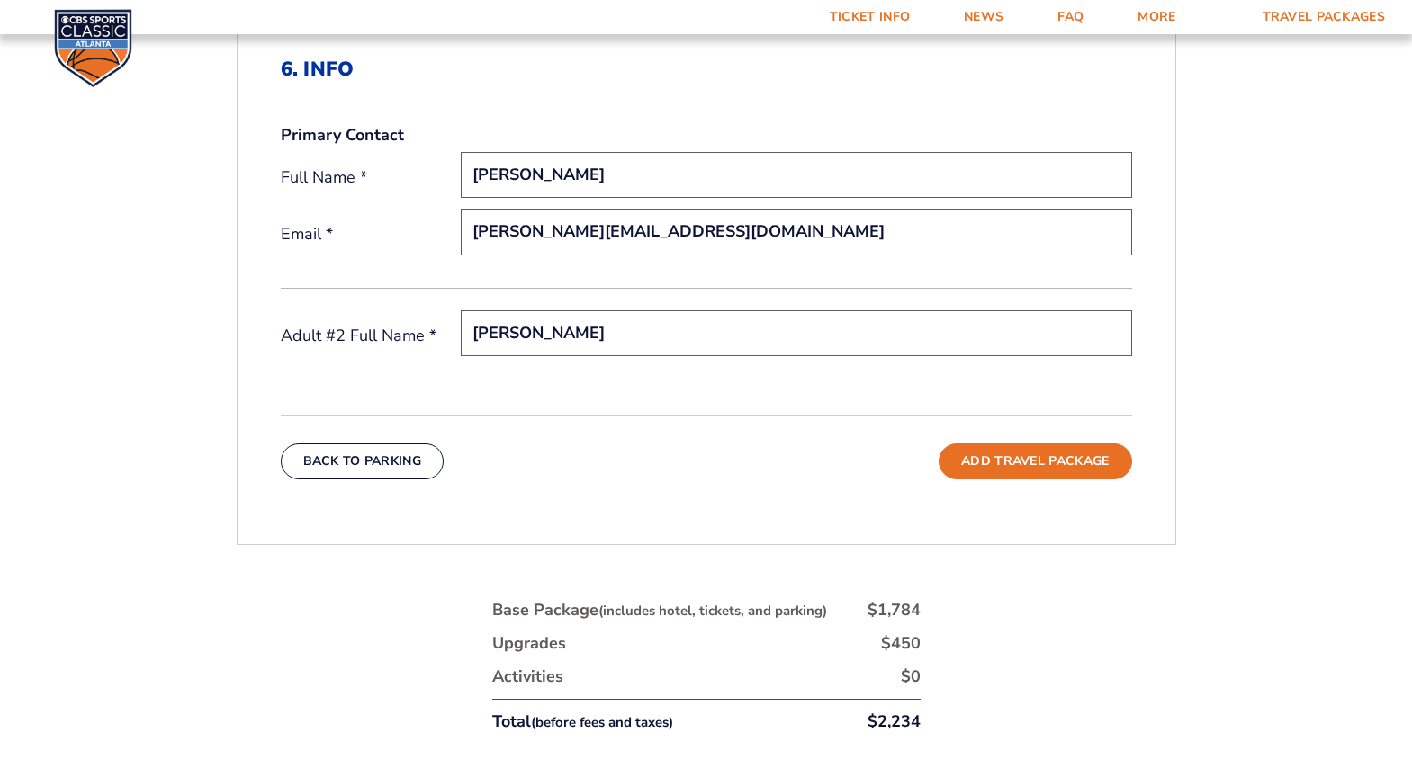
scroll to position [637, 0]
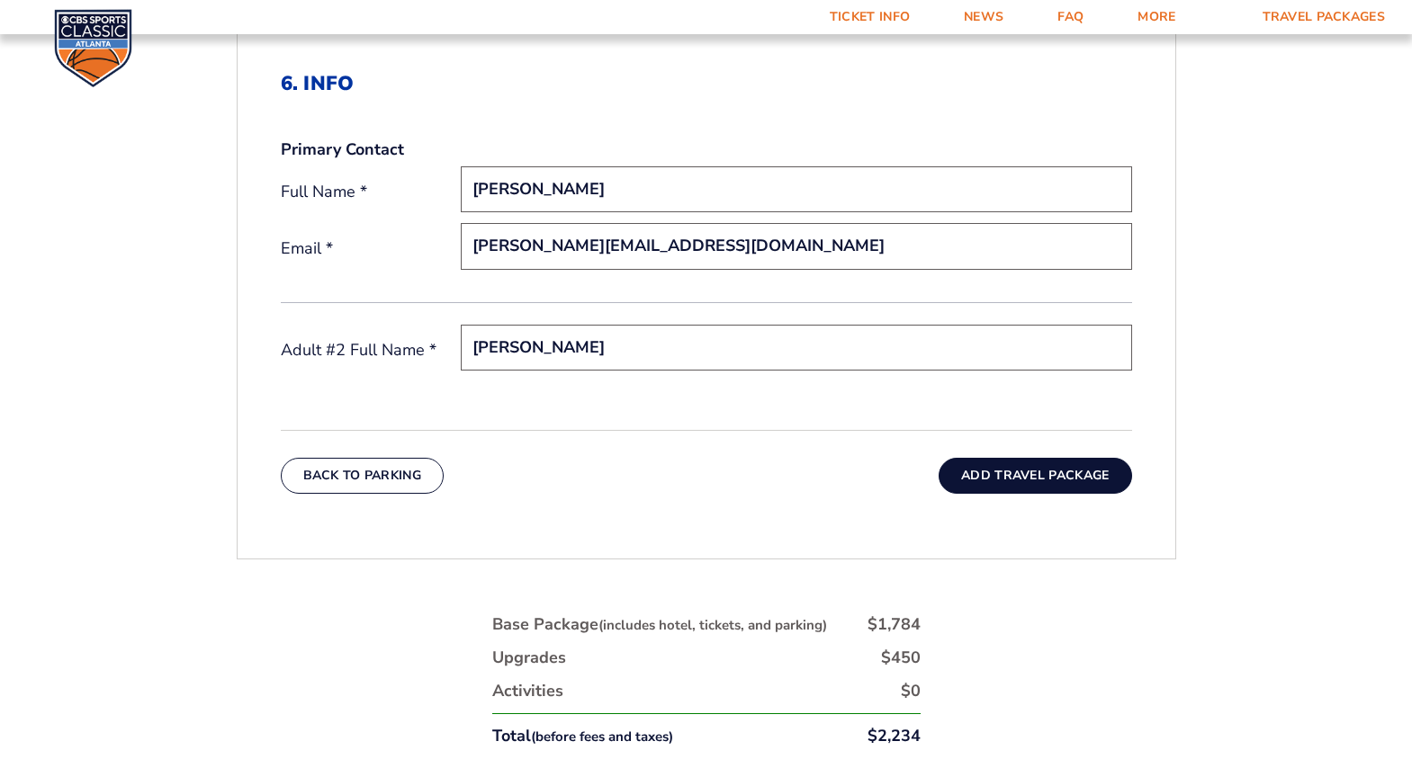
click at [1047, 479] on button "Add Travel Package" at bounding box center [1035, 476] width 193 height 36
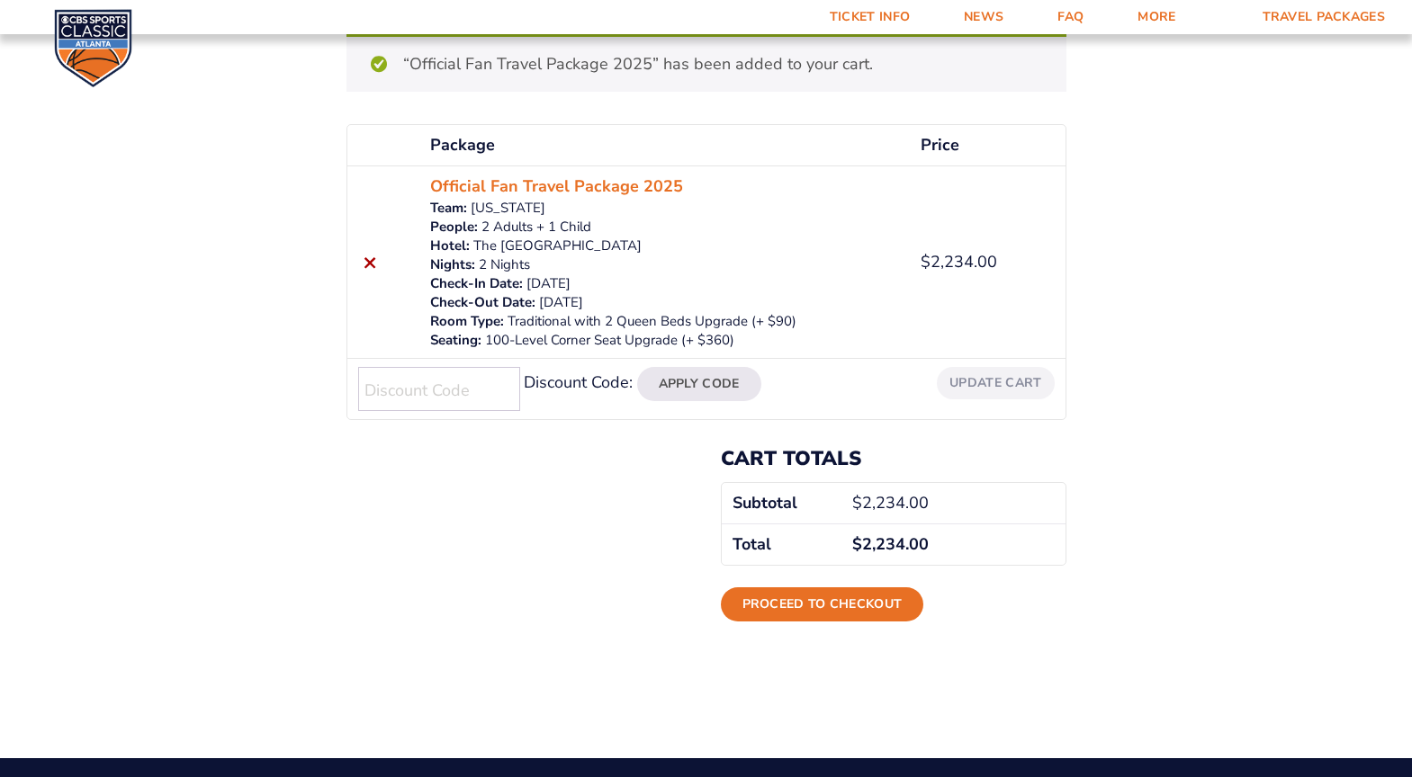
scroll to position [270, 0]
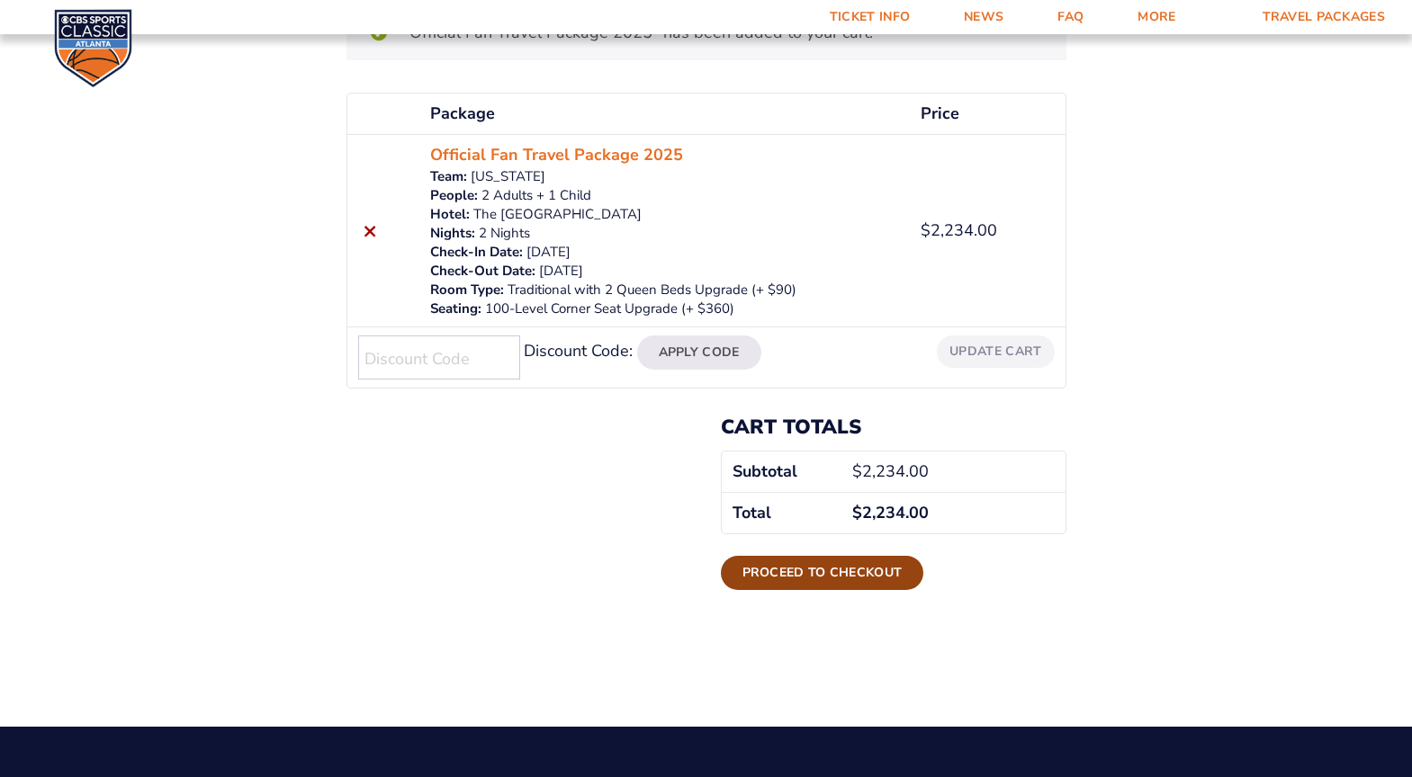
click at [832, 574] on link "Proceed to checkout" at bounding box center [822, 573] width 203 height 34
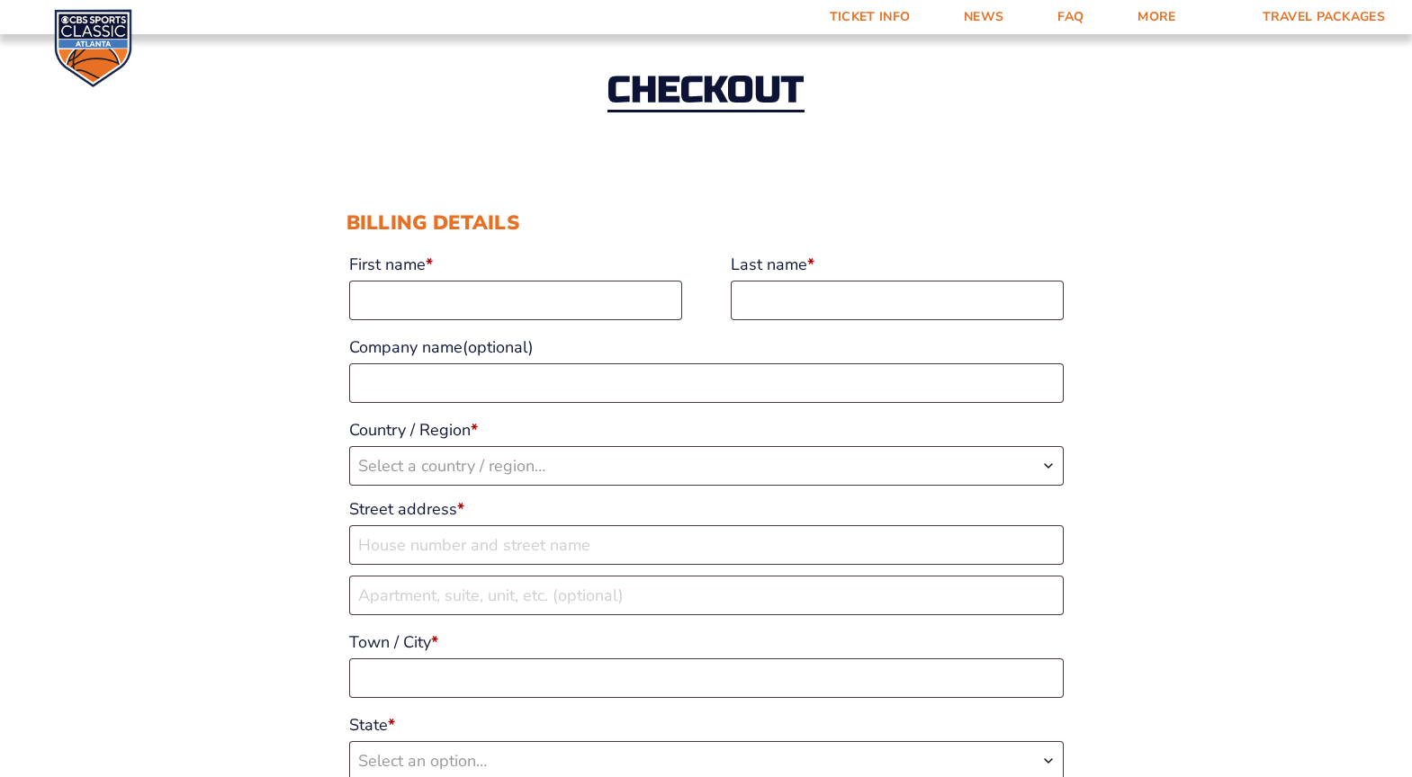
scroll to position [180, 0]
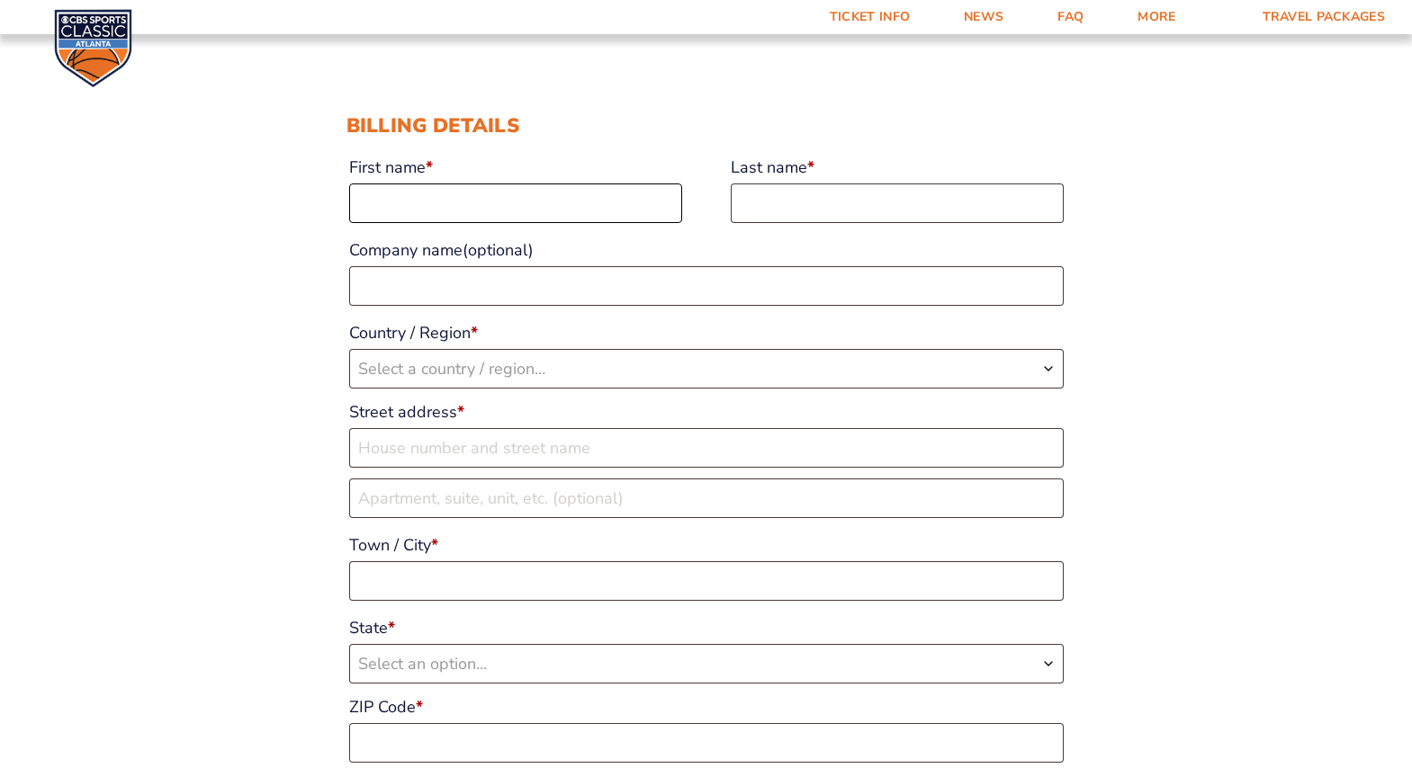
click at [400, 205] on input "First name *" at bounding box center [515, 204] width 333 height 40
click at [404, 200] on input "First name *" at bounding box center [515, 204] width 333 height 40
type input "John"
type input "Miller"
select select "US"
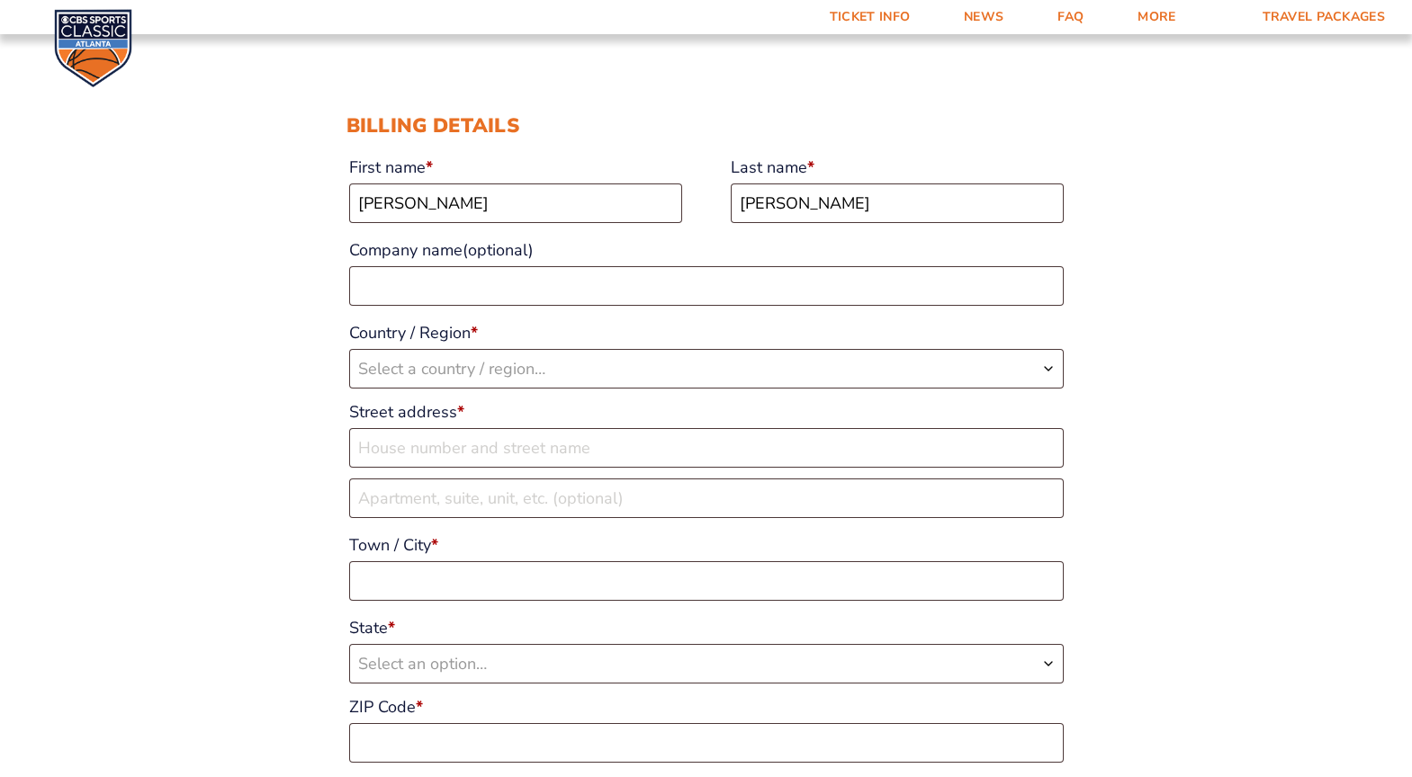
type input "117 Marlin Dr. W."
type input "Pittsburgh"
type input "15216"
type input "14124781777"
type input "[PERSON_NAME][EMAIL_ADDRESS][DOMAIN_NAME]"
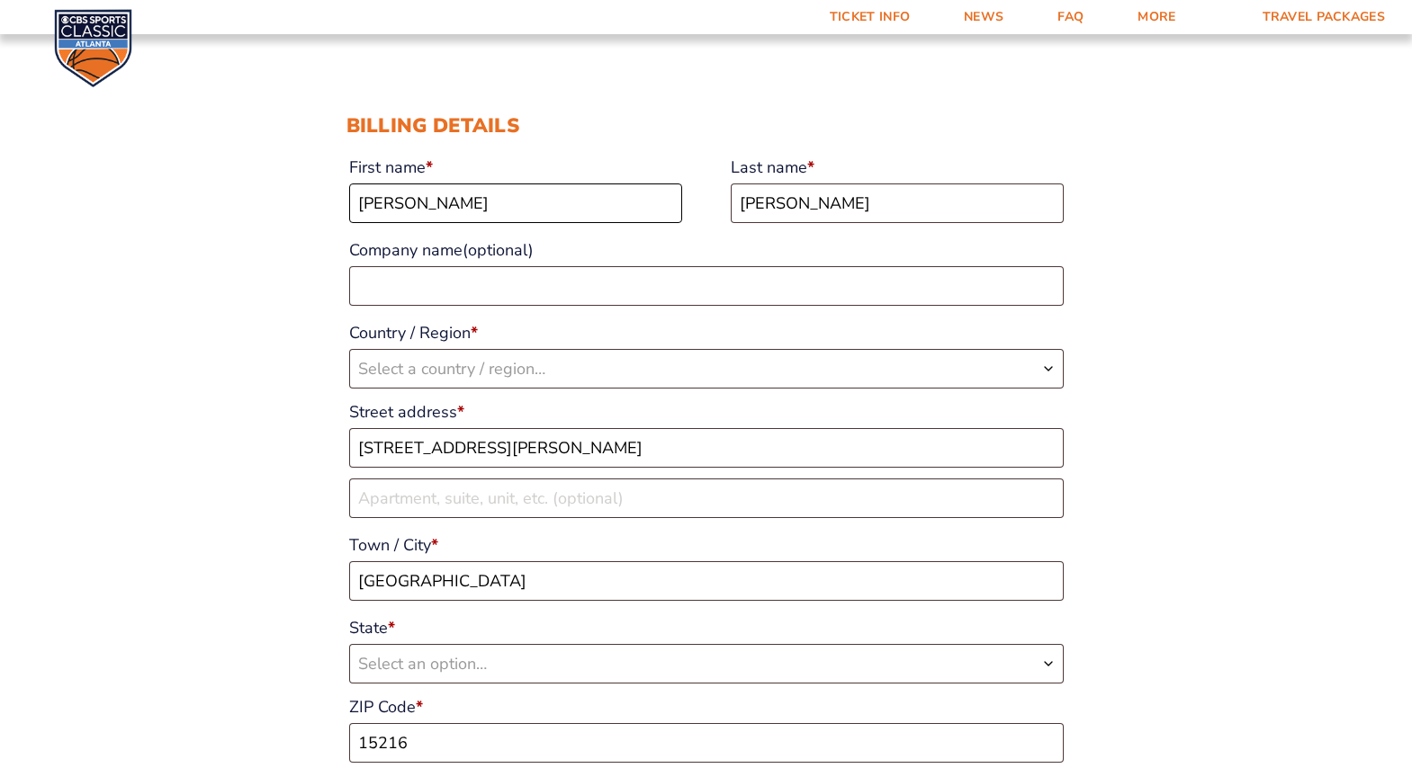
select select "US"
select select "PA"
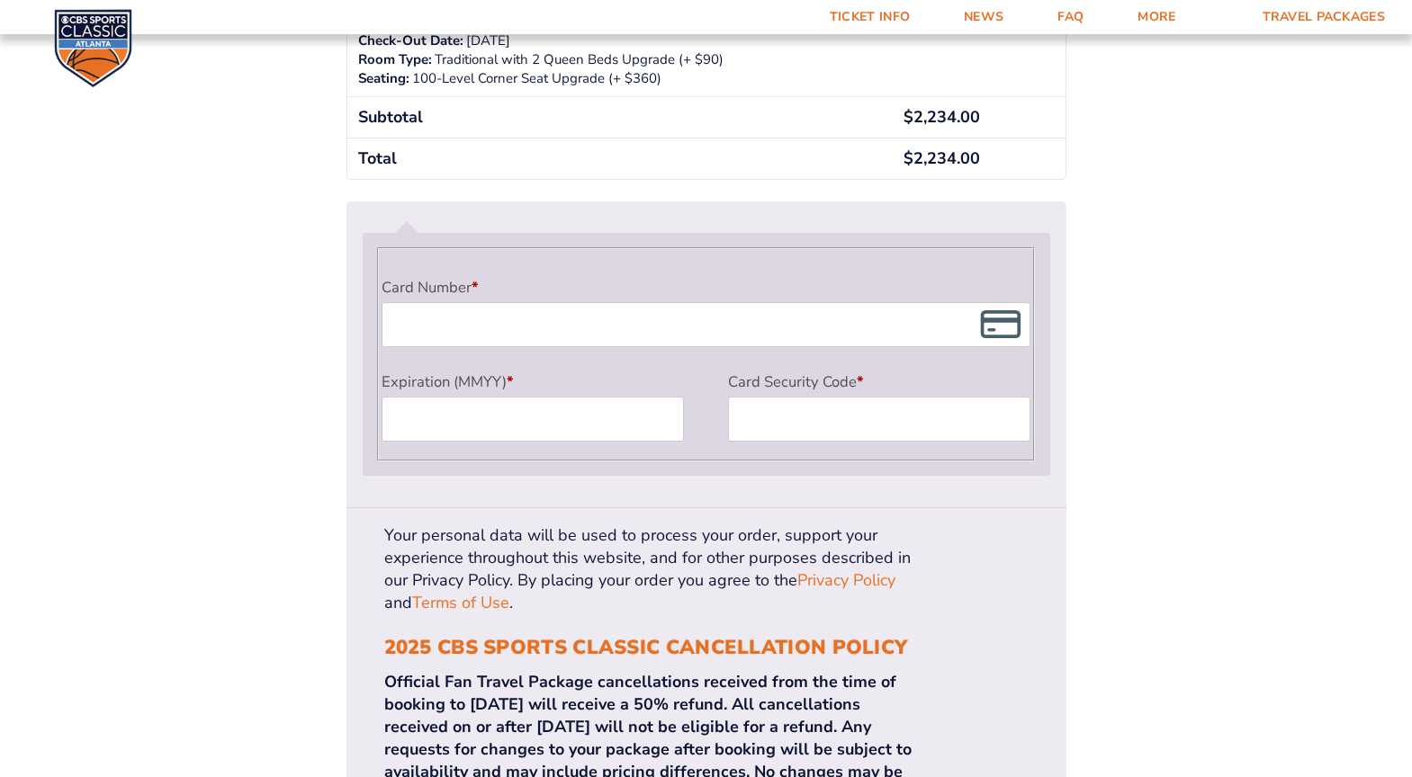
scroll to position [1530, 0]
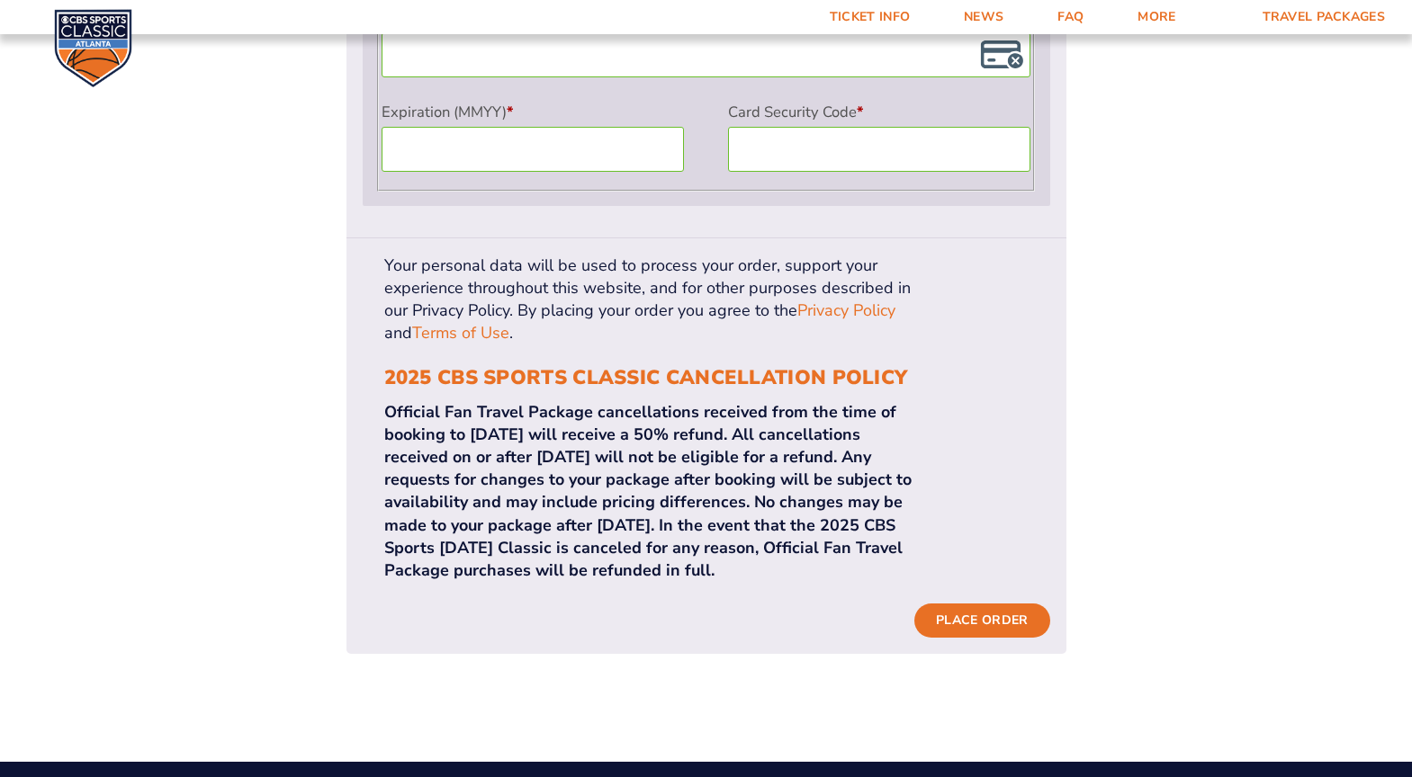
scroll to position [1724, 0]
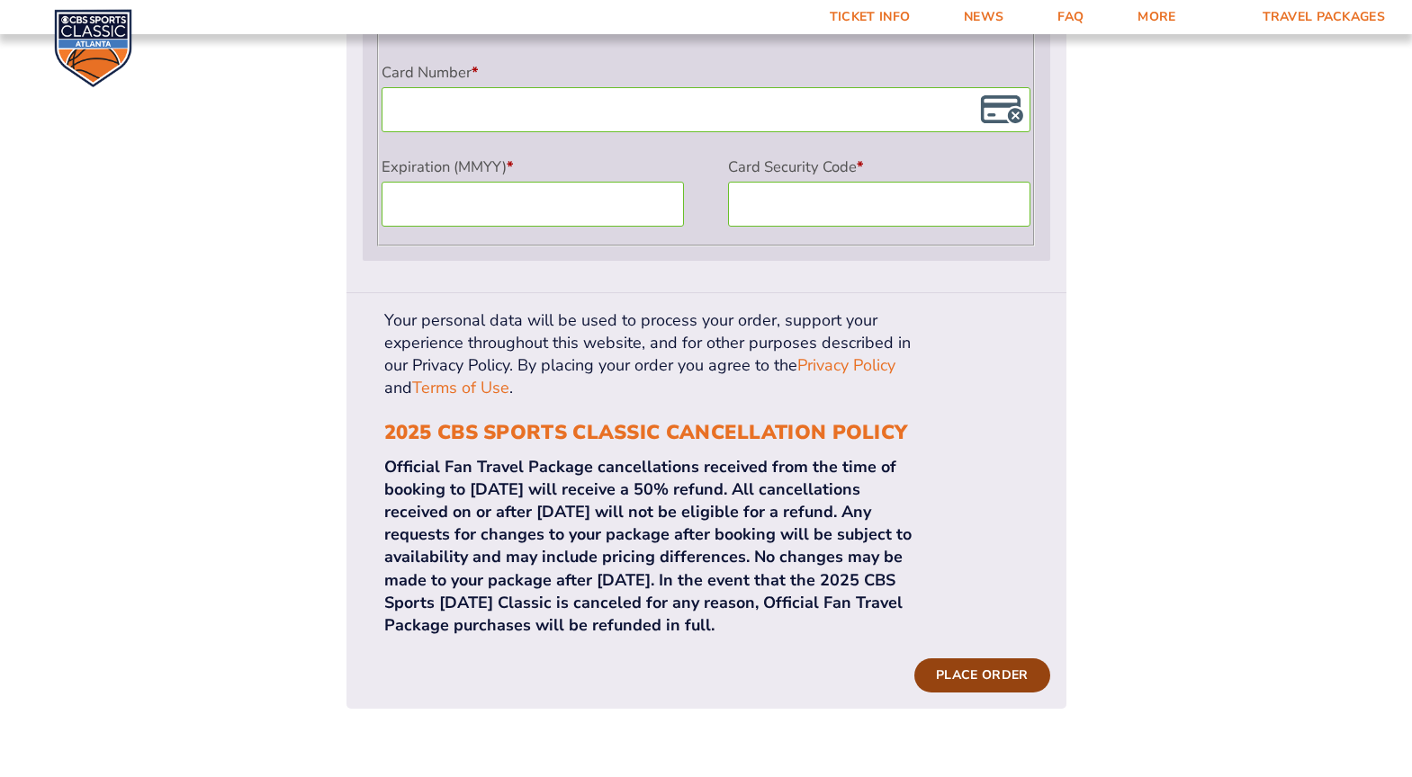
click at [970, 659] on button "Place order" at bounding box center [981, 676] width 135 height 34
